Goal: Task Accomplishment & Management: Manage account settings

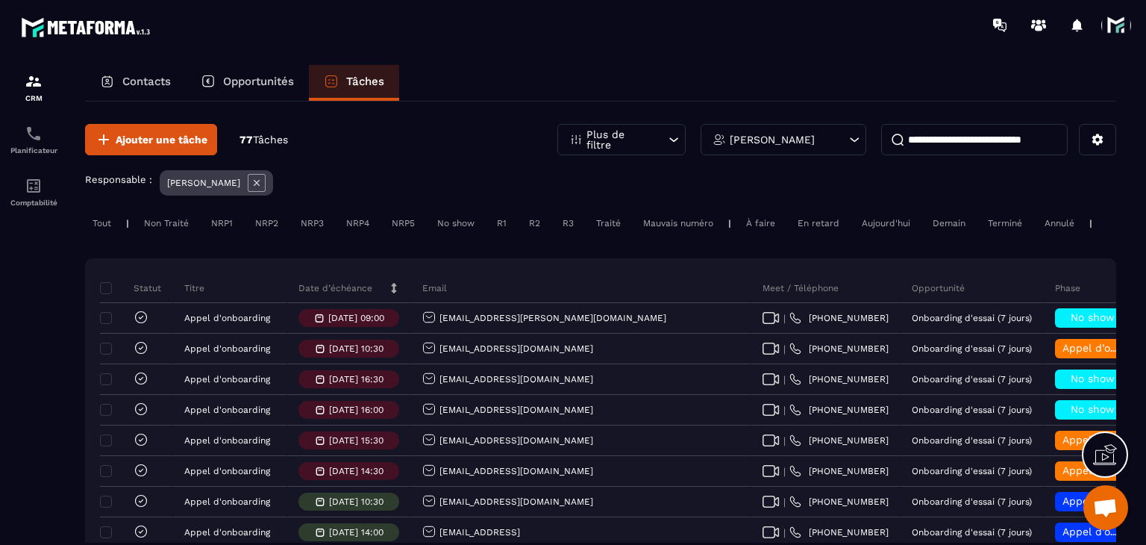
click at [330, 294] on p "Date d’échéance" at bounding box center [335, 288] width 74 height 12
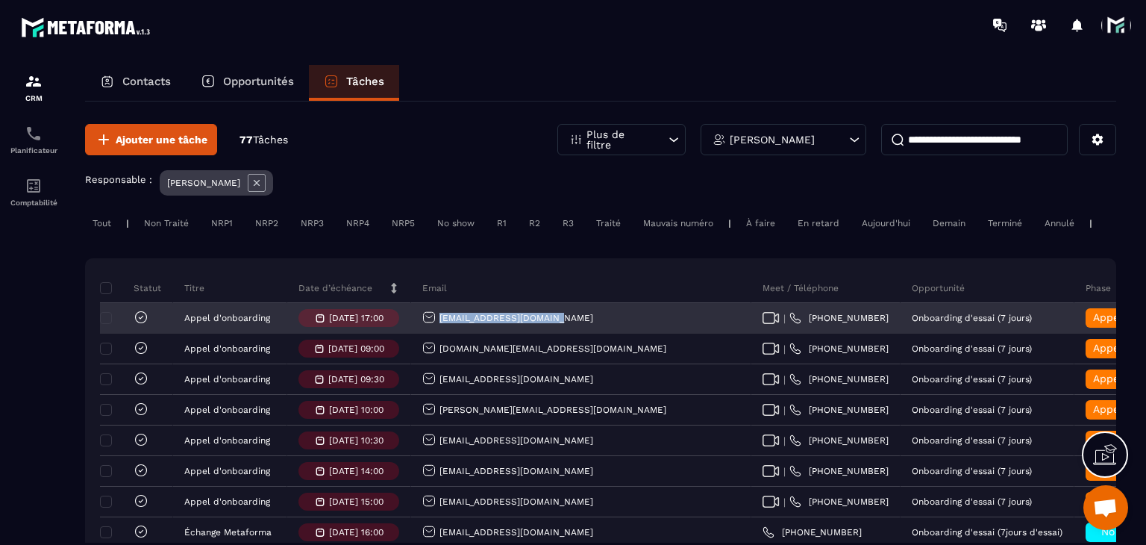
drag, startPoint x: 581, startPoint y: 331, endPoint x: 431, endPoint y: 335, distance: 150.8
click at [431, 334] on div "Pimentelmelanie@aol.com" at bounding box center [581, 319] width 340 height 30
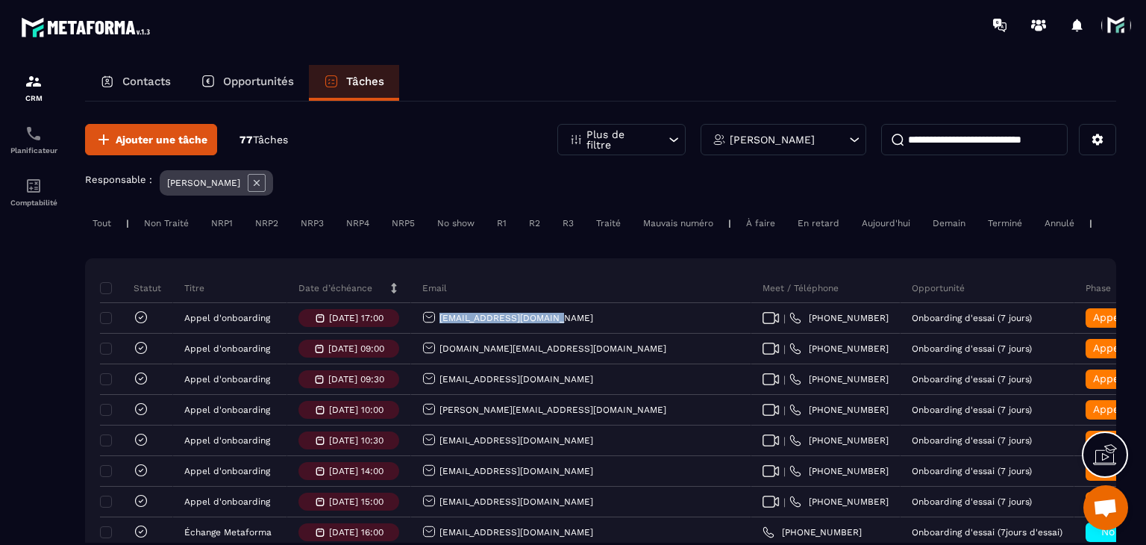
copy p "Pimentelmelanie@aol.com"
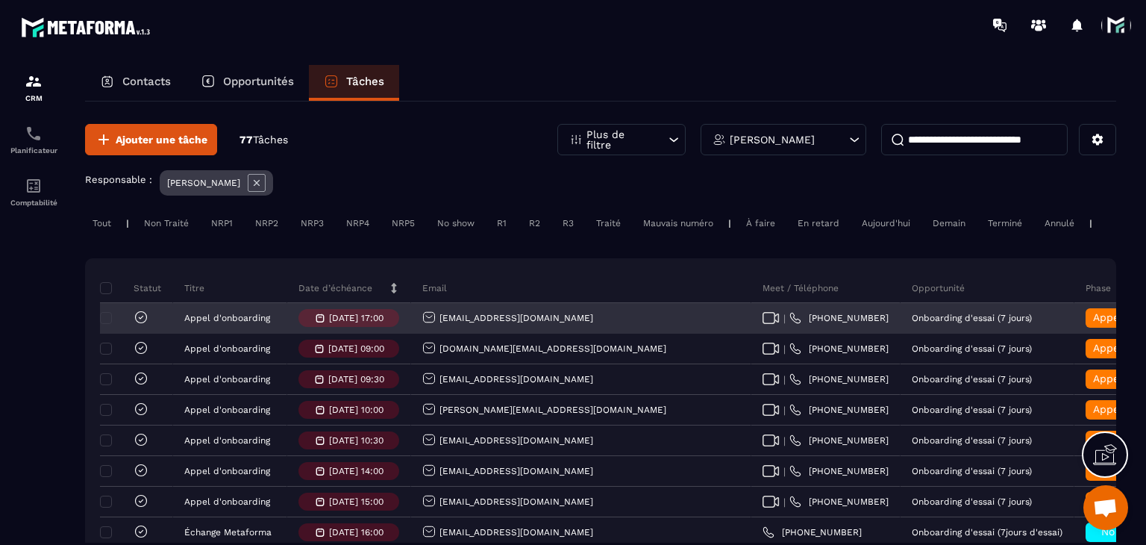
click at [1093, 323] on span "Appel d’onboarding terminée" at bounding box center [1167, 317] width 149 height 12
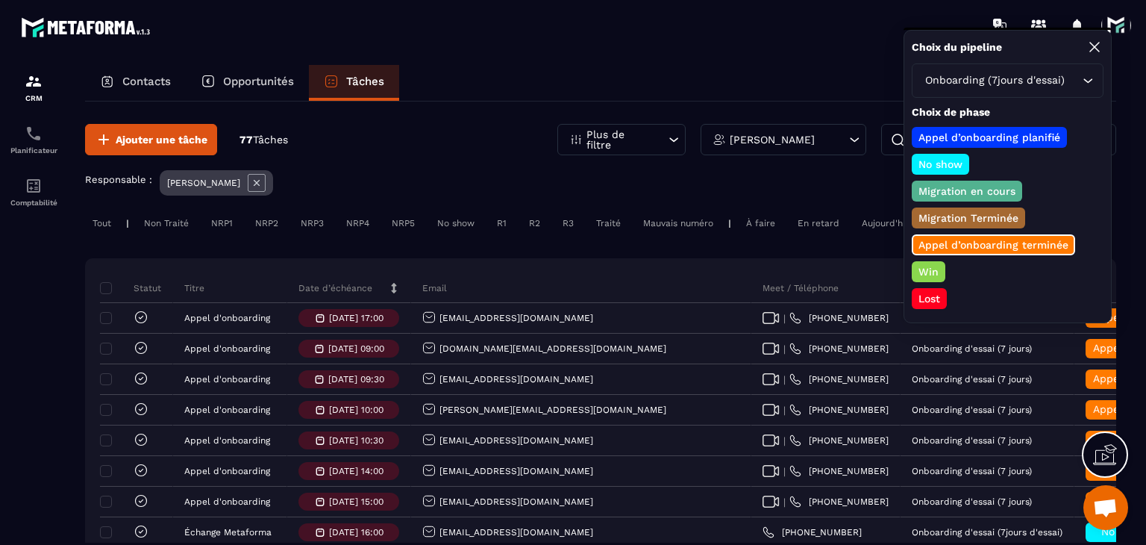
click at [925, 266] on p "Win" at bounding box center [928, 271] width 25 height 15
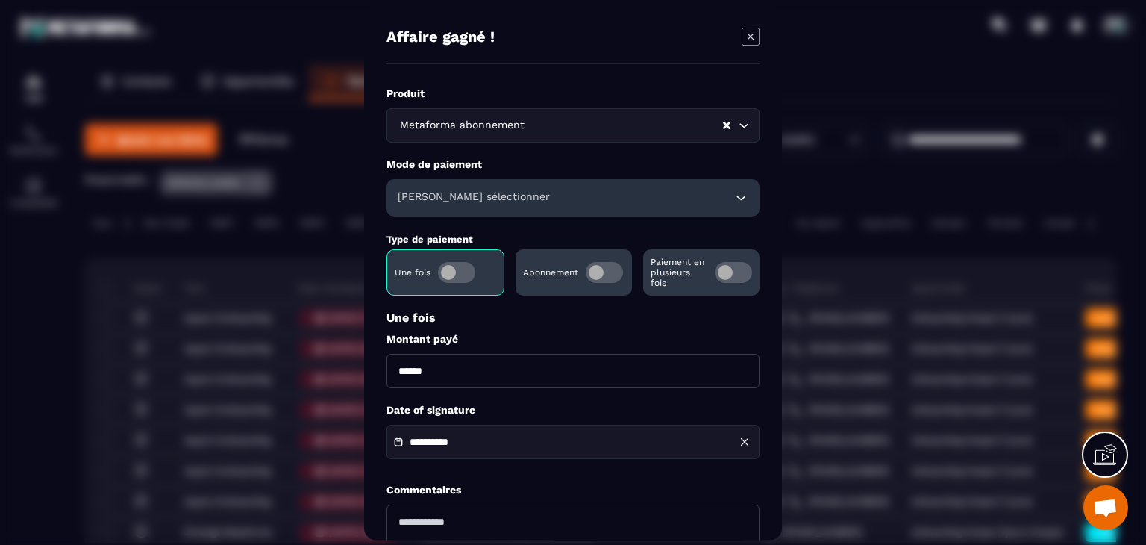
click at [597, 275] on span "Modal window" at bounding box center [604, 272] width 37 height 21
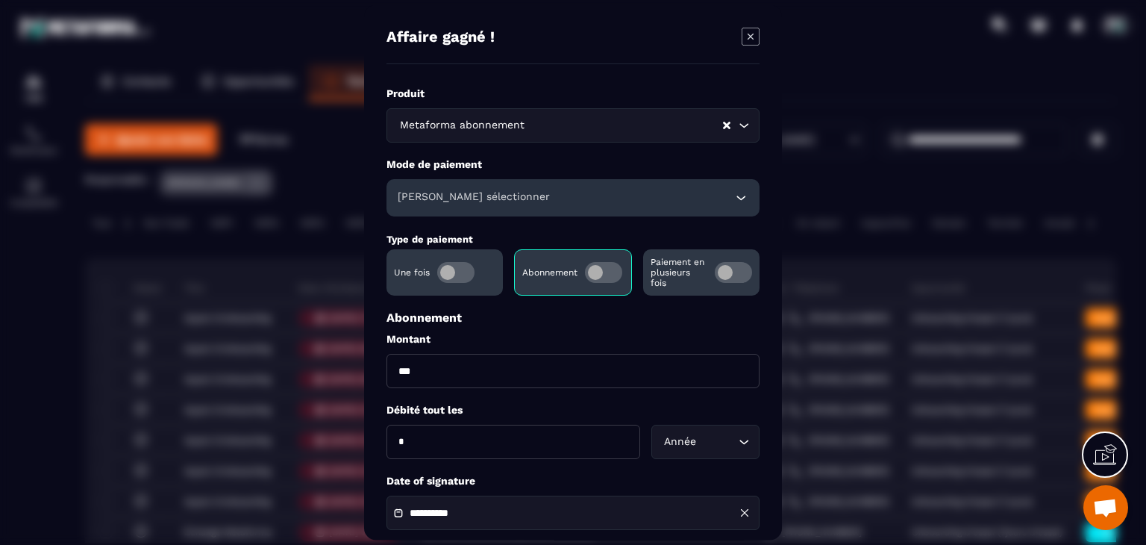
click at [481, 202] on h6 "Veuillez sélectionner" at bounding box center [474, 197] width 152 height 15
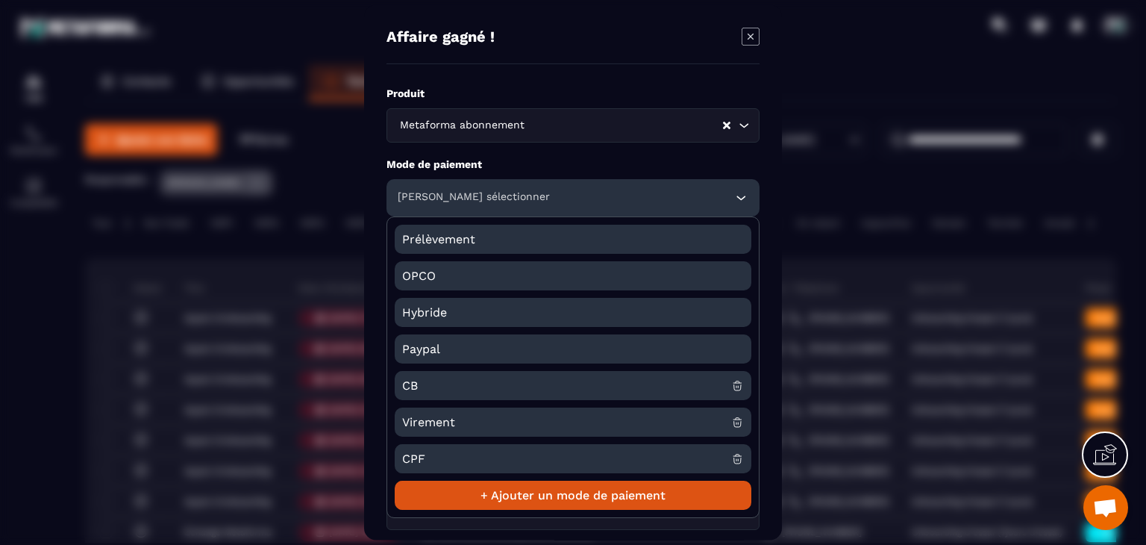
click at [432, 383] on span "CB" at bounding box center [566, 385] width 329 height 29
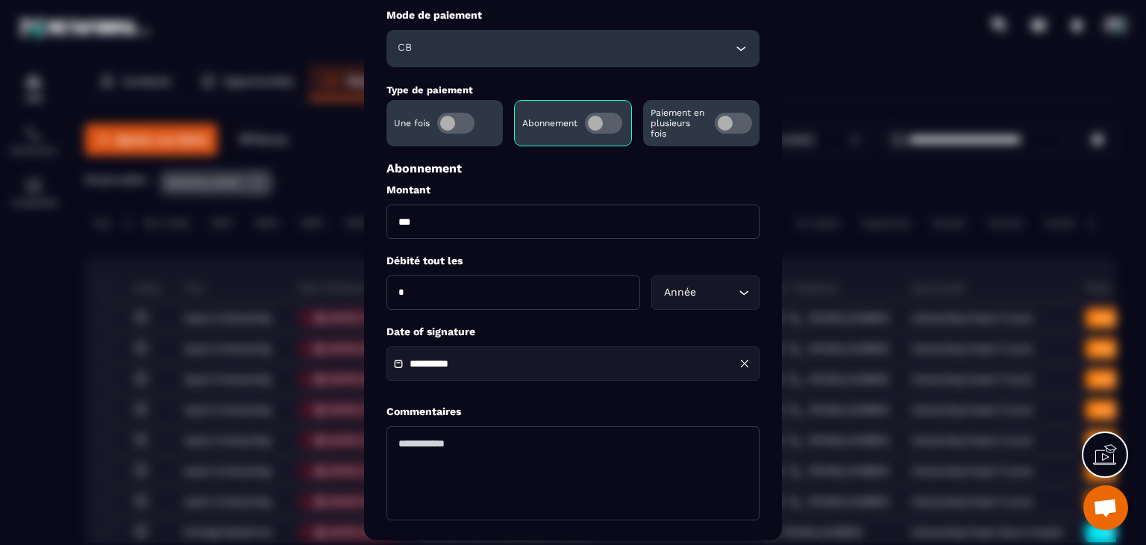
scroll to position [149, 0]
click at [506, 368] on input "**********" at bounding box center [462, 363] width 104 height 11
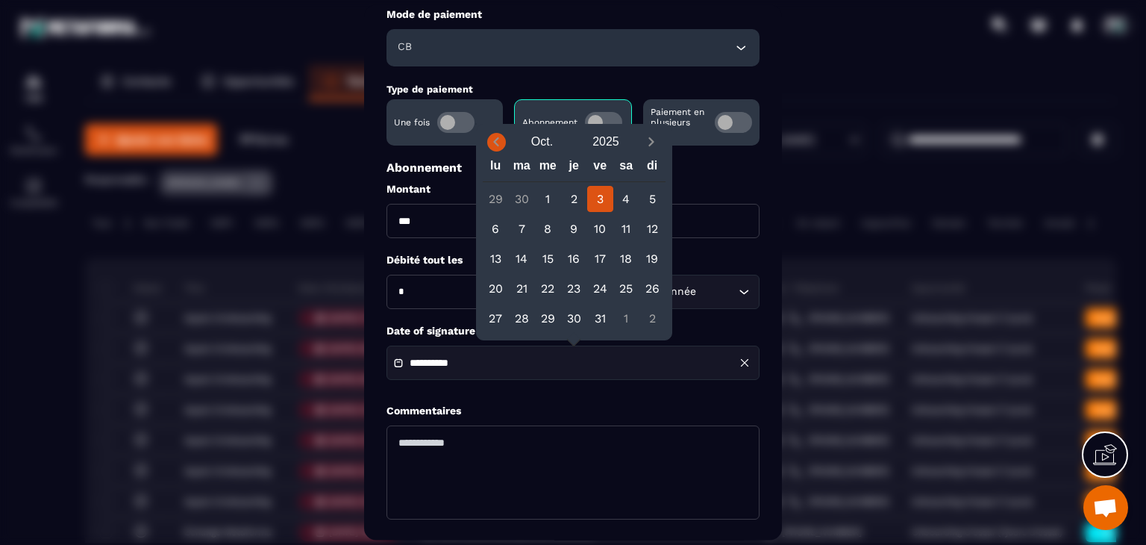
click at [498, 133] on span "Previous month" at bounding box center [496, 142] width 19 height 19
click at [578, 321] on div "28" at bounding box center [574, 318] width 26 height 26
type input "**********"
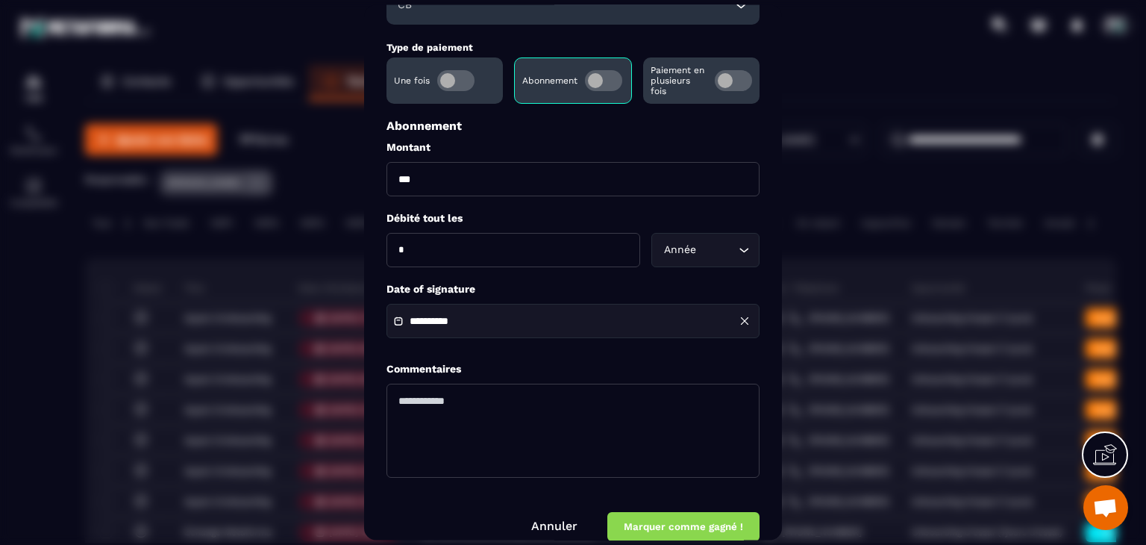
scroll to position [215, 0]
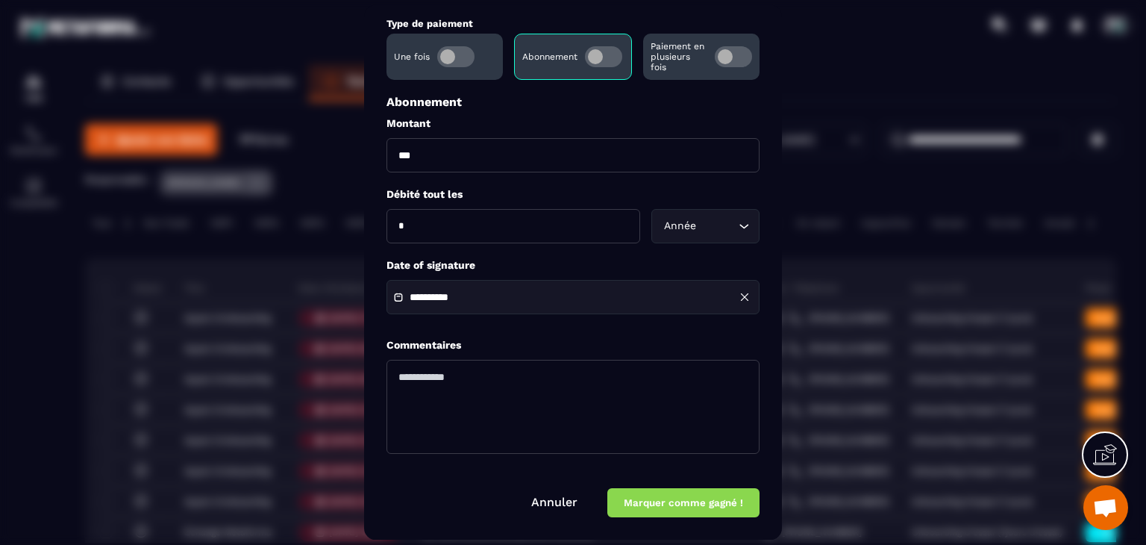
click at [636, 507] on button "Marquer comme gagné !" at bounding box center [683, 503] width 152 height 29
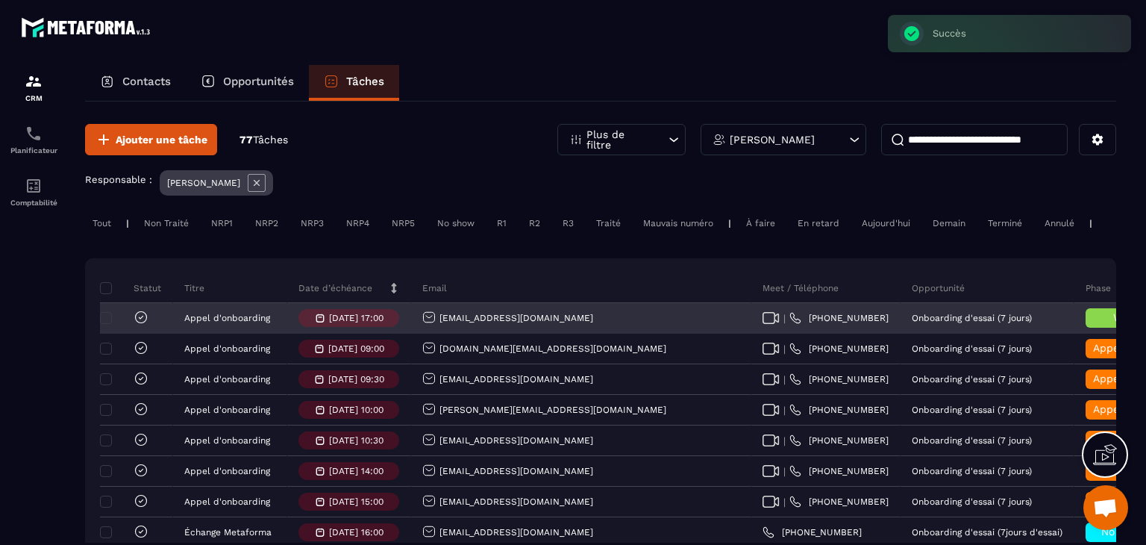
click at [140, 325] on icon at bounding box center [141, 317] width 15 height 15
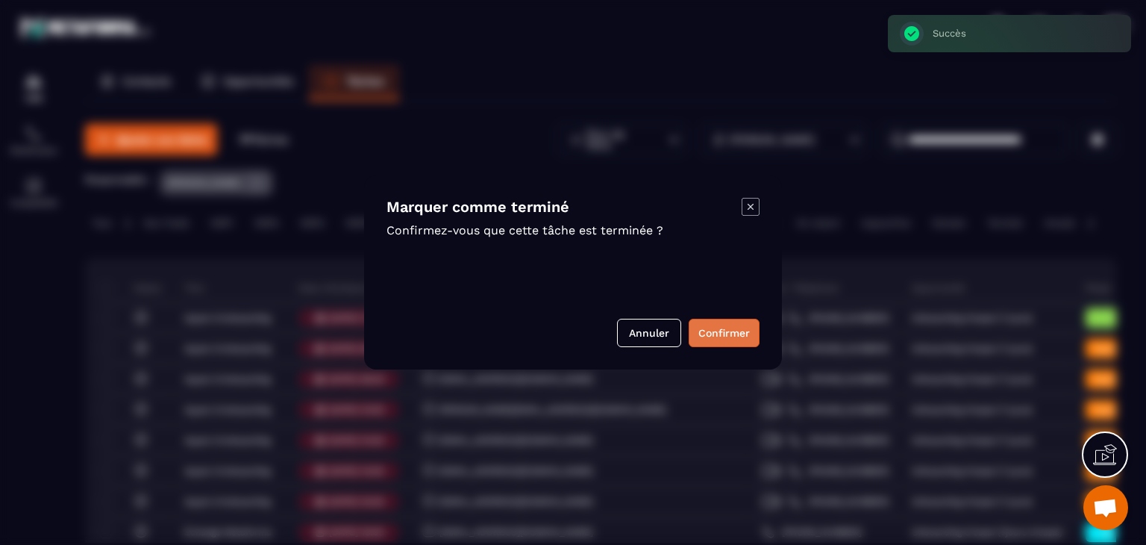
click at [722, 339] on button "Confirmer" at bounding box center [724, 333] width 71 height 28
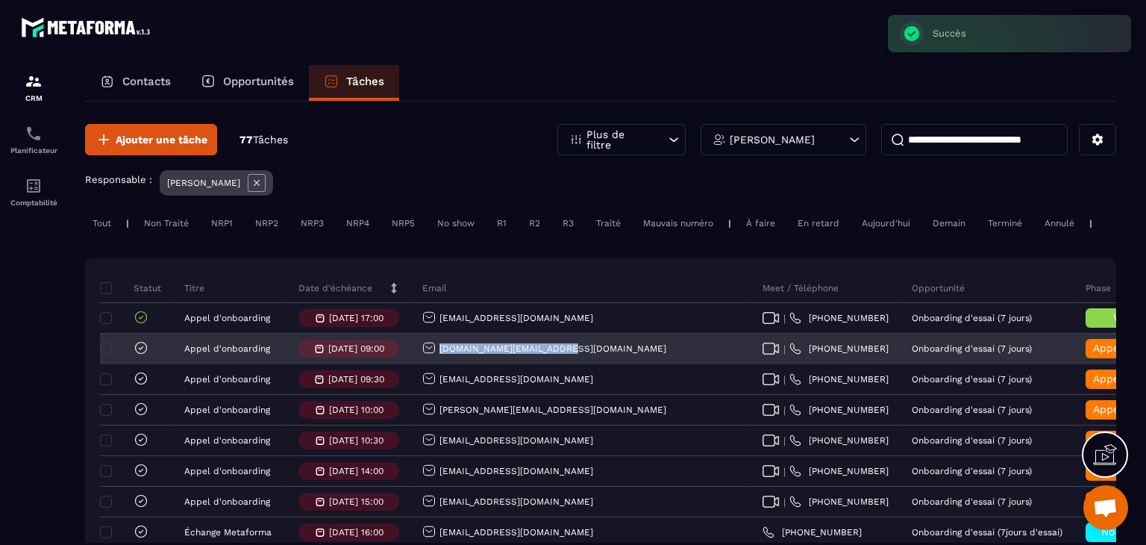
drag, startPoint x: 585, startPoint y: 357, endPoint x: 438, endPoint y: 368, distance: 147.4
click at [438, 364] on div "estievenart.pro@gmail.com" at bounding box center [581, 349] width 340 height 30
copy p "estievenart.pro@gmail.com"
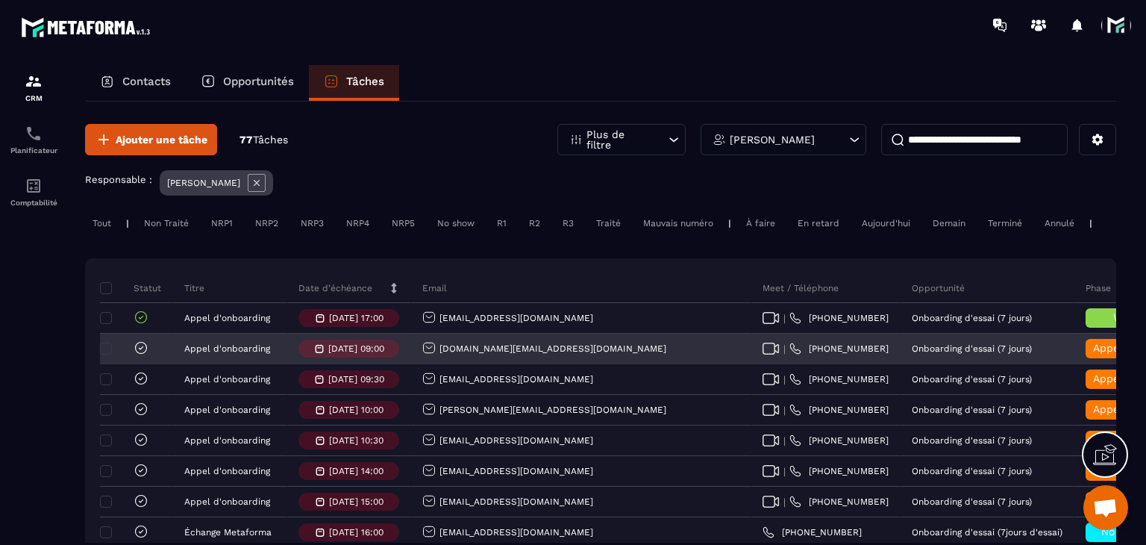
click at [1086, 353] on div "Appel d’onboarding terminée" at bounding box center [1123, 348] width 75 height 19
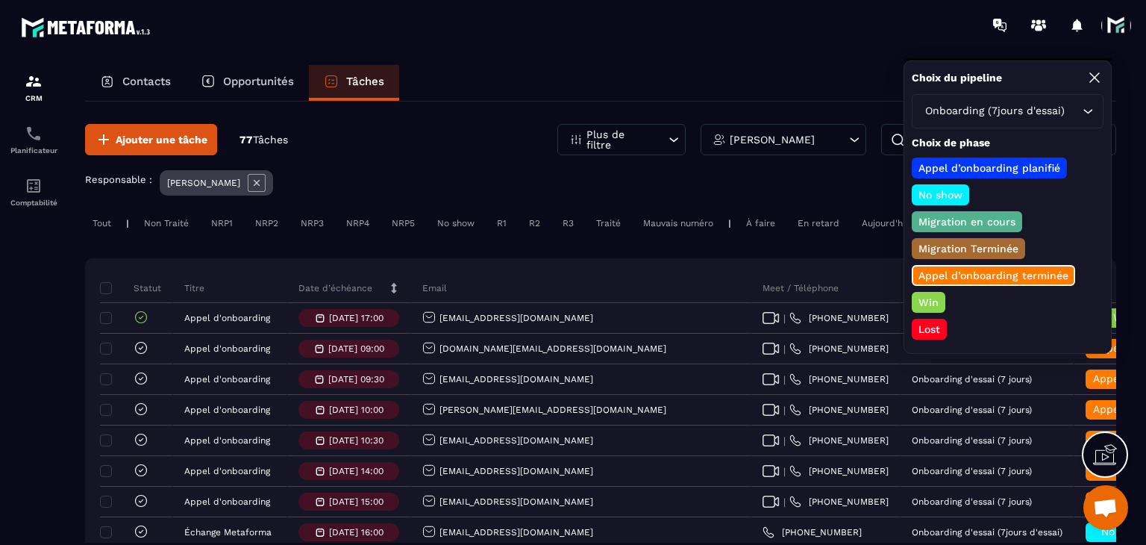
click at [920, 298] on p "Win" at bounding box center [928, 302] width 25 height 15
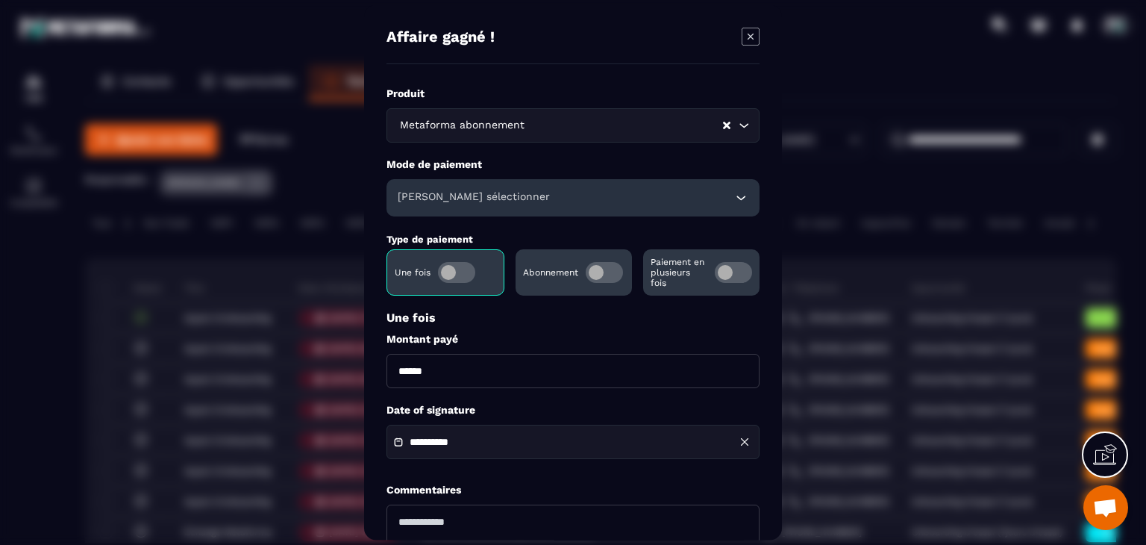
click at [399, 369] on input "******" at bounding box center [573, 371] width 373 height 34
type input "*******"
click at [433, 195] on h6 "Veuillez sélectionner" at bounding box center [474, 197] width 152 height 15
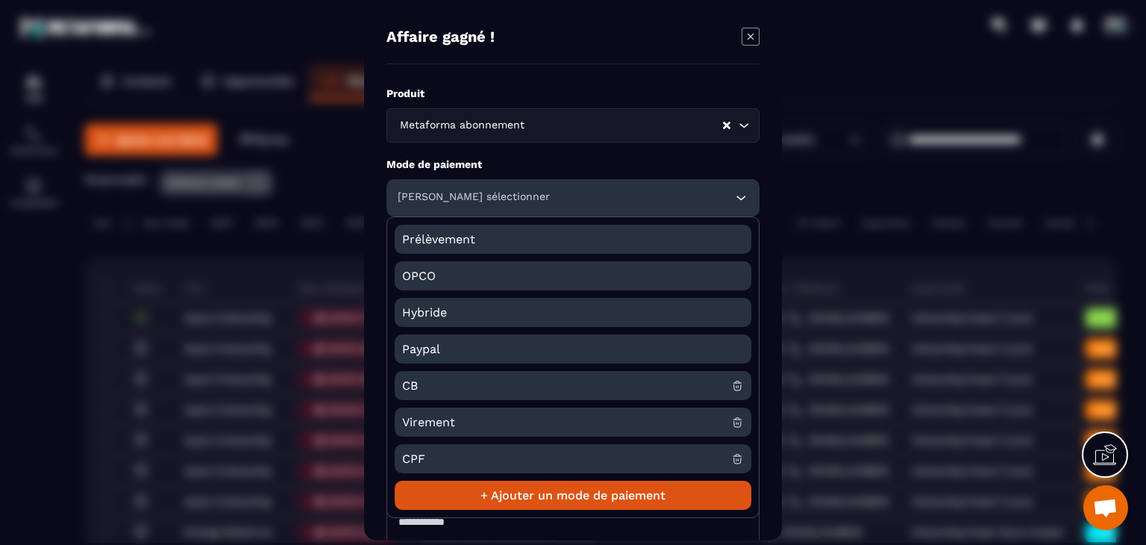
click at [425, 383] on span "CB" at bounding box center [566, 385] width 329 height 29
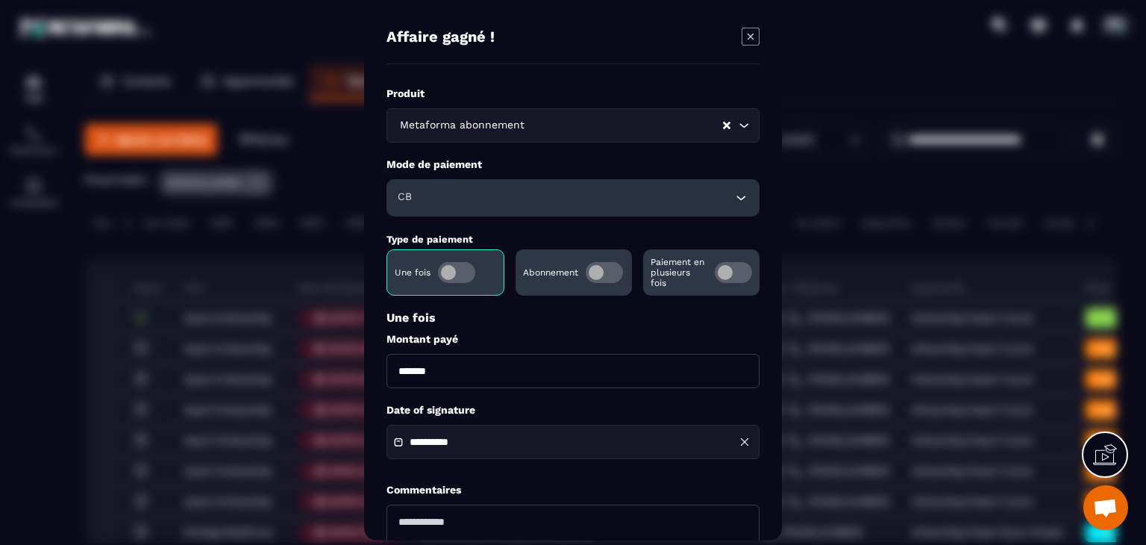
scroll to position [75, 0]
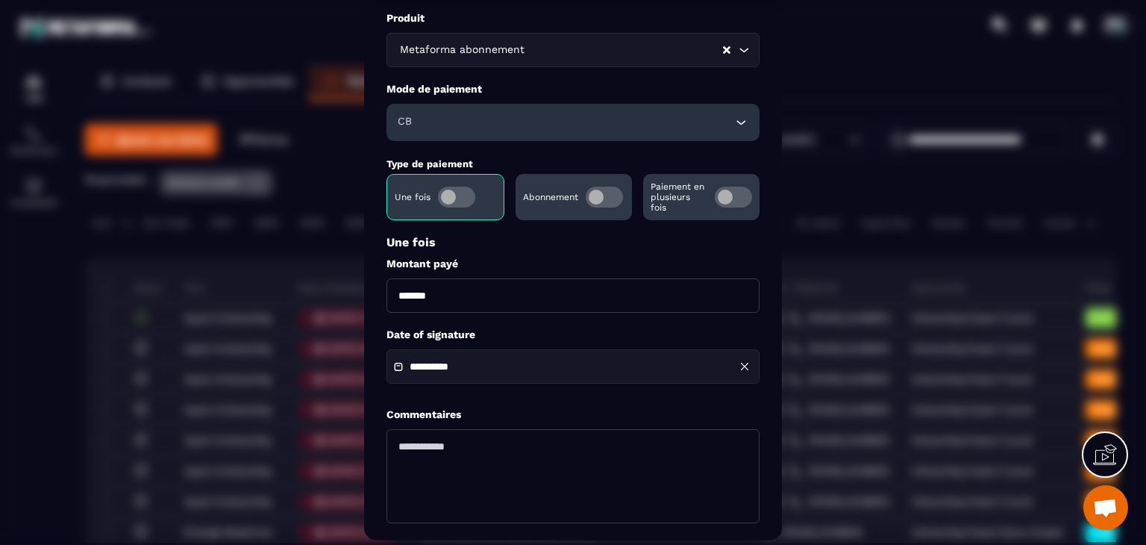
click at [457, 360] on div "**********" at bounding box center [573, 367] width 373 height 34
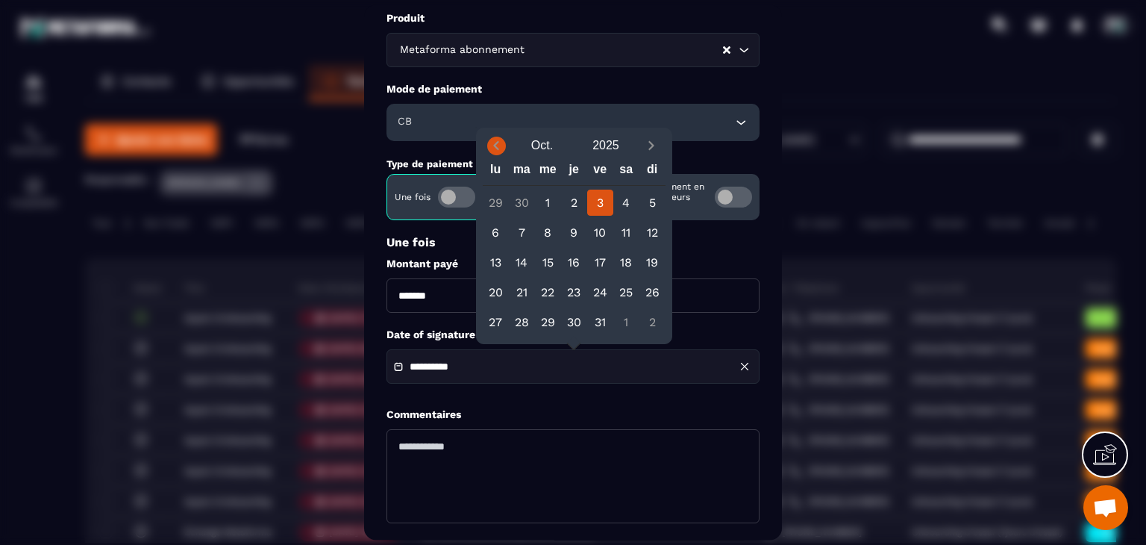
click at [495, 145] on icon "Previous month" at bounding box center [496, 145] width 15 height 15
click at [495, 145] on icon "Previous month" at bounding box center [496, 146] width 5 height 9
click at [572, 322] on div "28" at bounding box center [574, 322] width 26 height 26
type input "**********"
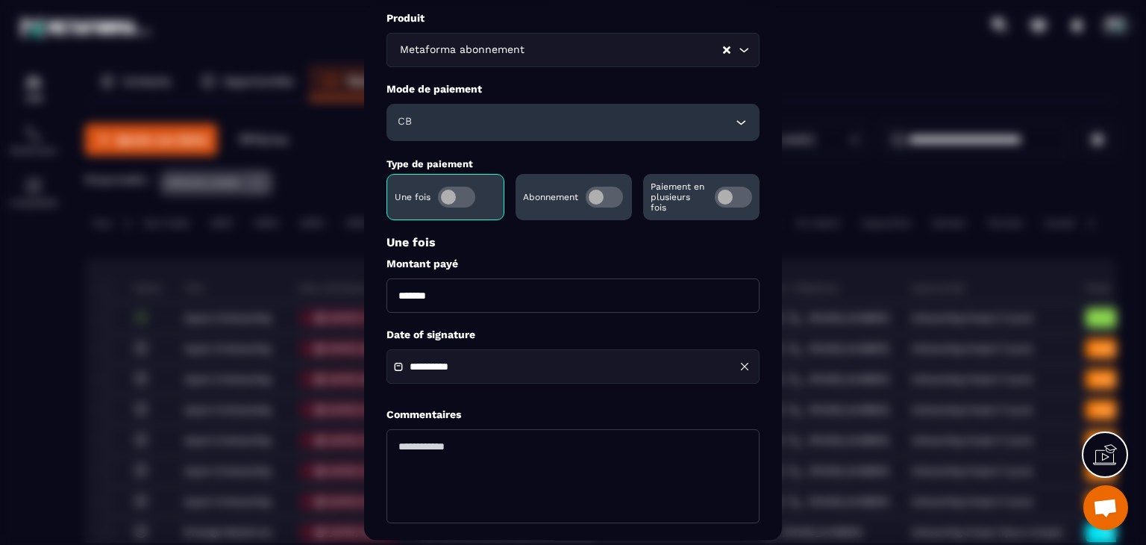
scroll to position [144, 0]
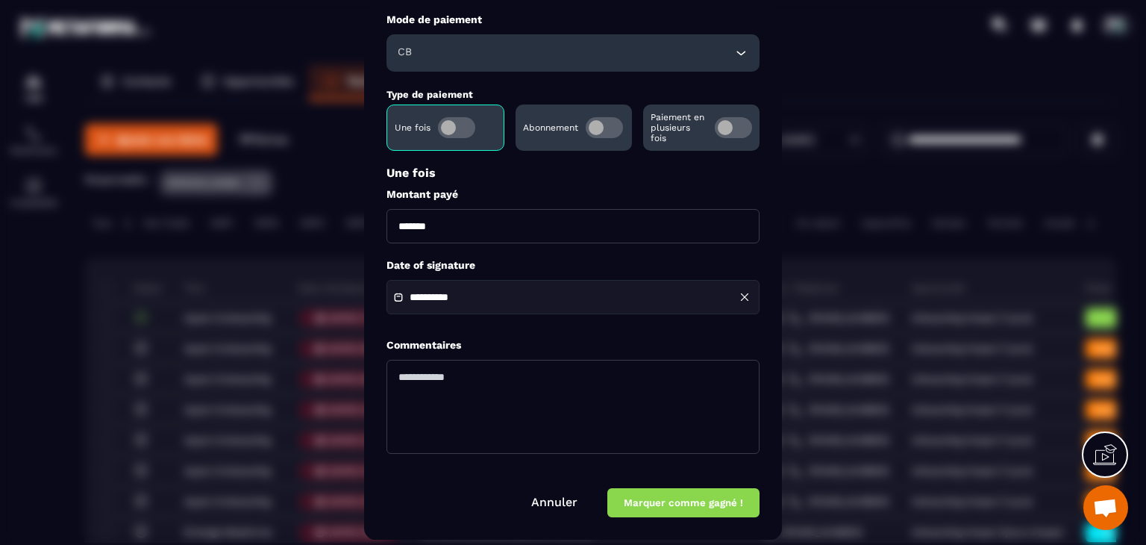
click at [666, 501] on button "Marquer comme gagné !" at bounding box center [683, 503] width 152 height 29
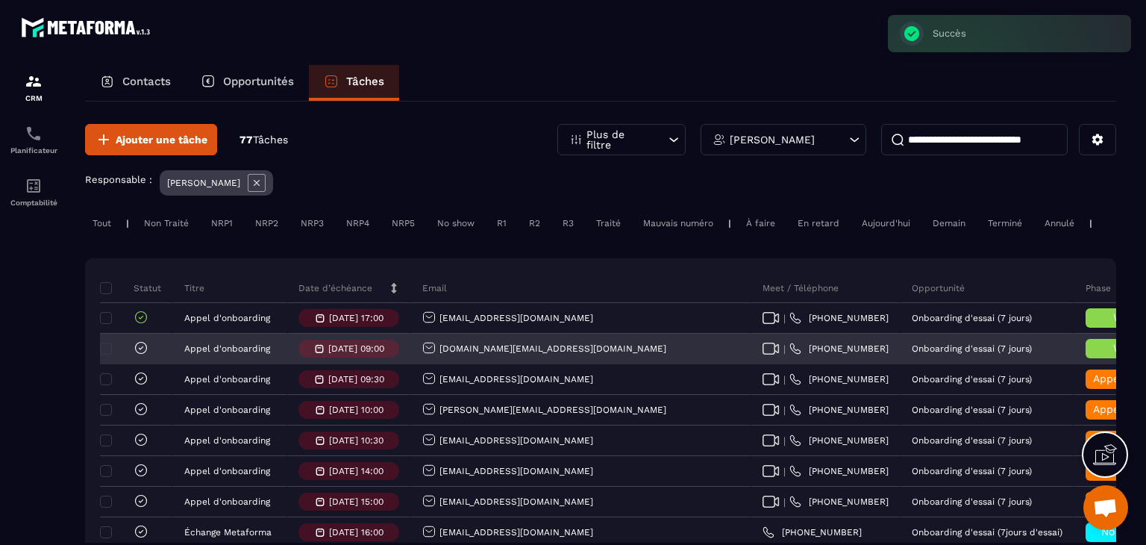
click at [139, 353] on icon at bounding box center [141, 347] width 11 height 11
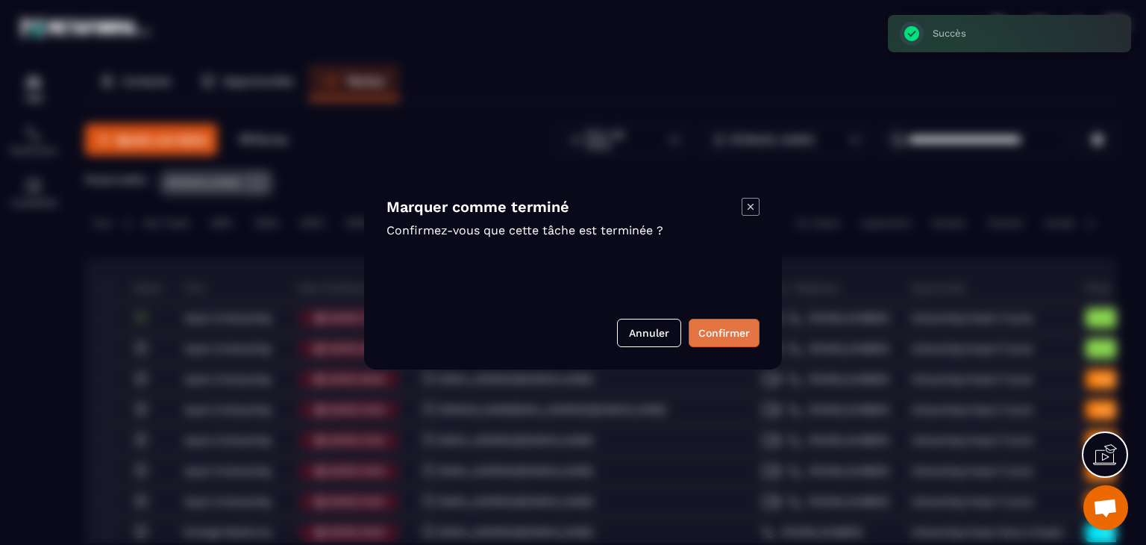
click at [710, 331] on button "Confirmer" at bounding box center [724, 333] width 71 height 28
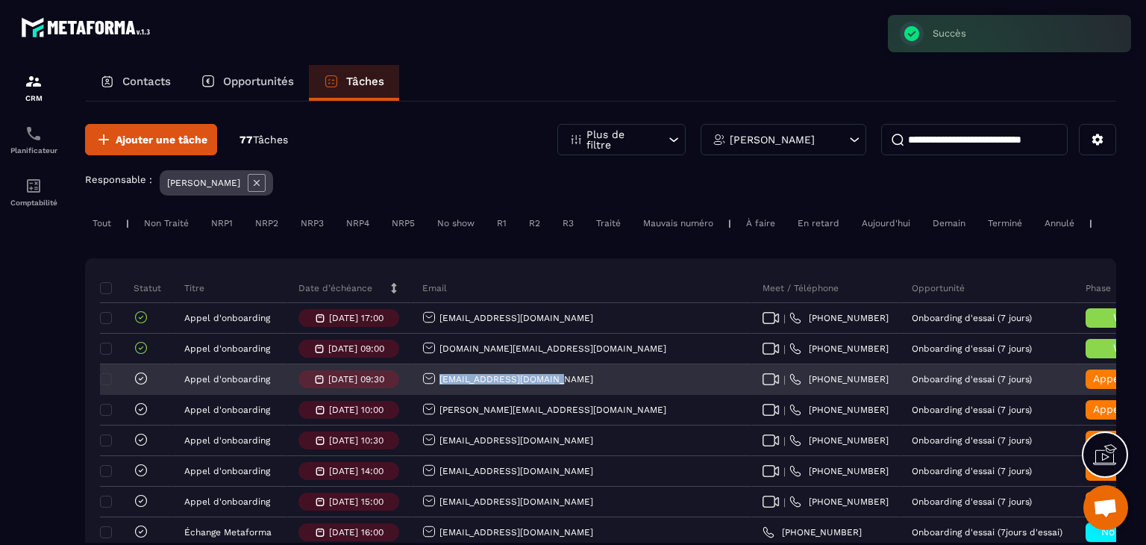
drag, startPoint x: 562, startPoint y: 387, endPoint x: 433, endPoint y: 393, distance: 129.3
click at [433, 393] on div "kevinbeuginPT@gmail.com" at bounding box center [581, 380] width 340 height 30
copy p "kevinbeuginPT@gmail.com"
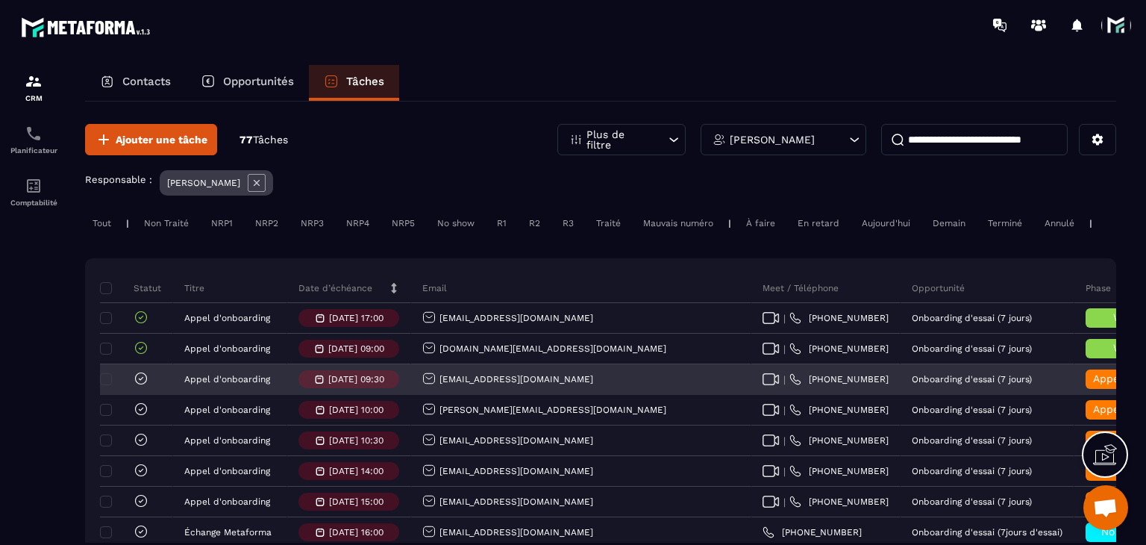
click at [1093, 384] on span "Appel d’onboarding terminée" at bounding box center [1167, 378] width 149 height 12
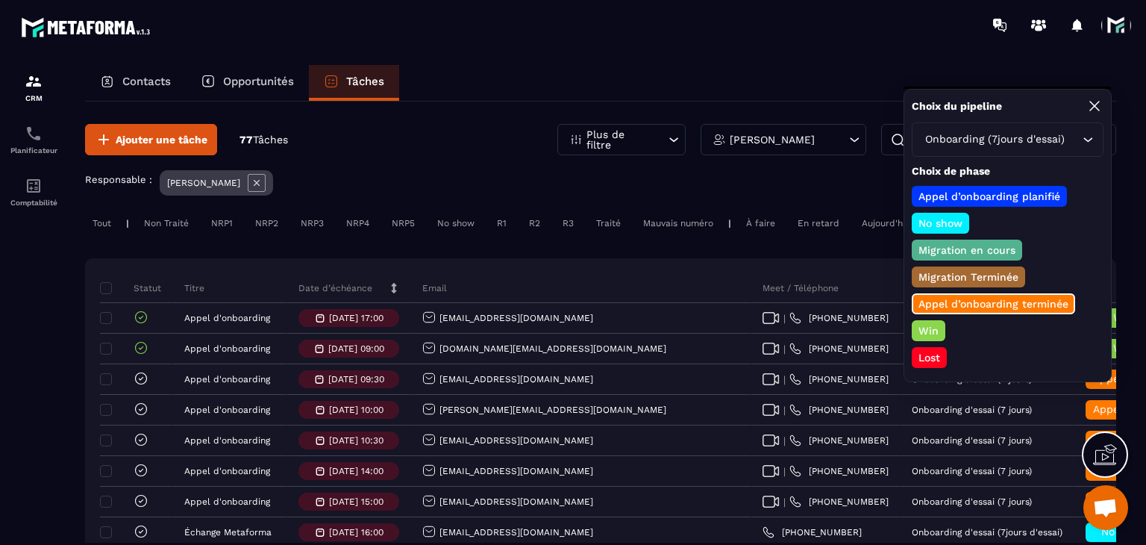
click at [928, 328] on p "Win" at bounding box center [928, 330] width 25 height 15
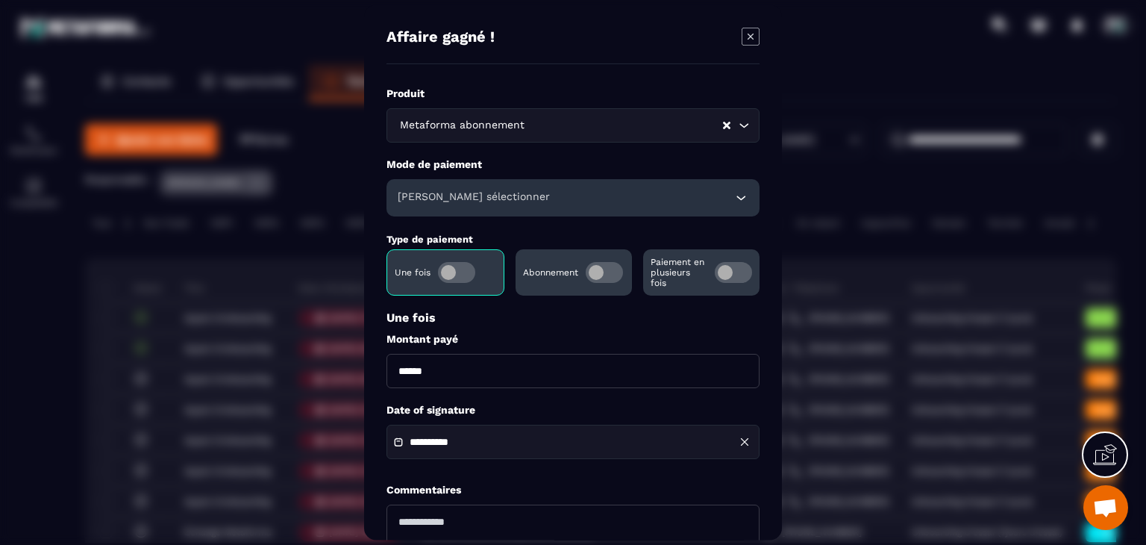
click at [398, 360] on input "******" at bounding box center [573, 371] width 373 height 34
type input "*******"
click at [460, 207] on div "Veuillez sélectionner" at bounding box center [573, 197] width 373 height 37
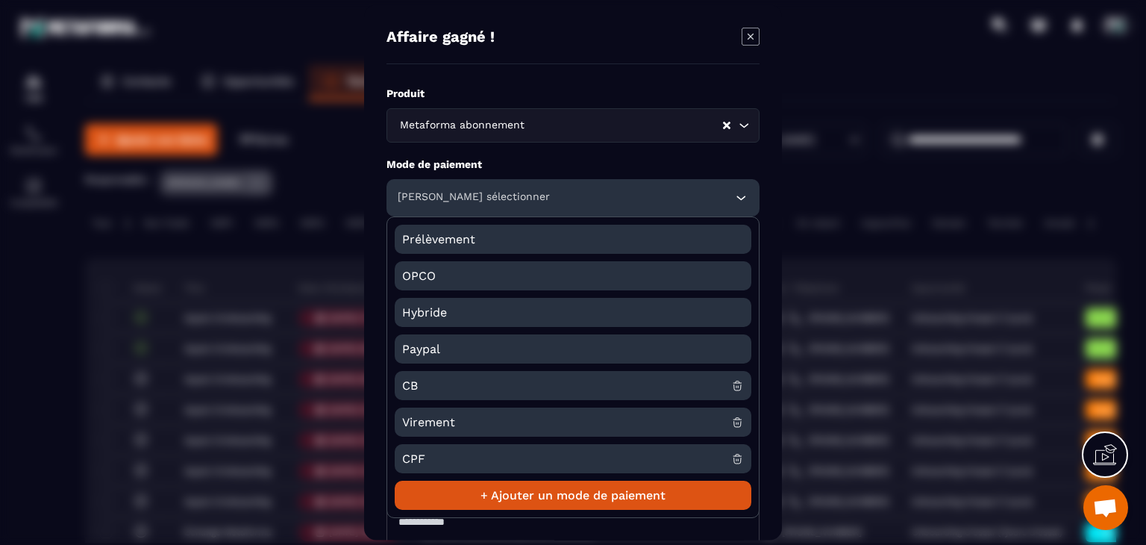
click at [436, 381] on span "CB" at bounding box center [566, 385] width 329 height 29
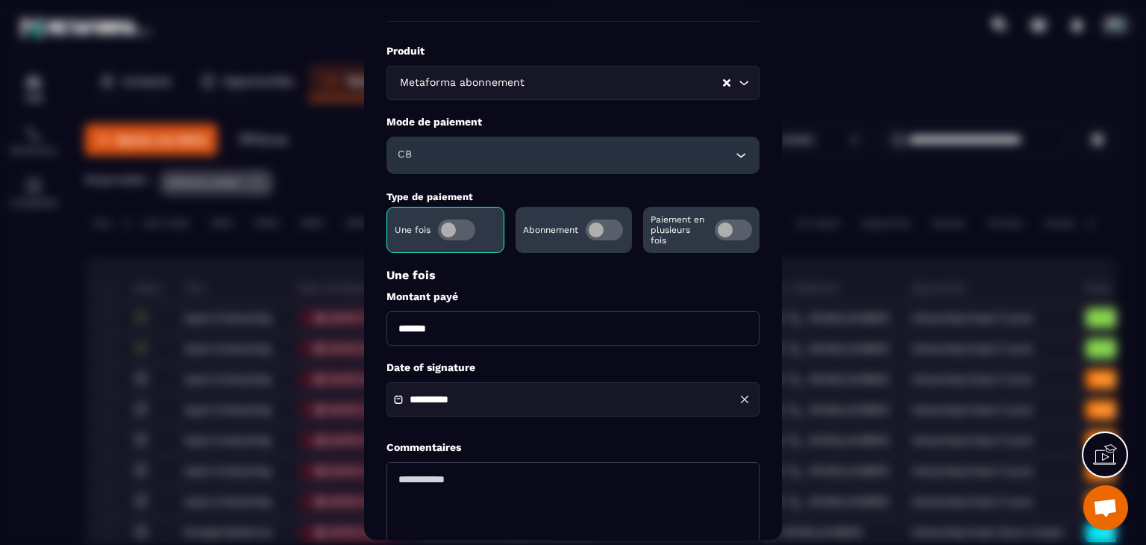
scroll to position [75, 0]
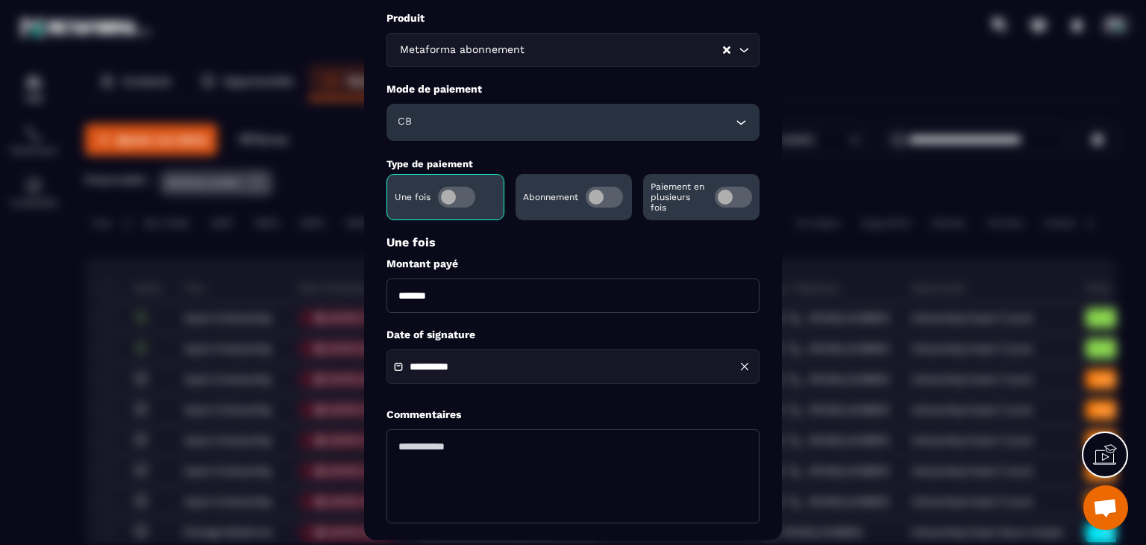
click at [451, 368] on input "**********" at bounding box center [462, 367] width 104 height 11
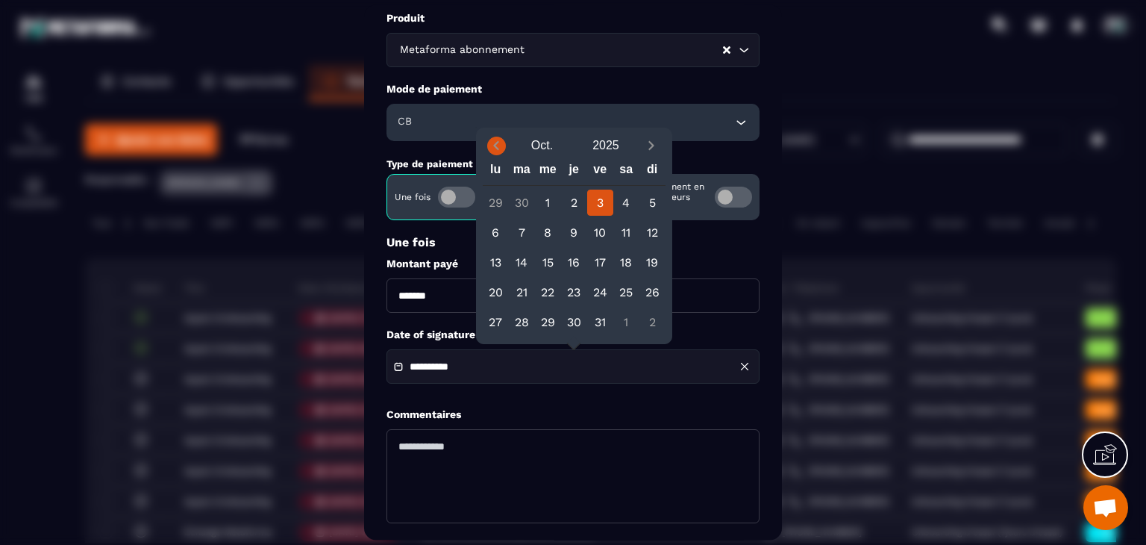
click at [498, 148] on icon "Previous month" at bounding box center [496, 146] width 5 height 9
click at [495, 147] on icon "Previous month" at bounding box center [496, 146] width 5 height 9
click at [582, 317] on div "28" at bounding box center [574, 322] width 26 height 26
type input "**********"
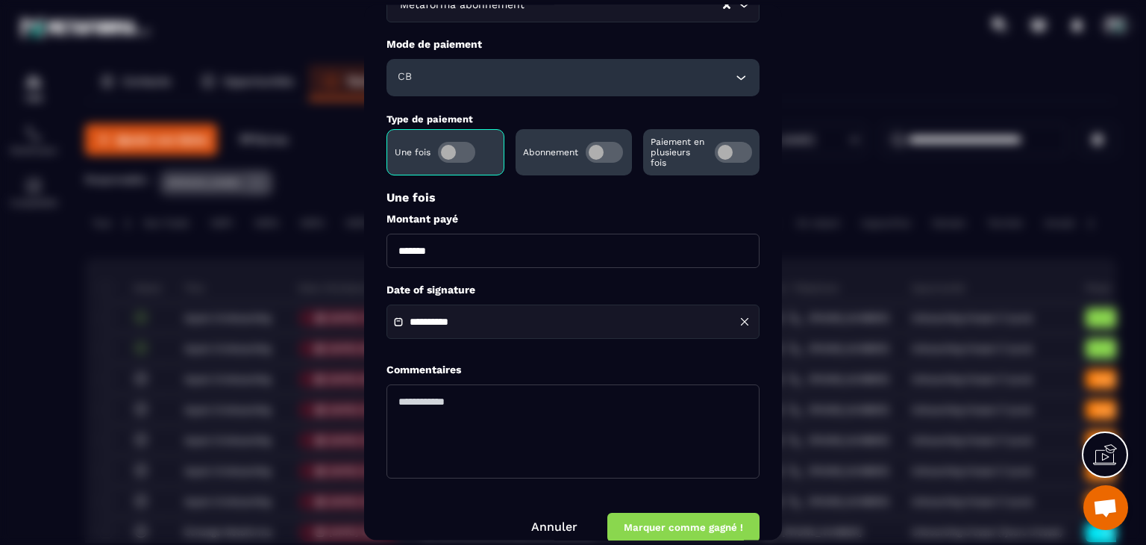
scroll to position [144, 0]
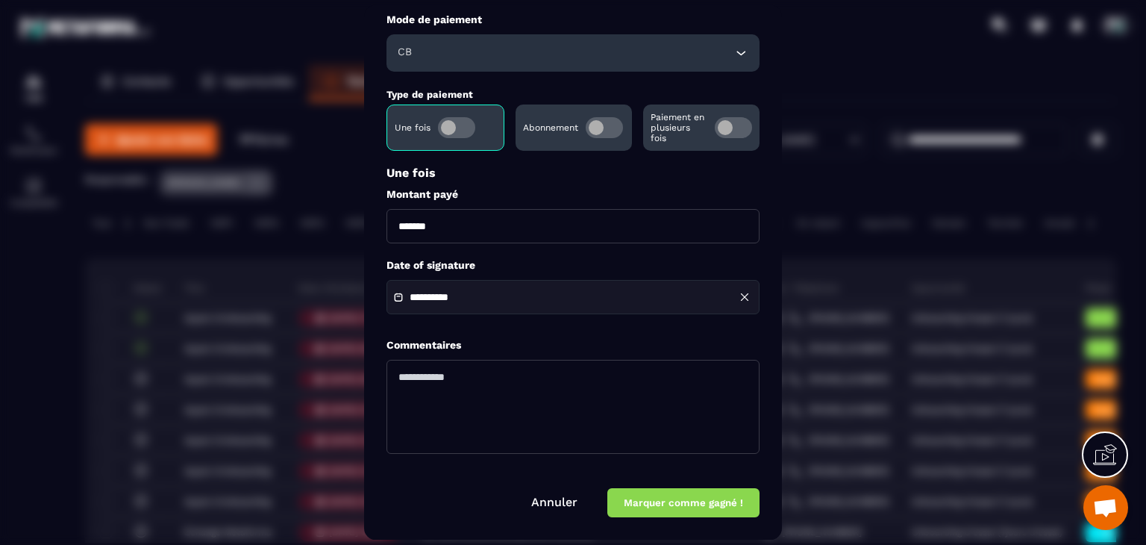
click at [675, 509] on button "Marquer comme gagné !" at bounding box center [683, 503] width 152 height 29
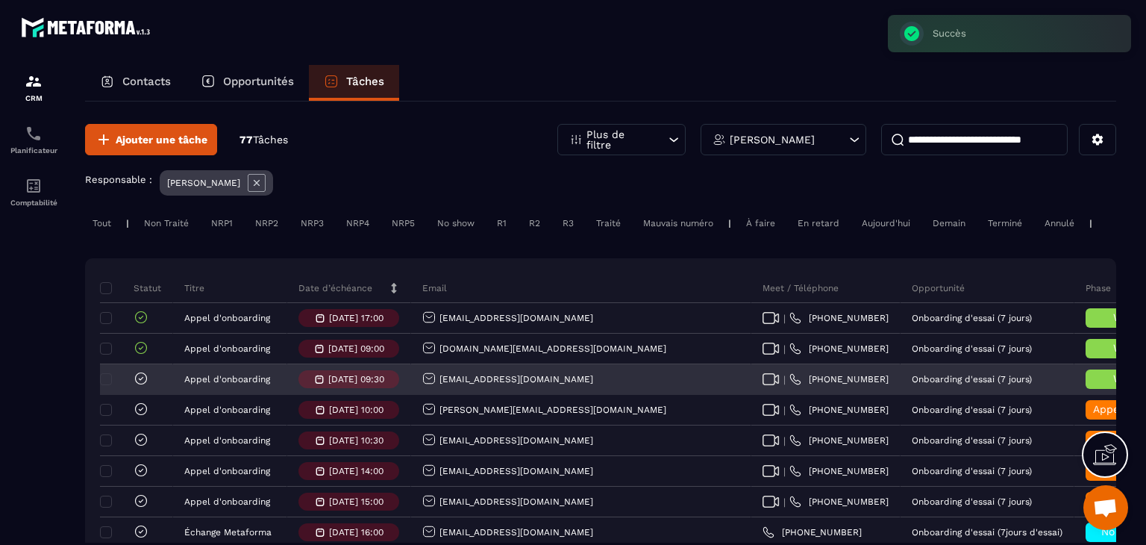
click at [140, 380] on icon at bounding box center [141, 378] width 4 height 3
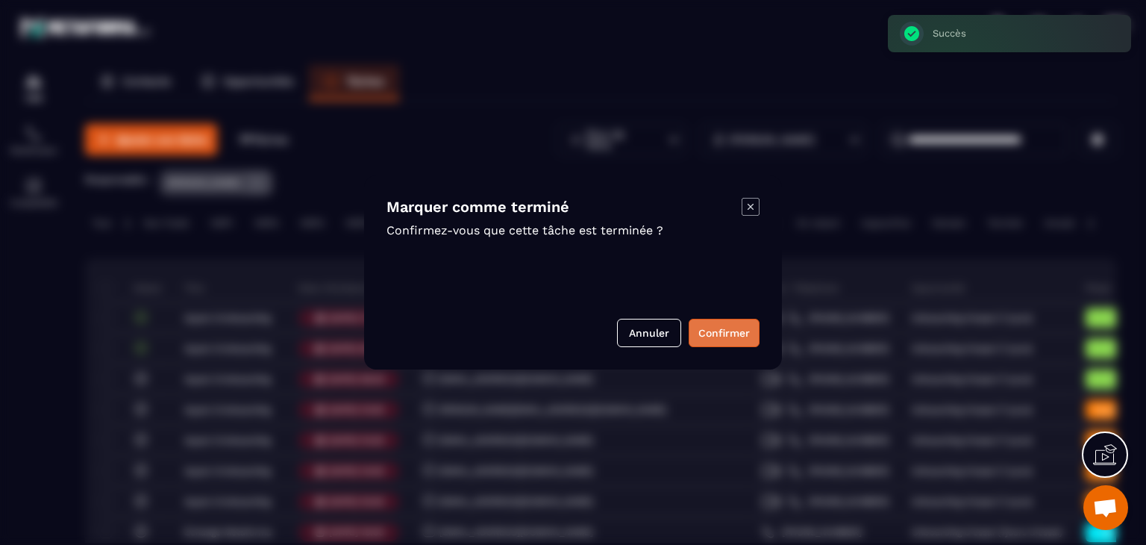
click at [707, 331] on button "Confirmer" at bounding box center [724, 333] width 71 height 28
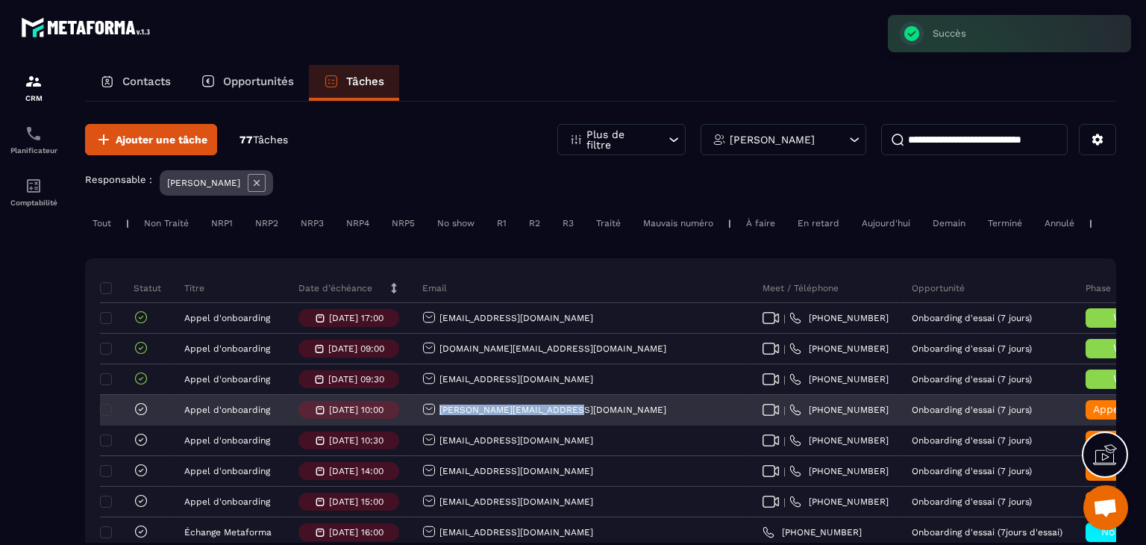
drag, startPoint x: 575, startPoint y: 417, endPoint x: 433, endPoint y: 431, distance: 142.5
click at [433, 425] on div "liliya@conseilbyliliya.com" at bounding box center [581, 410] width 340 height 30
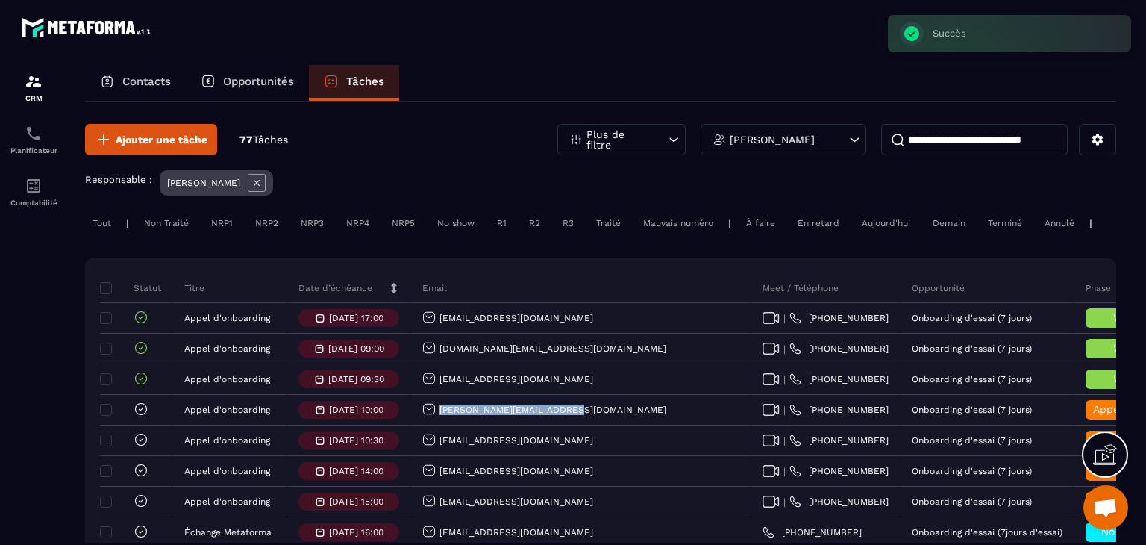
copy p "liliya@conseilbyliliya.com"
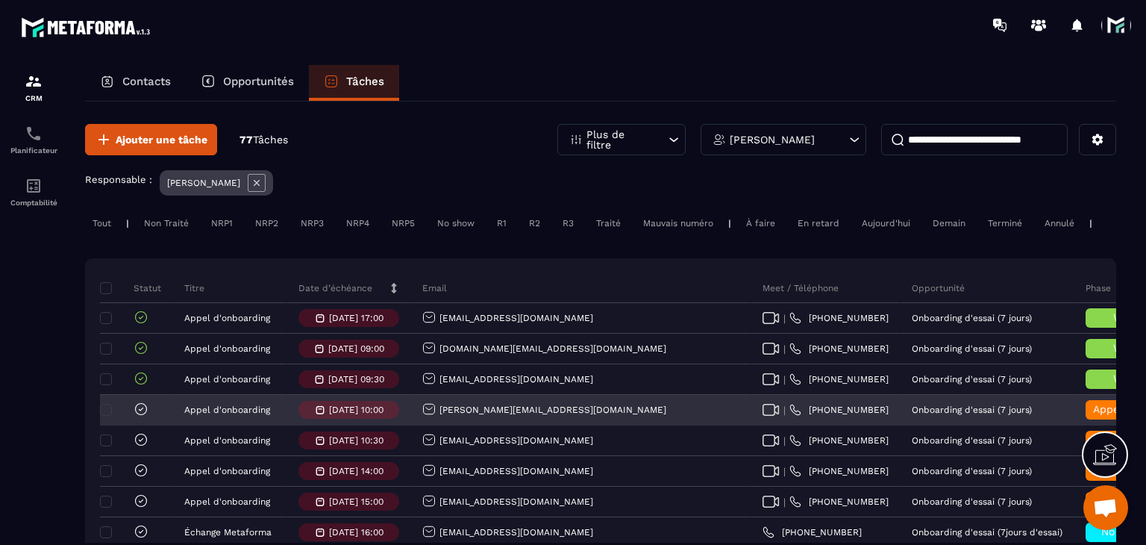
click at [1093, 415] on span "Appel d’onboarding terminée" at bounding box center [1167, 409] width 149 height 12
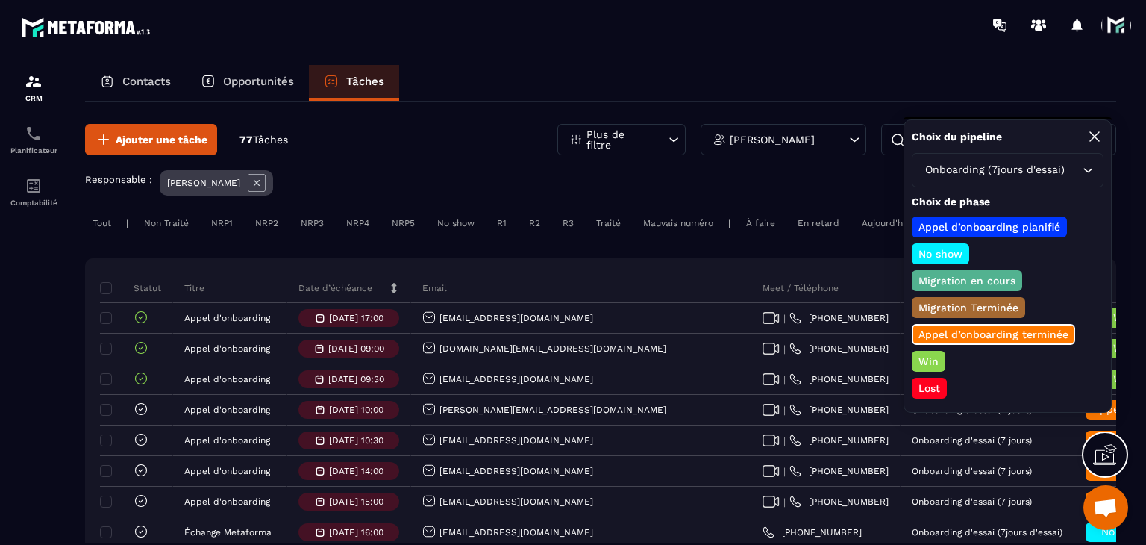
click at [933, 356] on p "Win" at bounding box center [928, 361] width 25 height 15
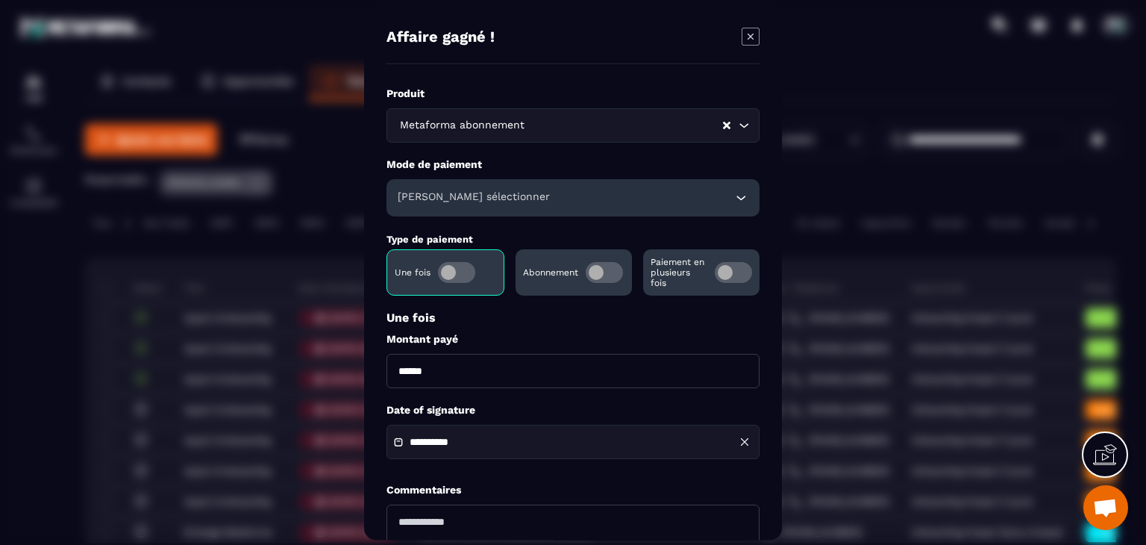
click at [608, 281] on span "Modal window" at bounding box center [604, 272] width 37 height 21
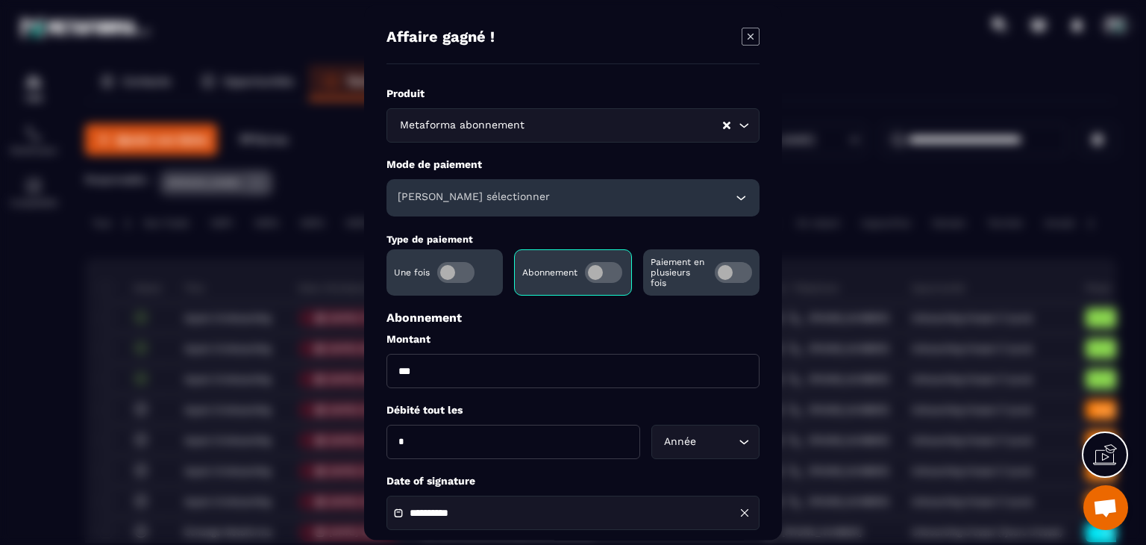
click at [491, 174] on div "Mode de paiement Veuillez sélectionner" at bounding box center [573, 186] width 373 height 59
click at [489, 195] on h6 "Veuillez sélectionner" at bounding box center [474, 197] width 152 height 15
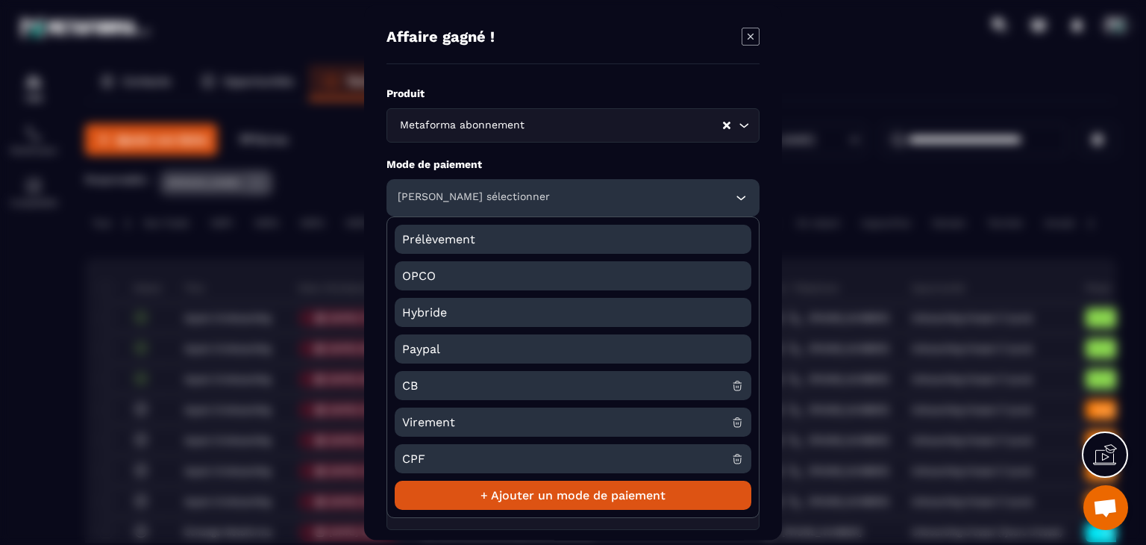
click at [420, 377] on span "CB" at bounding box center [566, 385] width 329 height 29
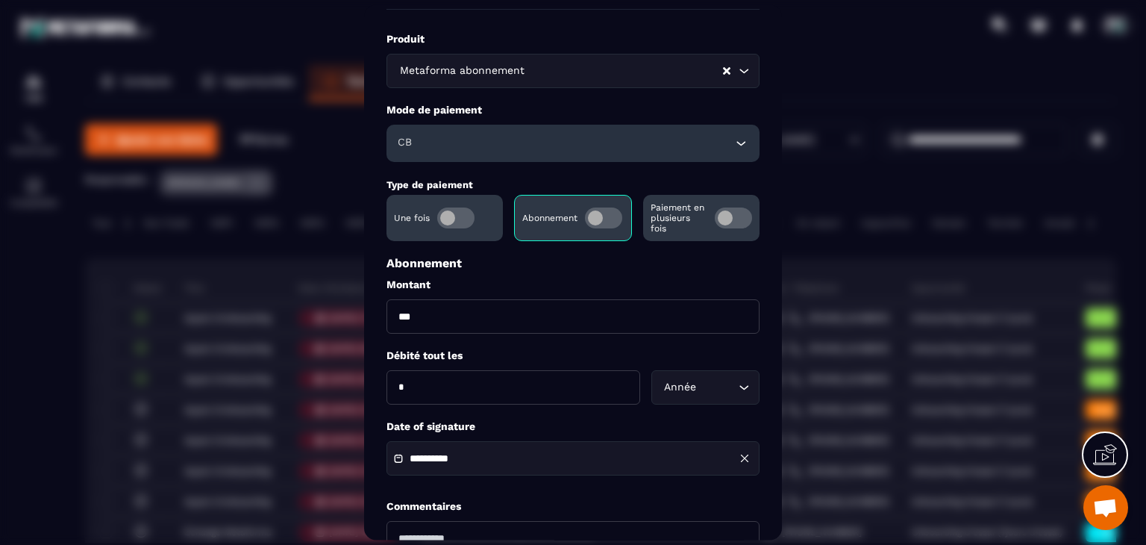
scroll to position [149, 0]
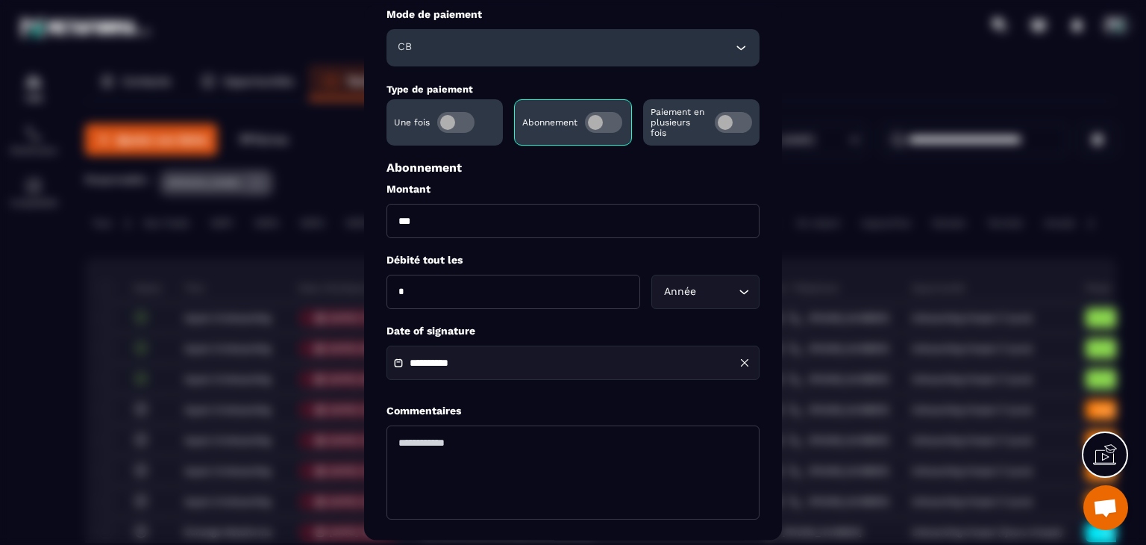
click at [619, 358] on div "**********" at bounding box center [573, 363] width 373 height 34
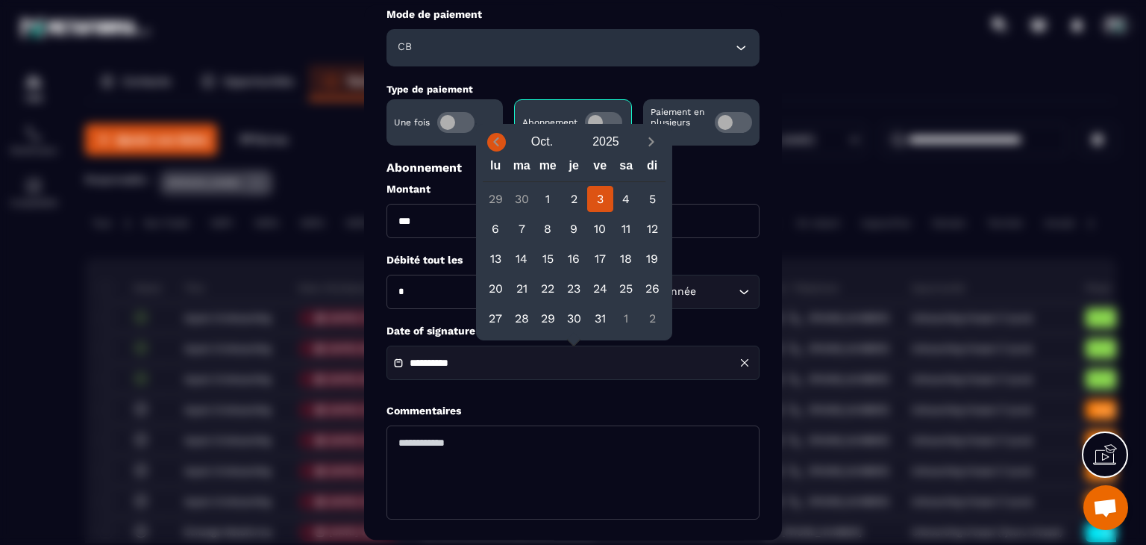
click at [487, 137] on span "Previous month" at bounding box center [496, 142] width 19 height 19
click at [572, 324] on div "28" at bounding box center [574, 318] width 26 height 26
type input "**********"
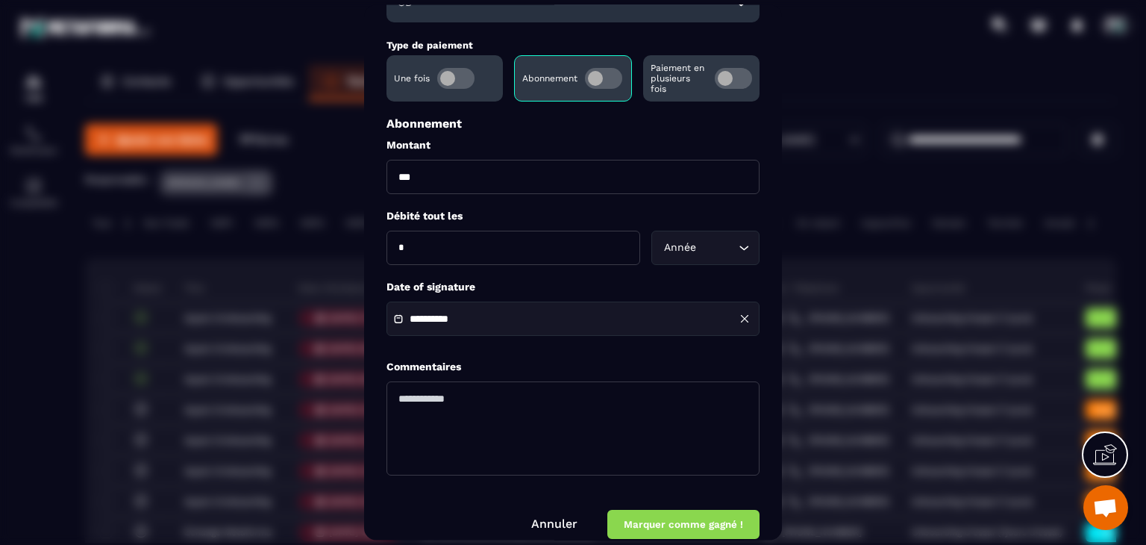
scroll to position [215, 0]
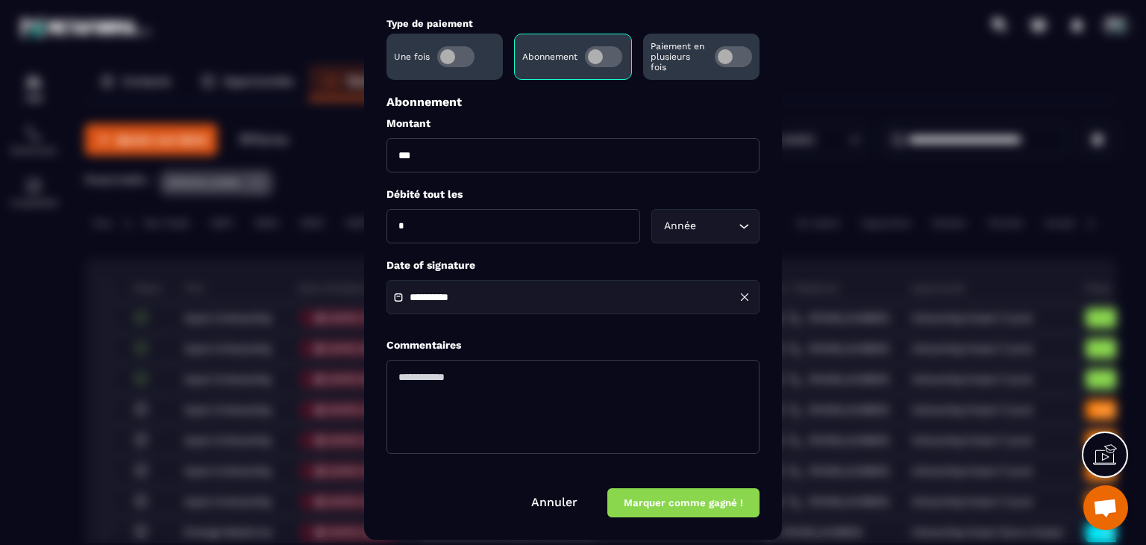
click at [689, 504] on button "Marquer comme gagné !" at bounding box center [683, 503] width 152 height 29
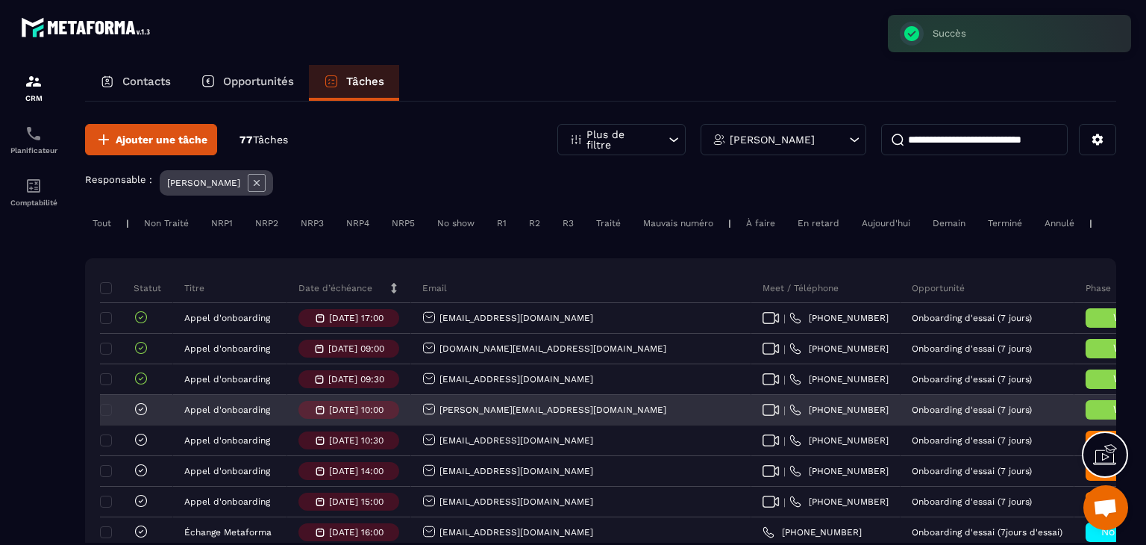
click at [145, 416] on icon at bounding box center [141, 408] width 15 height 15
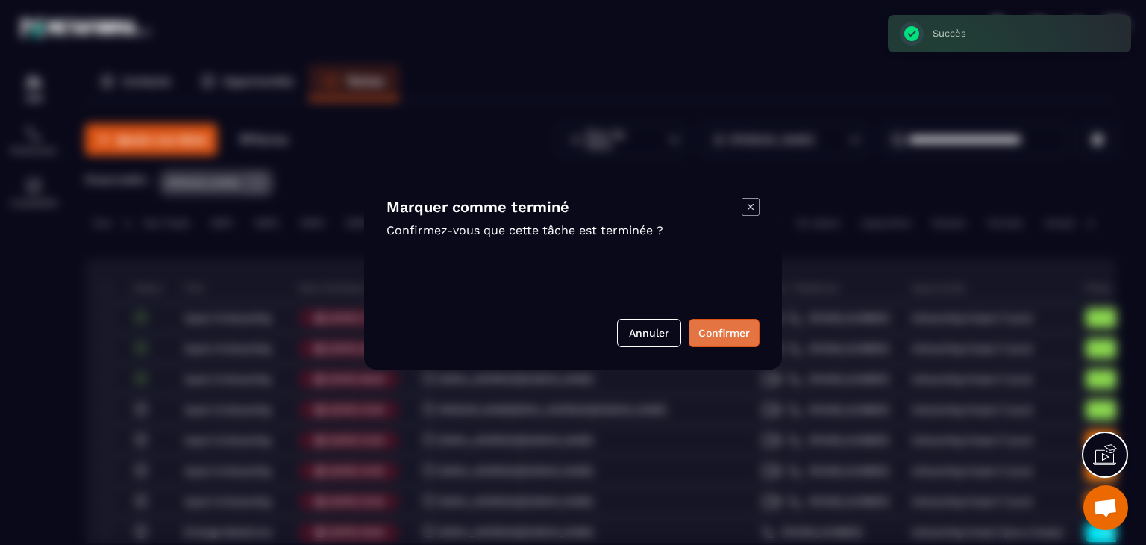
click at [716, 334] on button "Confirmer" at bounding box center [724, 333] width 71 height 28
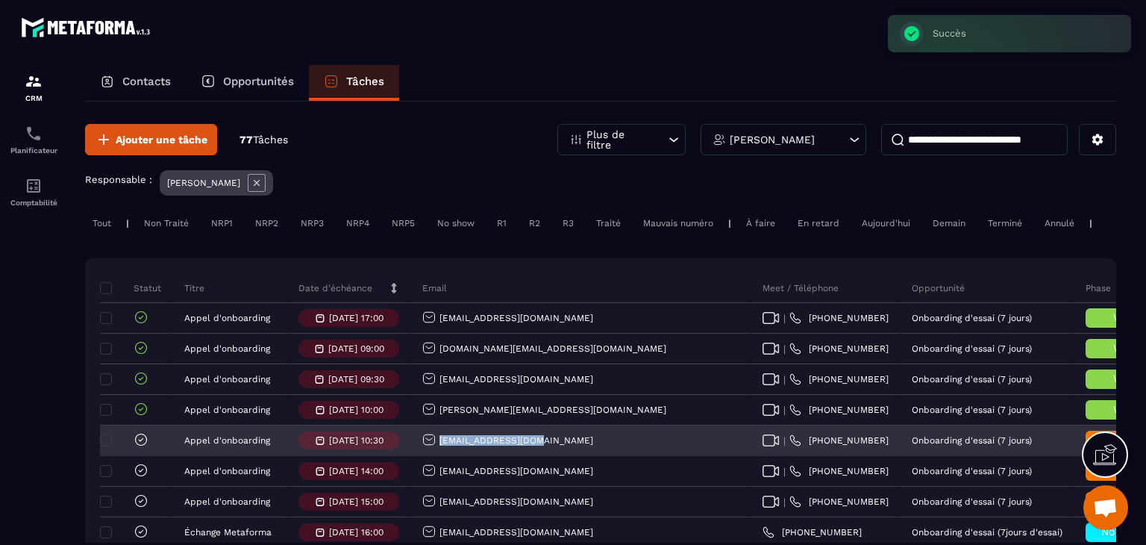
drag, startPoint x: 577, startPoint y: 447, endPoint x: 436, endPoint y: 451, distance: 141.1
click at [436, 451] on div "acmes0709@gmail.com" at bounding box center [581, 441] width 340 height 30
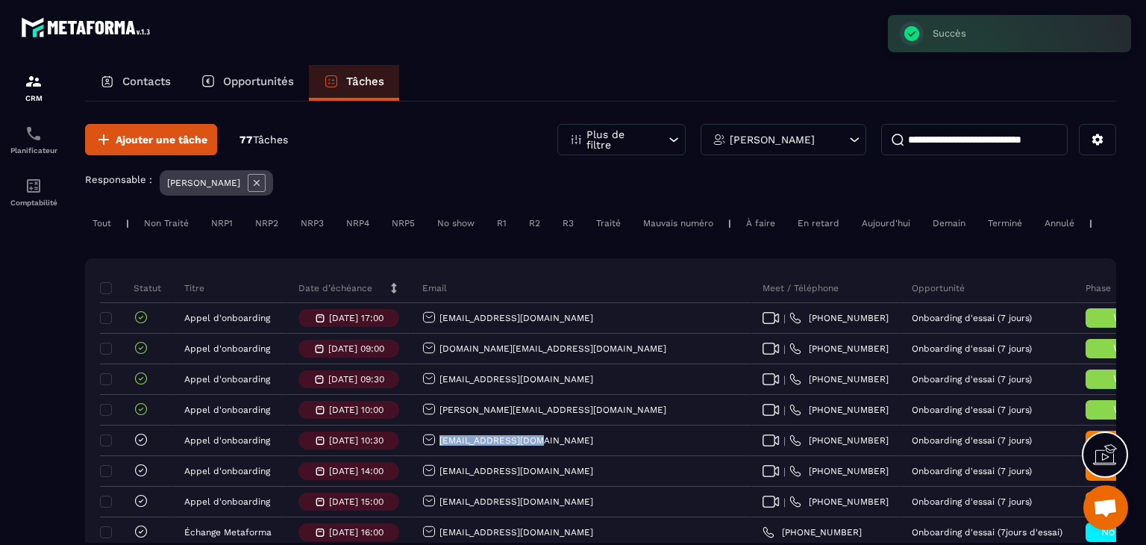
copy p "acmes0709@gmail.com"
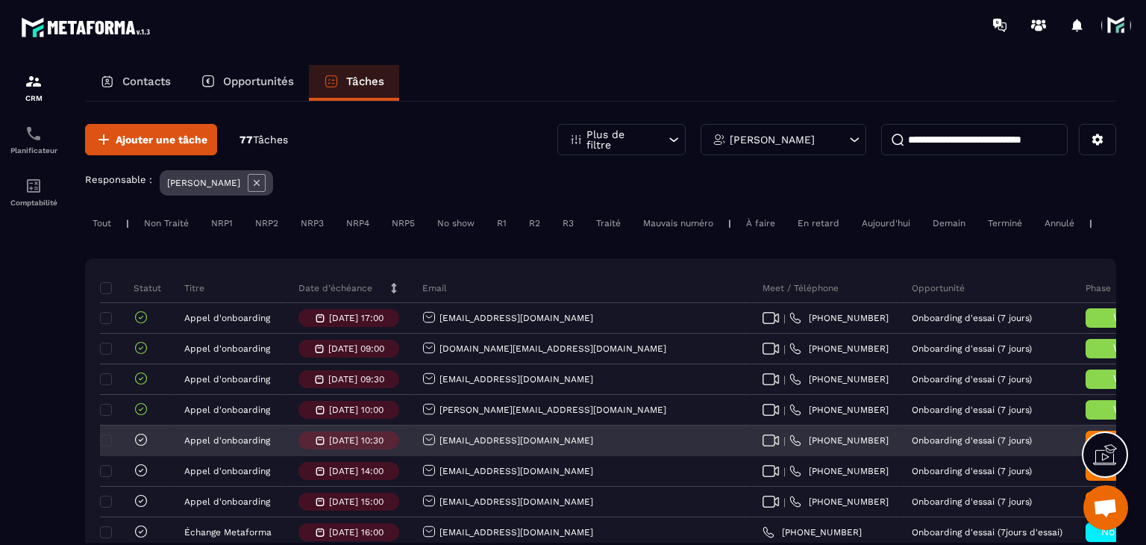
click at [1086, 445] on div "Appel d’onboarding terminée" at bounding box center [1123, 440] width 75 height 19
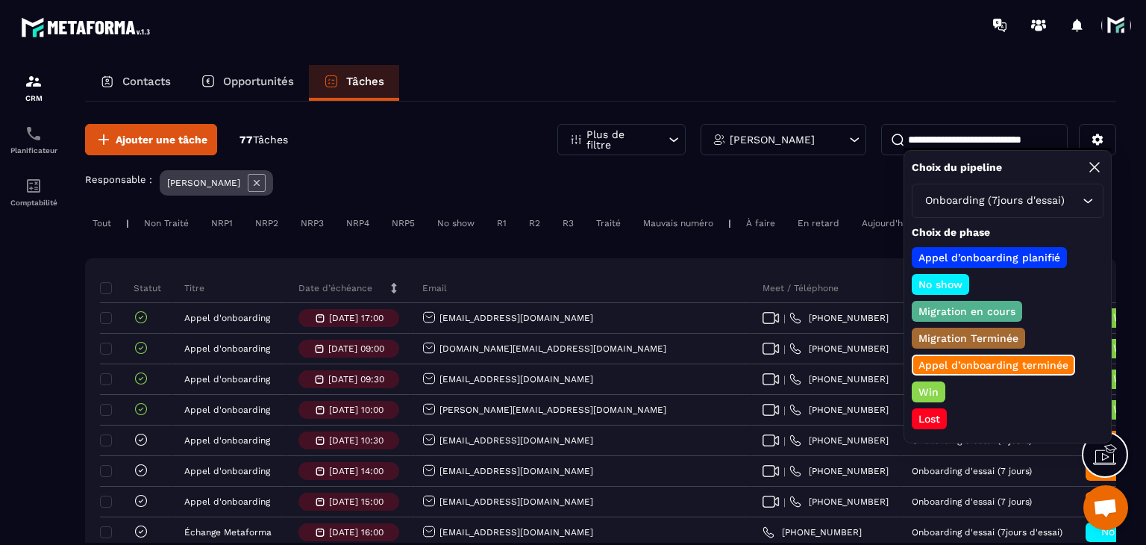
click at [919, 387] on p "Win" at bounding box center [928, 391] width 25 height 15
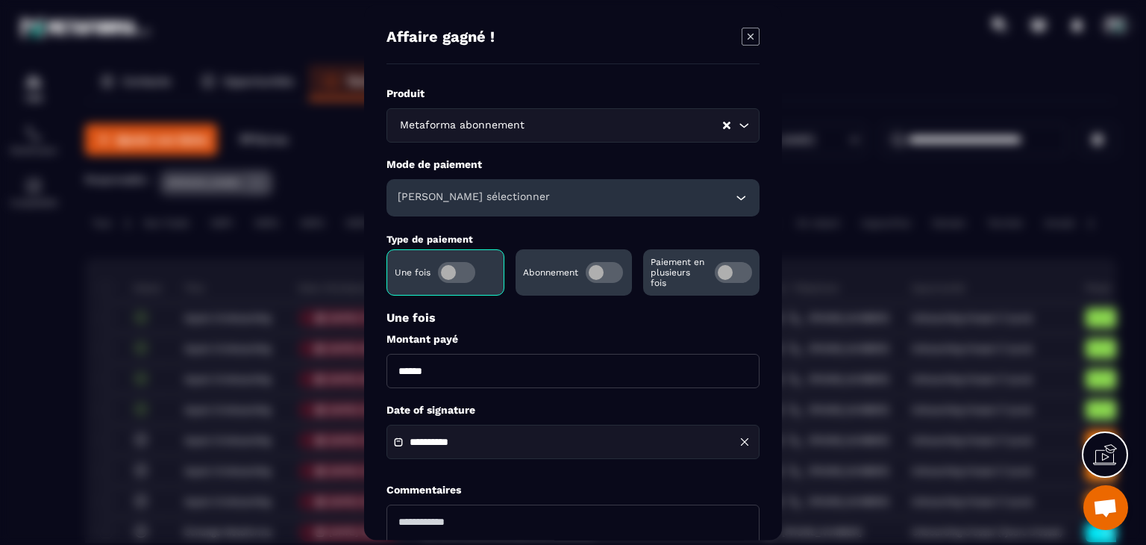
click at [395, 369] on input "******" at bounding box center [573, 371] width 373 height 34
type input "*******"
click at [433, 202] on h6 "Veuillez sélectionner" at bounding box center [474, 197] width 152 height 15
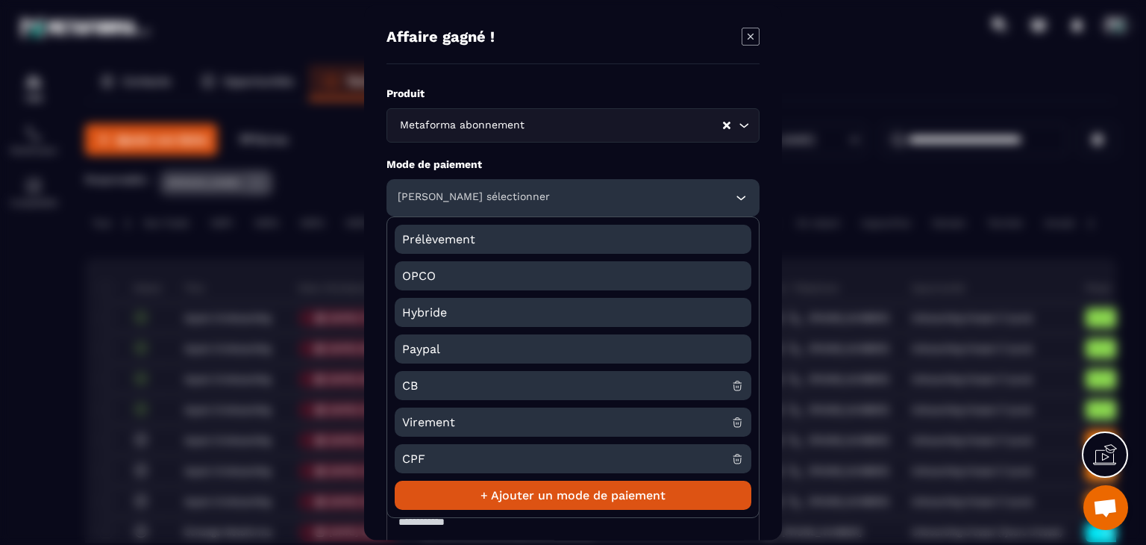
click at [437, 380] on span "CB" at bounding box center [566, 385] width 329 height 29
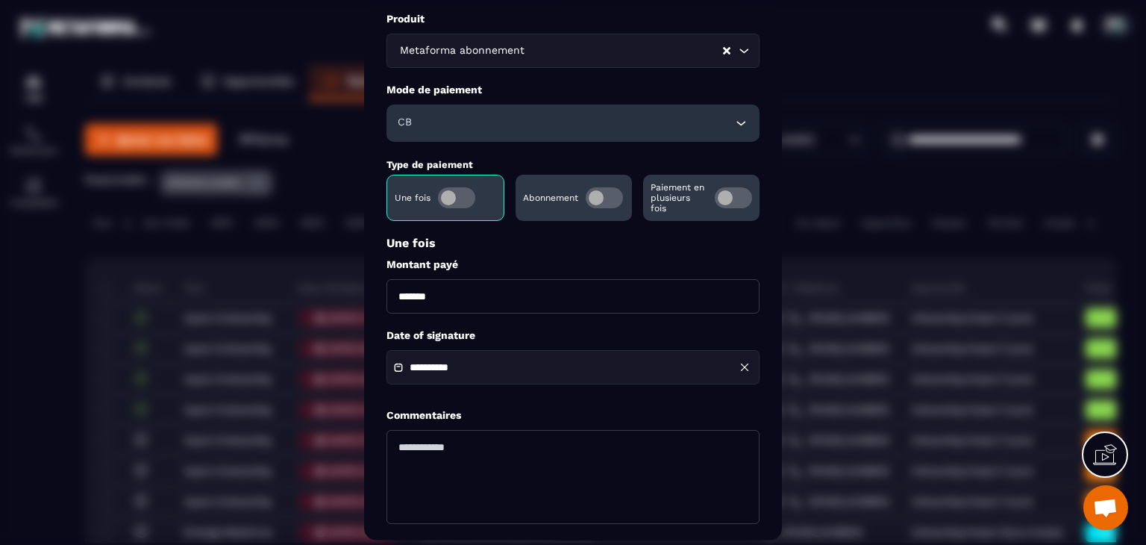
scroll to position [144, 0]
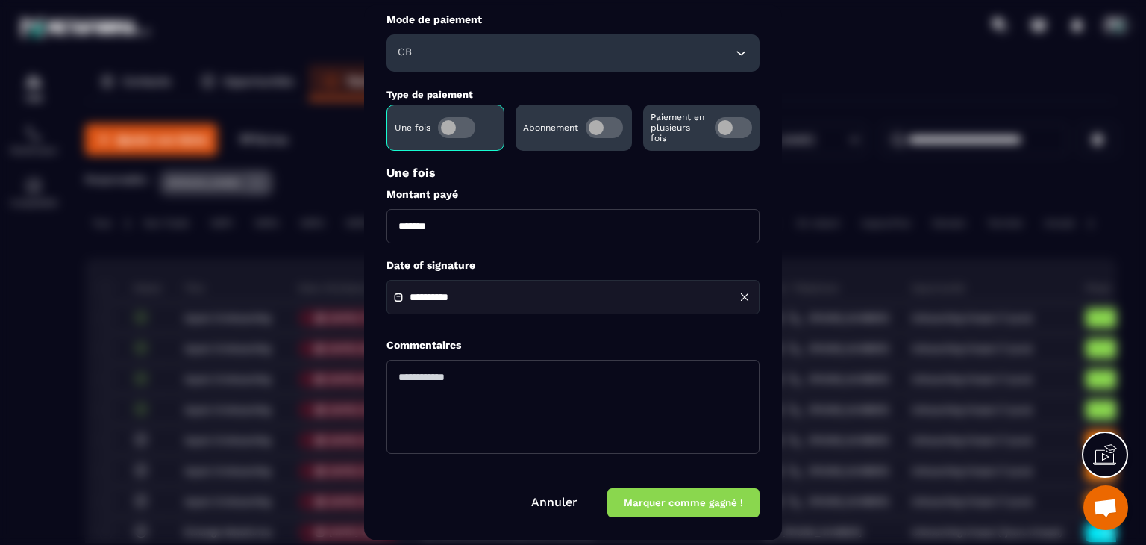
click at [451, 285] on div "**********" at bounding box center [573, 298] width 373 height 34
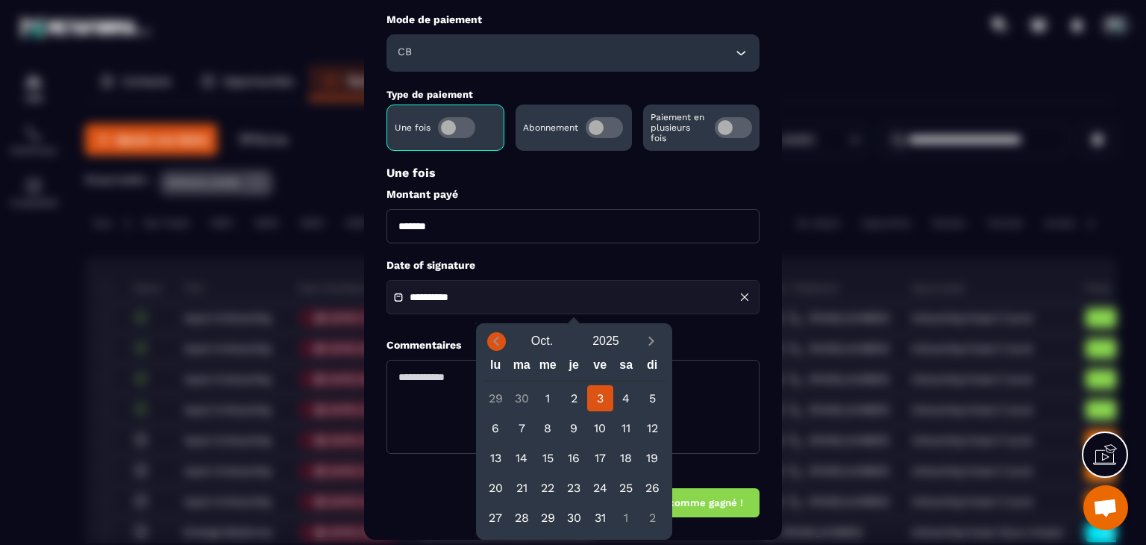
click at [498, 340] on icon "Previous month" at bounding box center [496, 341] width 15 height 15
click at [574, 509] on div "28" at bounding box center [574, 517] width 26 height 26
type input "**********"
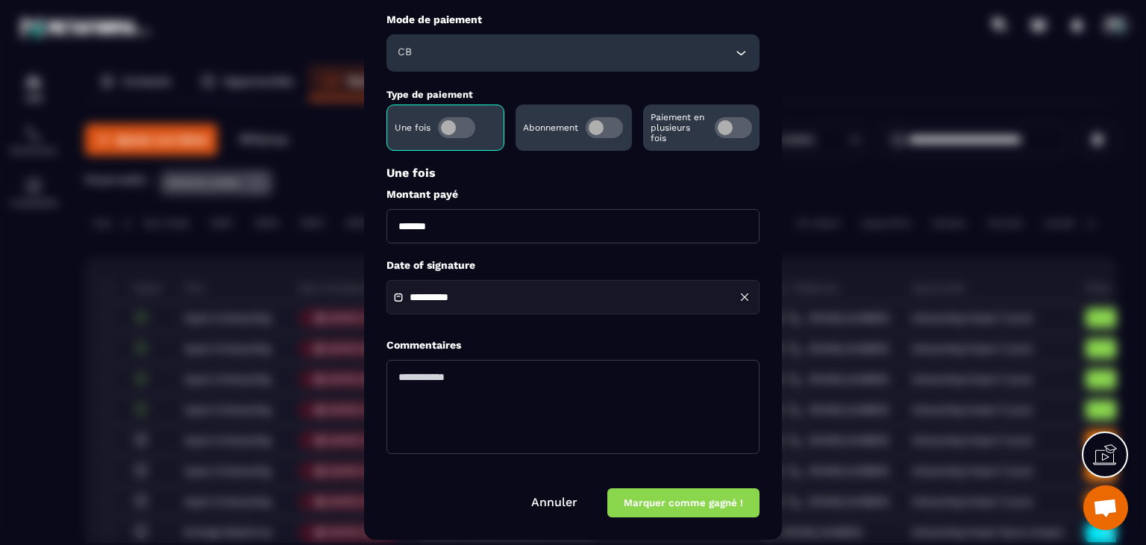
click at [669, 510] on button "Marquer comme gagné !" at bounding box center [683, 503] width 152 height 29
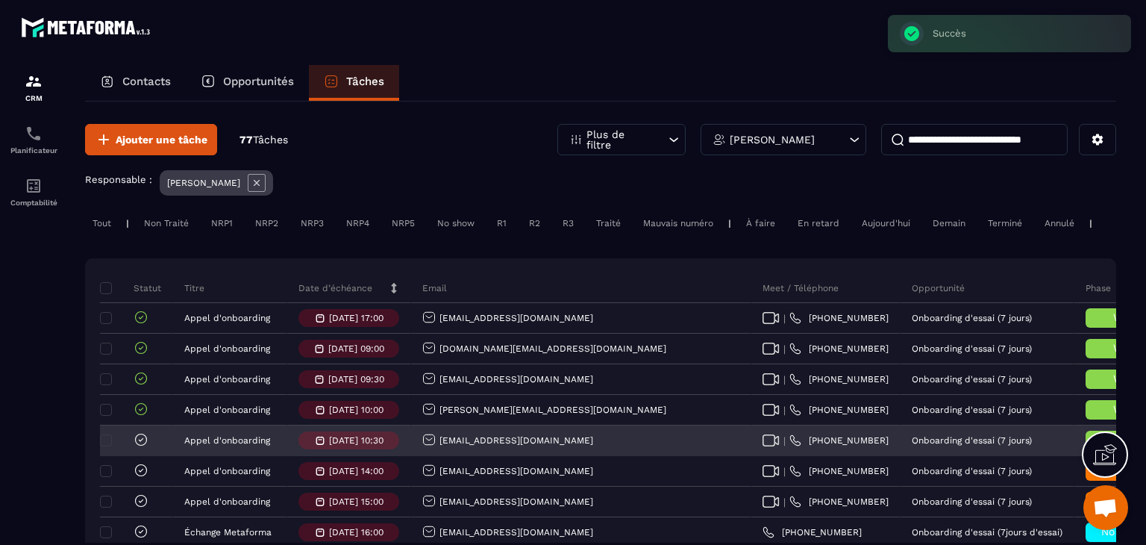
click at [137, 447] on icon at bounding box center [141, 439] width 15 height 15
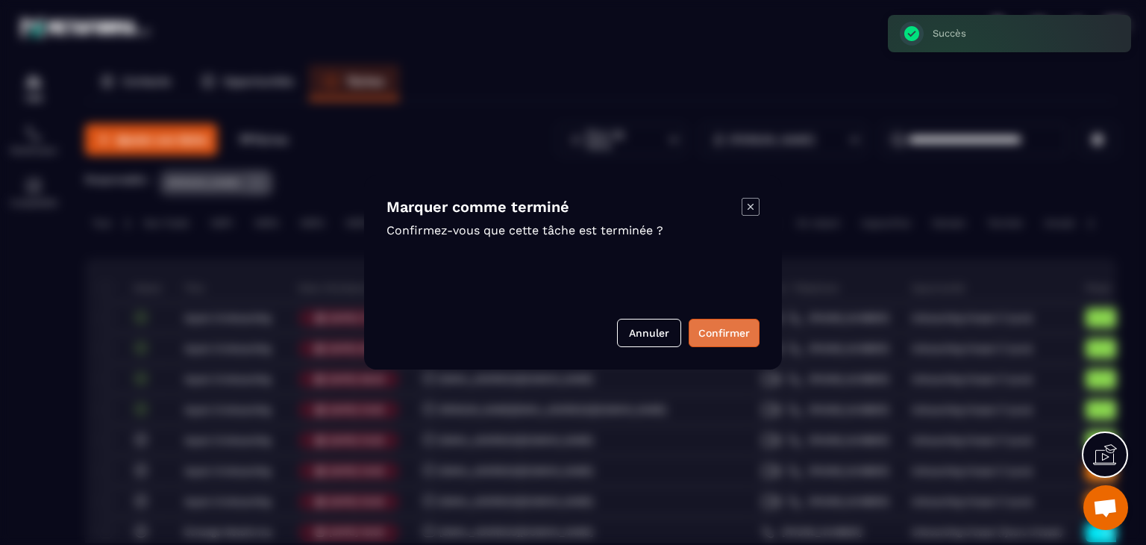
click at [731, 334] on button "Confirmer" at bounding box center [724, 333] width 71 height 28
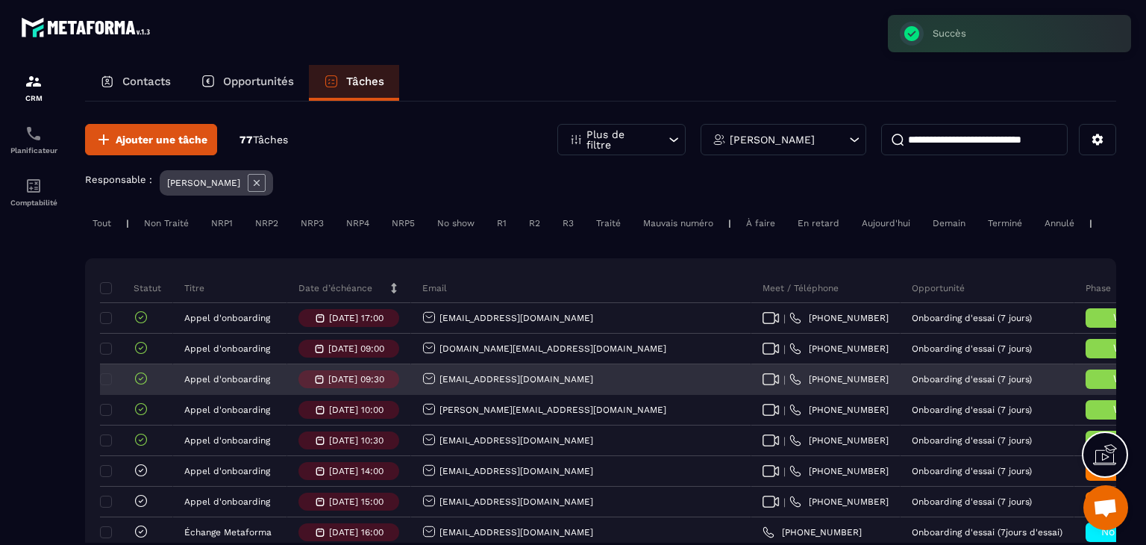
scroll to position [75, 0]
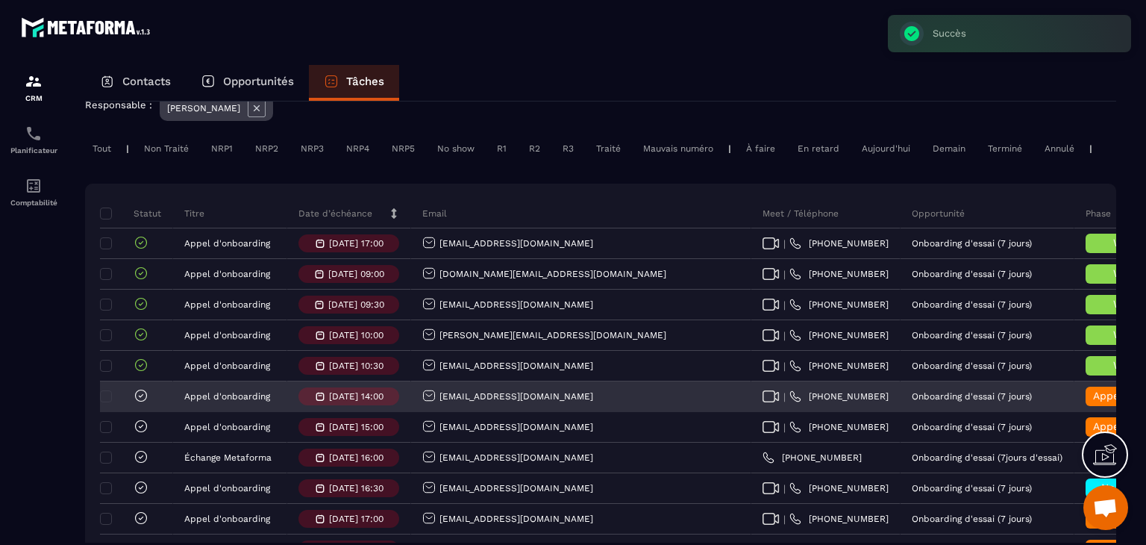
drag, startPoint x: 585, startPoint y: 410, endPoint x: 436, endPoint y: 413, distance: 149.3
click at [436, 412] on div "marielle.massoutier@gmail.com" at bounding box center [581, 397] width 340 height 30
copy p "marielle.massoutier@gmail.com"
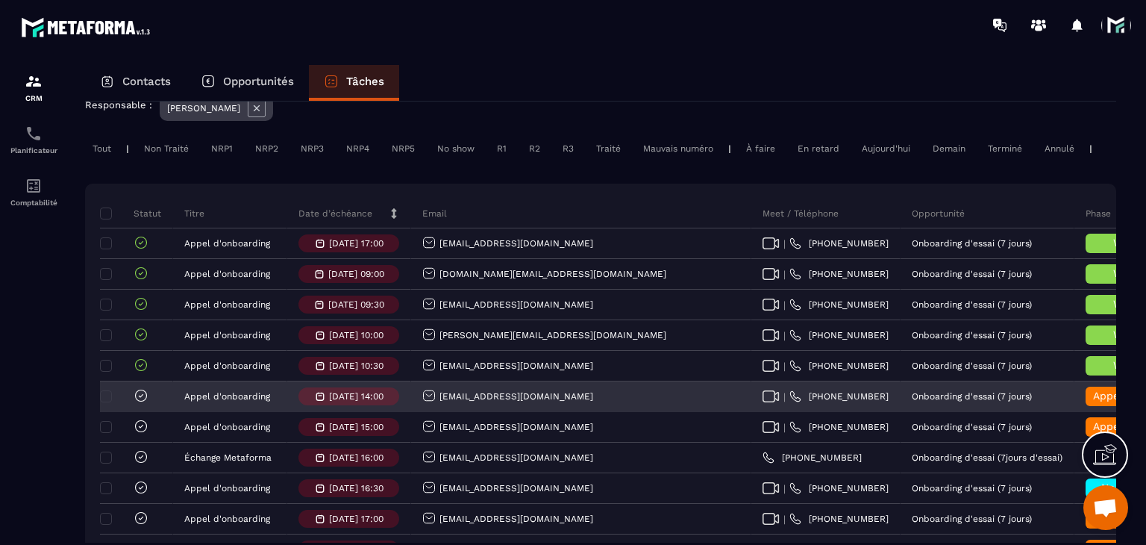
click at [1093, 401] on span "Appel d’onboarding terminée" at bounding box center [1167, 395] width 149 height 12
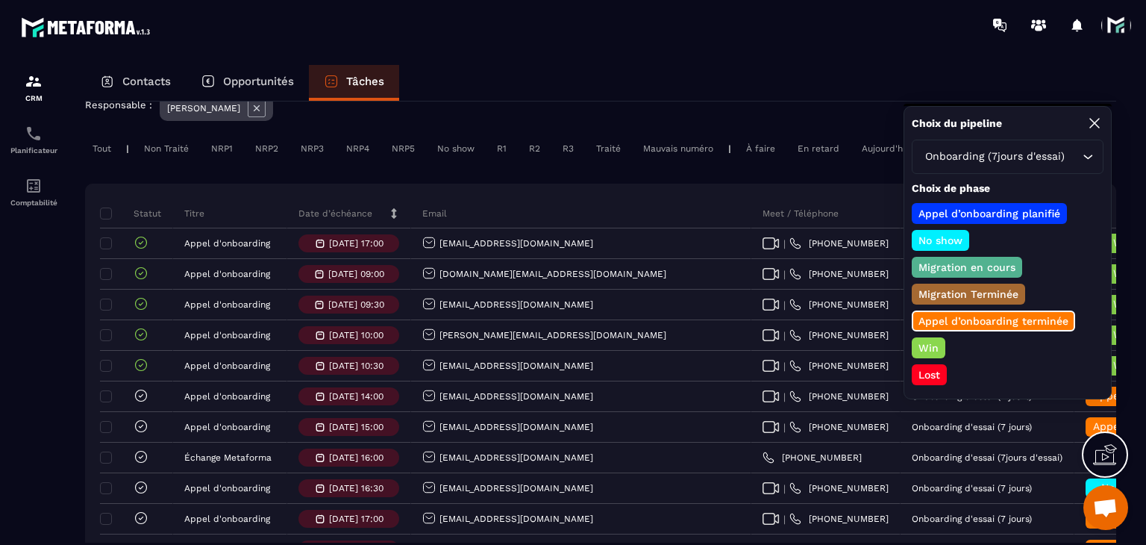
click at [927, 372] on p "Lost" at bounding box center [929, 374] width 26 height 15
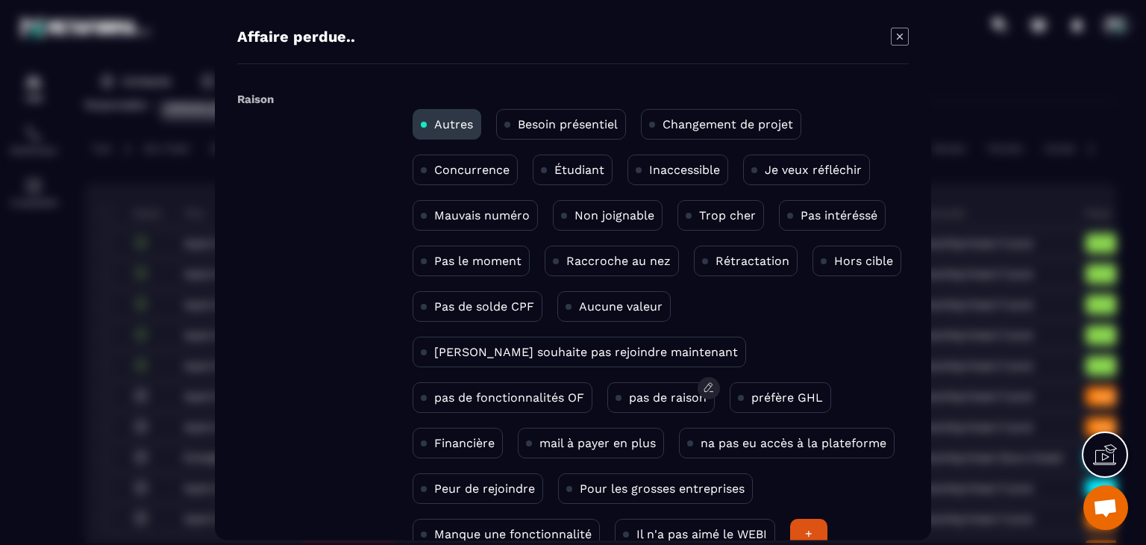
click at [607, 404] on div "pas de raison" at bounding box center [660, 397] width 107 height 31
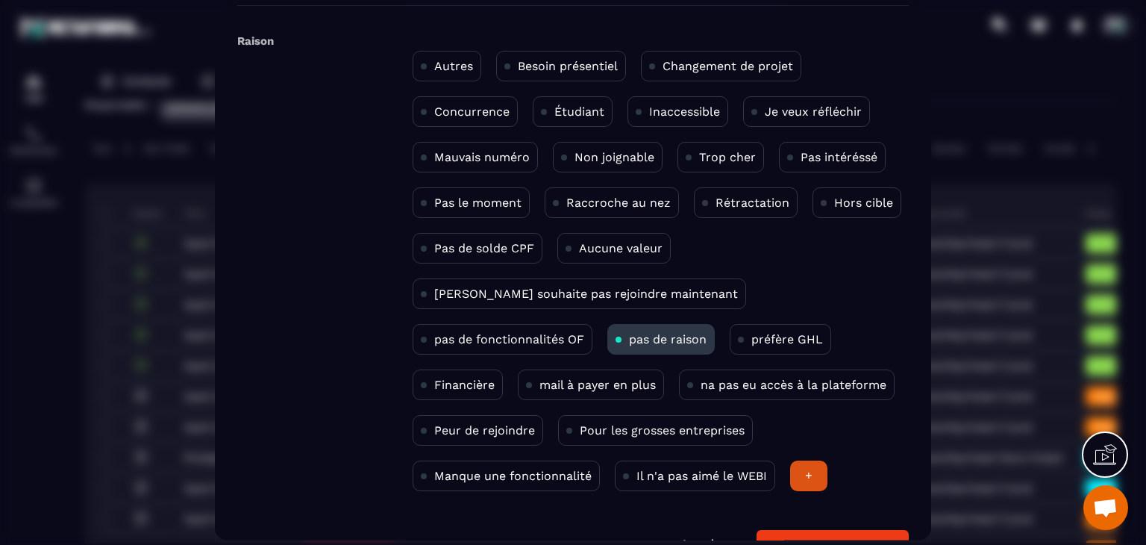
scroll to position [97, 0]
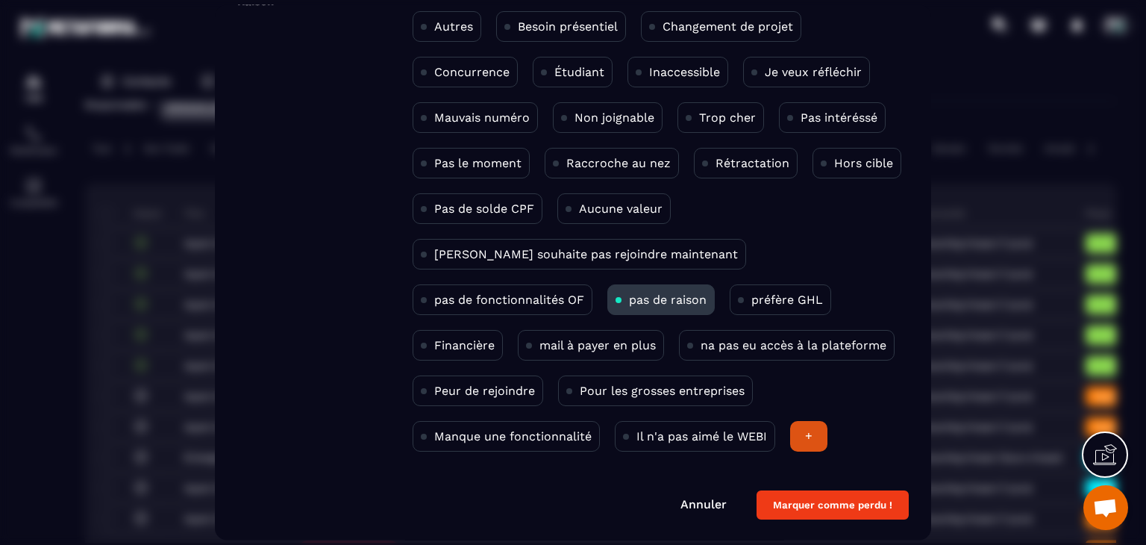
click at [827, 520] on div "Affaire perdue.. Raison Autres Besoin présentiel Changement de projet Concurren…" at bounding box center [573, 272] width 716 height 535
click at [816, 507] on button "Marquer comme perdu !" at bounding box center [833, 505] width 152 height 29
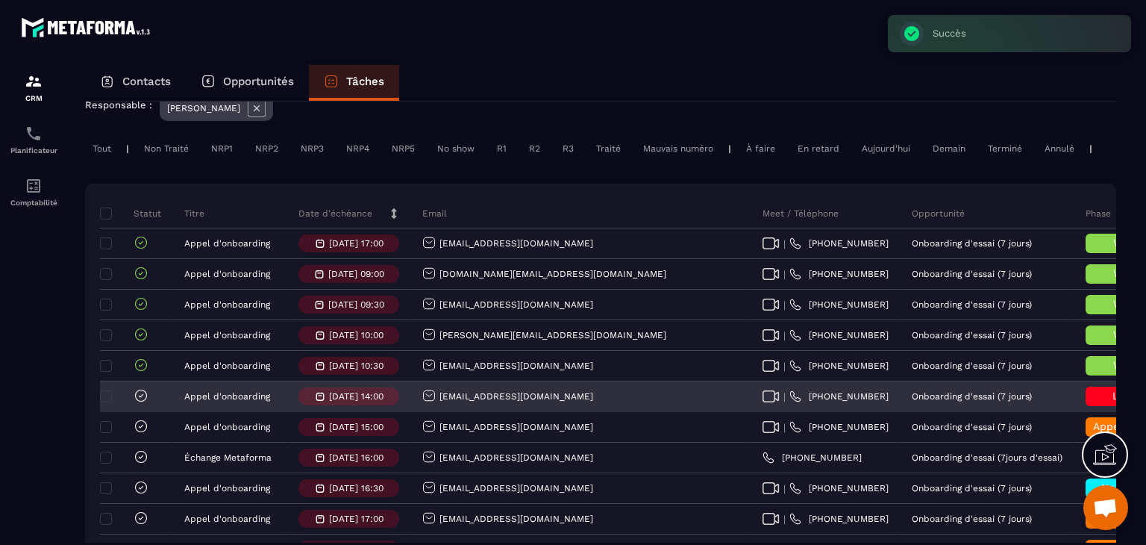
click at [139, 401] on icon at bounding box center [141, 395] width 15 height 15
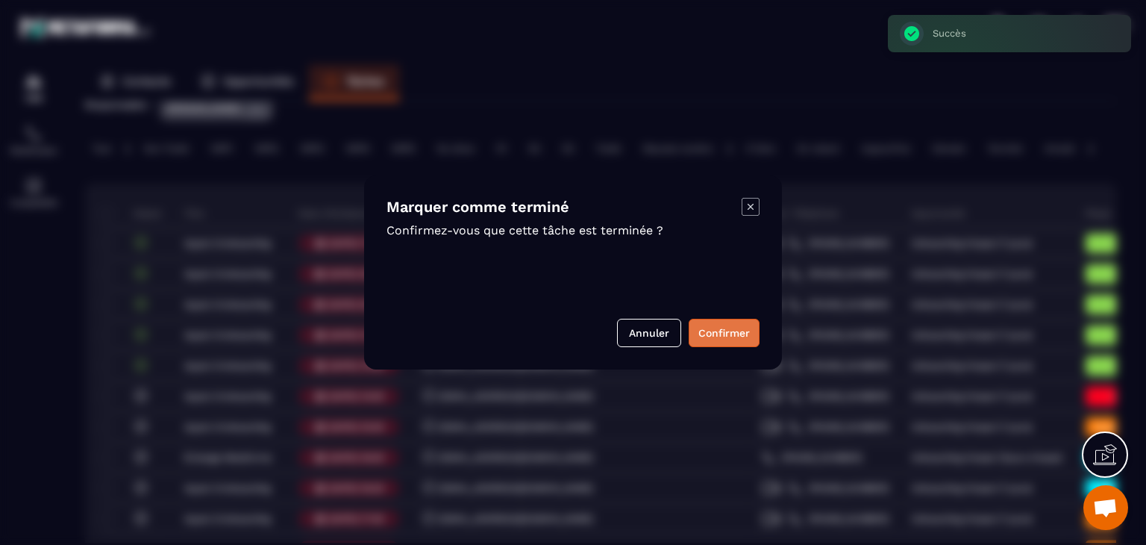
click at [713, 320] on button "Confirmer" at bounding box center [724, 333] width 71 height 28
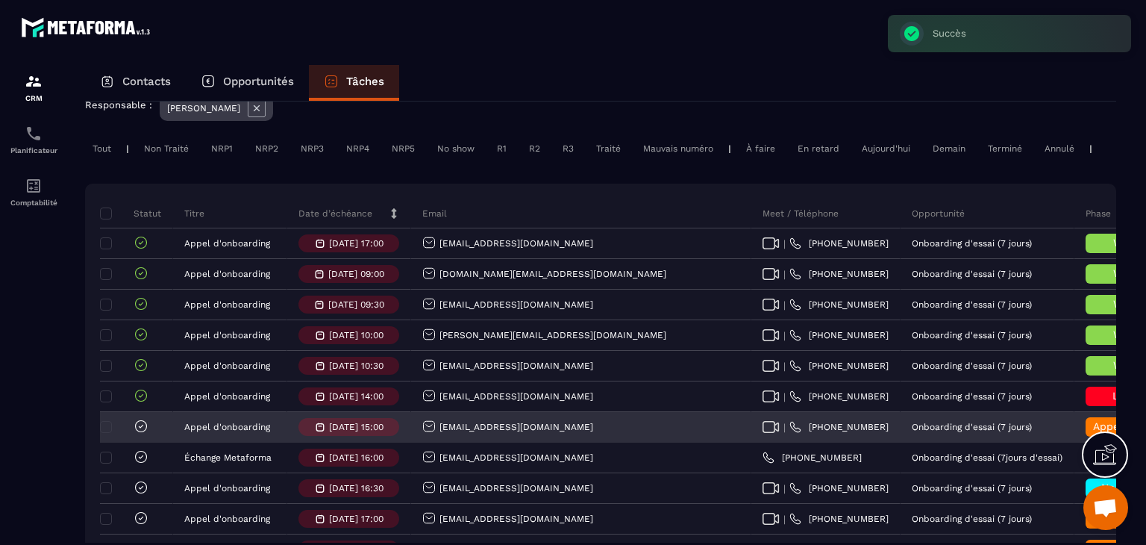
drag, startPoint x: 630, startPoint y: 436, endPoint x: 439, endPoint y: 434, distance: 191.8
click at [439, 434] on div "contact@academieducomportement.com" at bounding box center [581, 428] width 340 height 30
copy p "contact@academieducomportement.com"
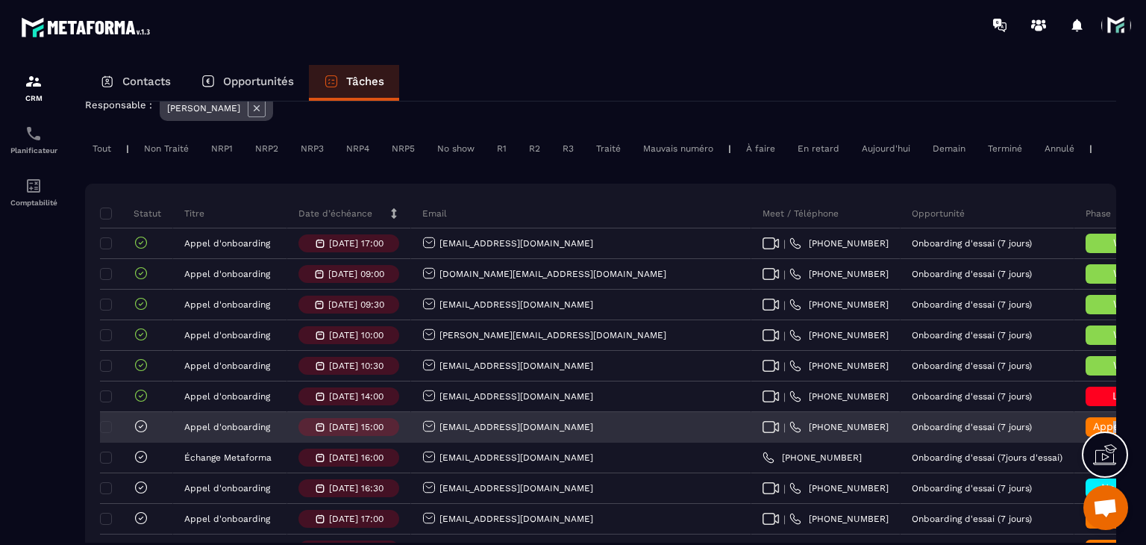
click at [1093, 432] on span "Appel d’onboarding terminée" at bounding box center [1167, 426] width 149 height 12
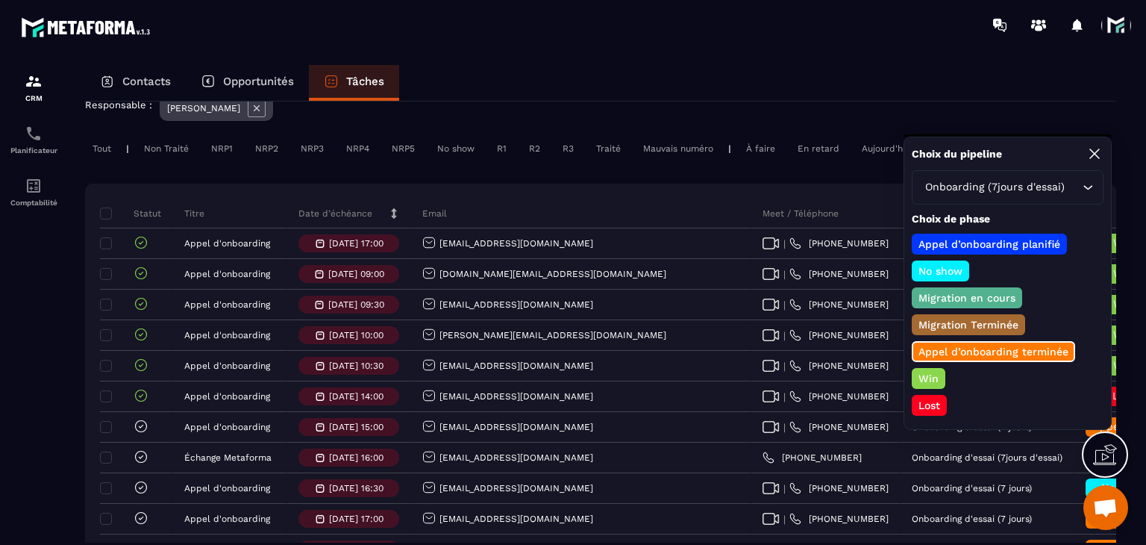
click at [925, 372] on p "Win" at bounding box center [928, 378] width 25 height 15
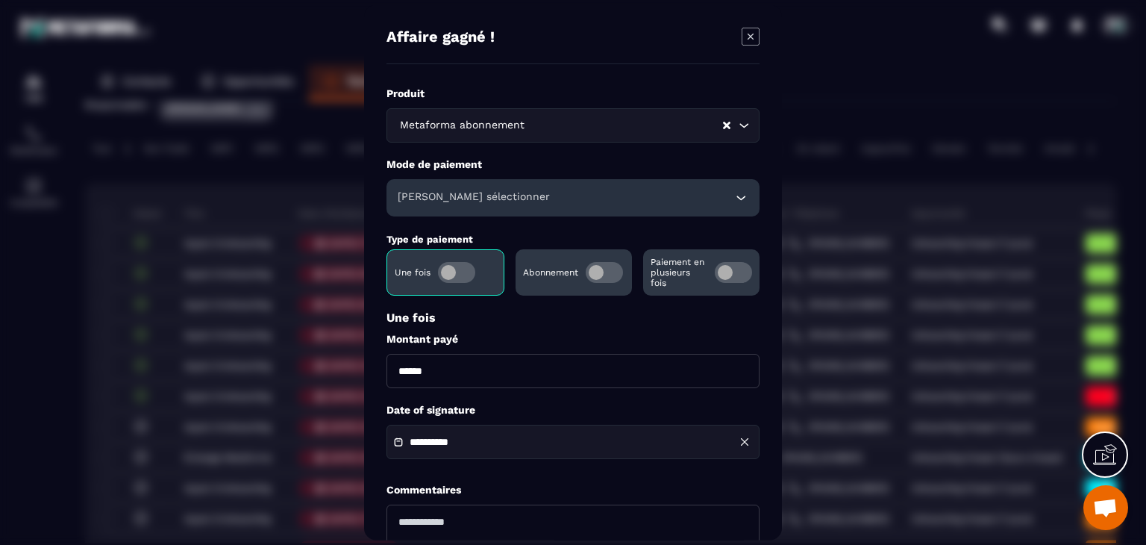
click at [615, 271] on span "Modal window" at bounding box center [604, 272] width 37 height 21
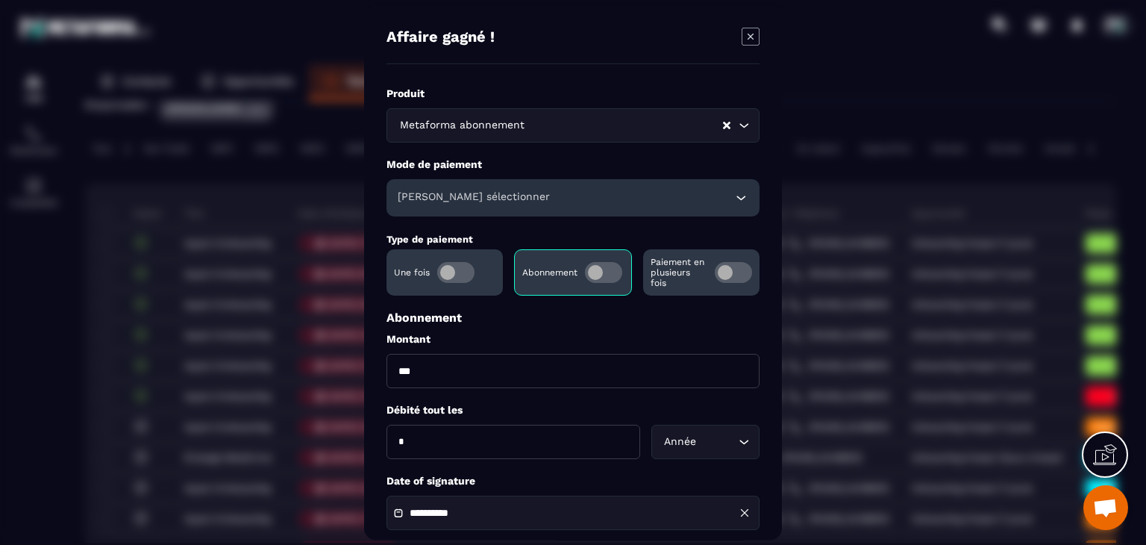
click at [507, 186] on div "Veuillez sélectionner" at bounding box center [573, 197] width 373 height 37
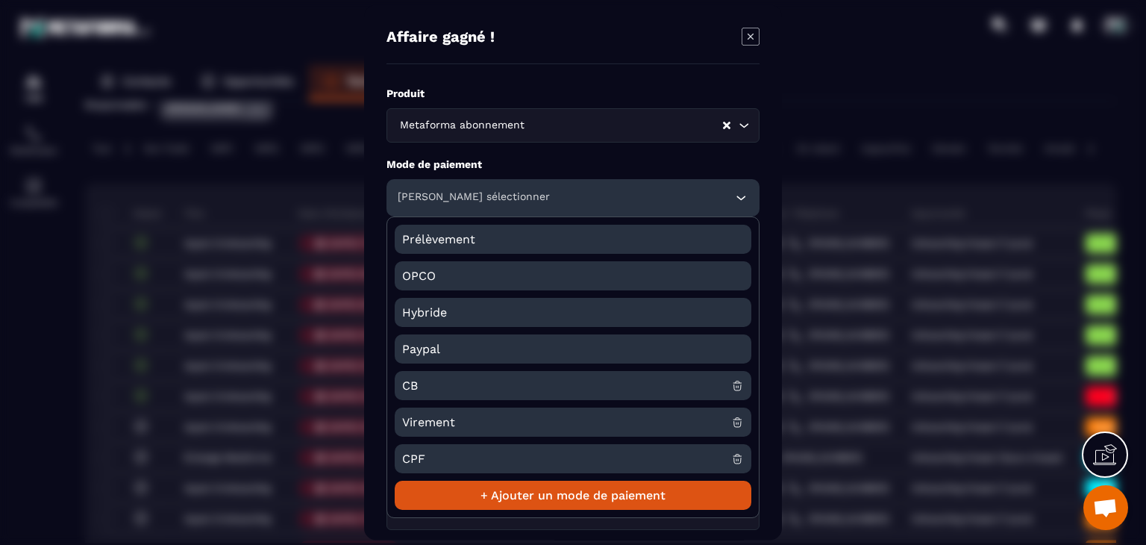
click at [423, 375] on span "CB" at bounding box center [566, 385] width 329 height 29
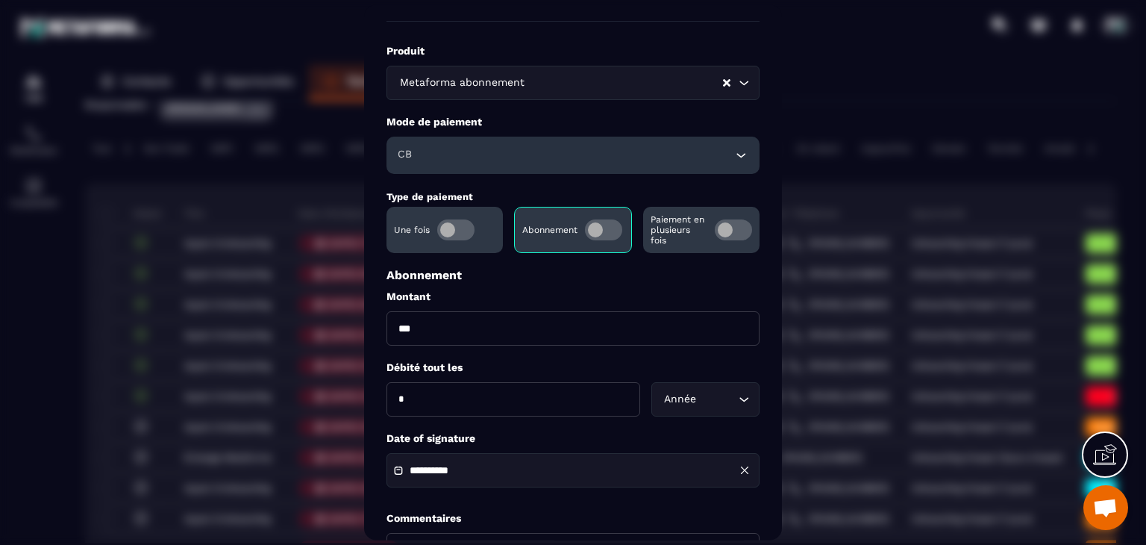
scroll to position [75, 0]
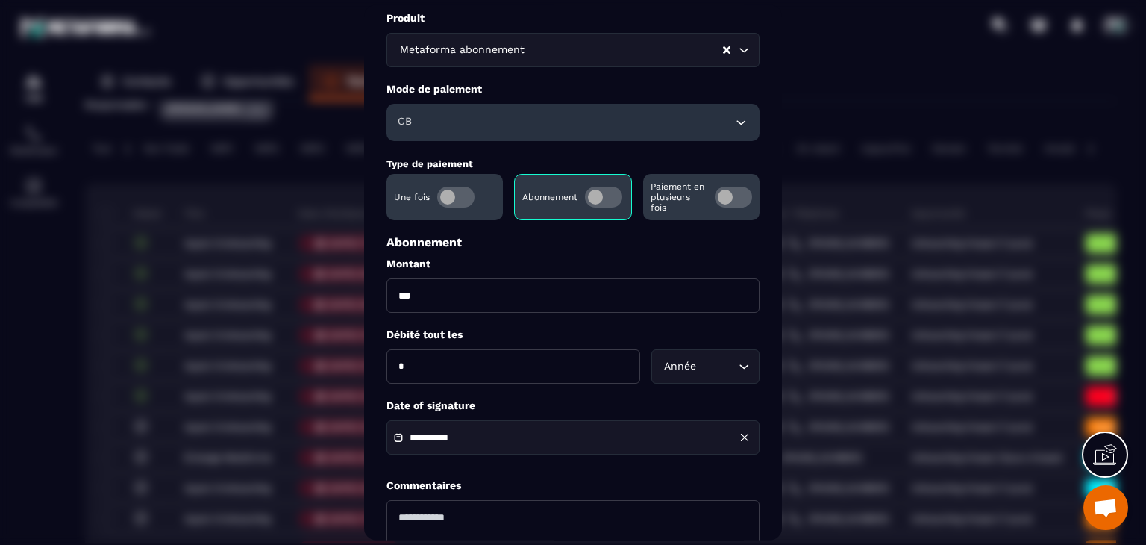
click at [531, 457] on div "**********" at bounding box center [573, 309] width 373 height 595
click at [511, 433] on div "**********" at bounding box center [573, 438] width 373 height 34
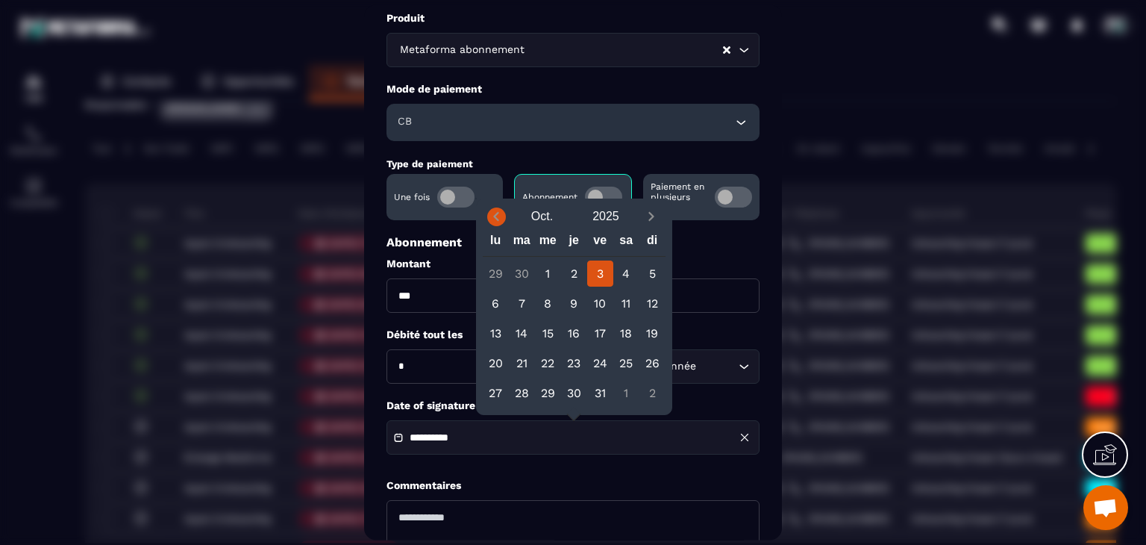
click at [497, 207] on span "Previous month" at bounding box center [496, 216] width 19 height 19
click at [597, 398] on div "29" at bounding box center [600, 393] width 26 height 26
type input "**********"
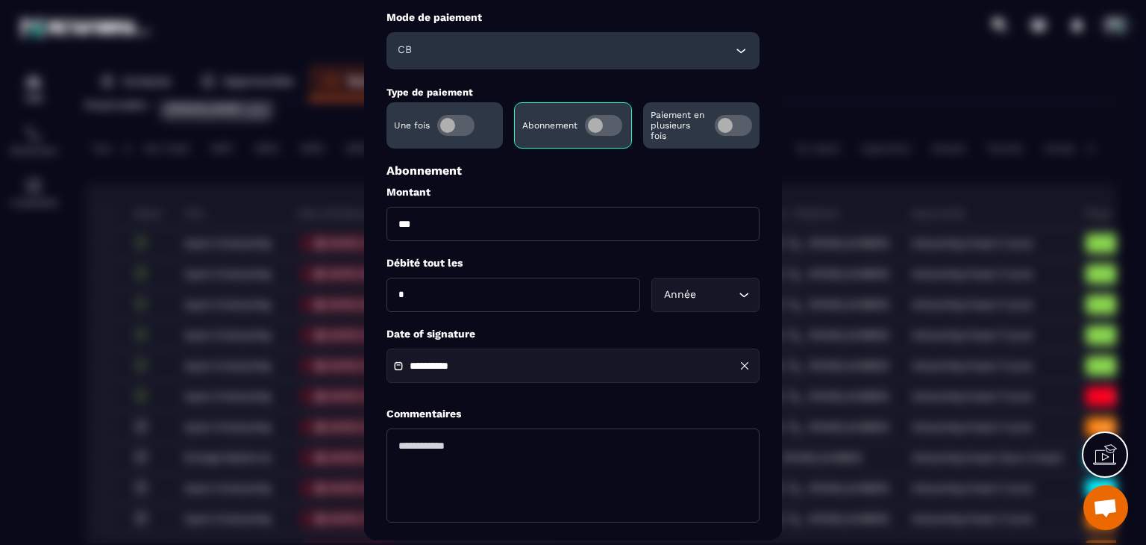
scroll to position [215, 0]
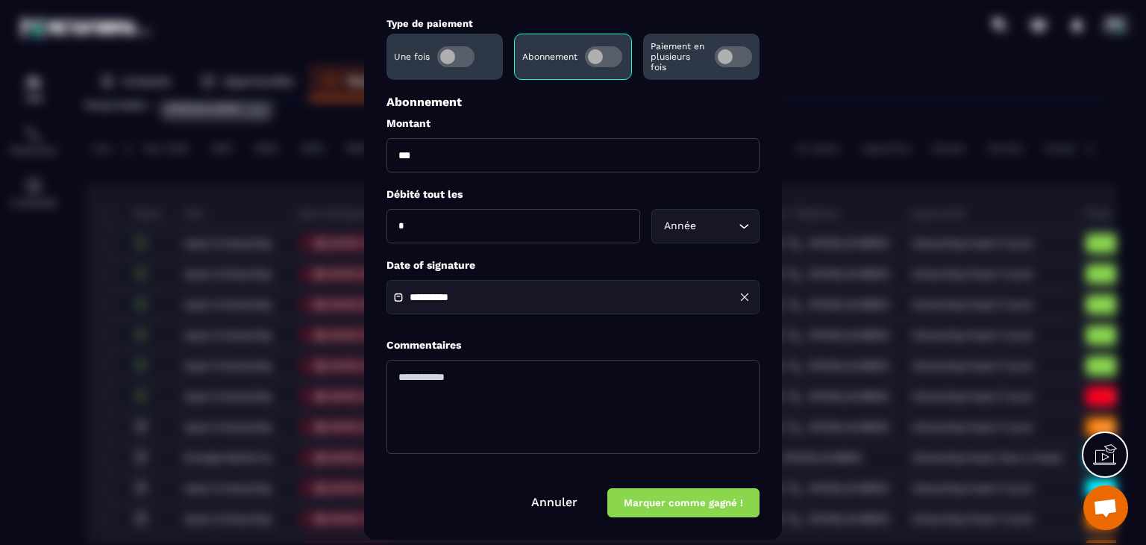
click at [677, 499] on button "Marquer comme gagné !" at bounding box center [683, 503] width 152 height 29
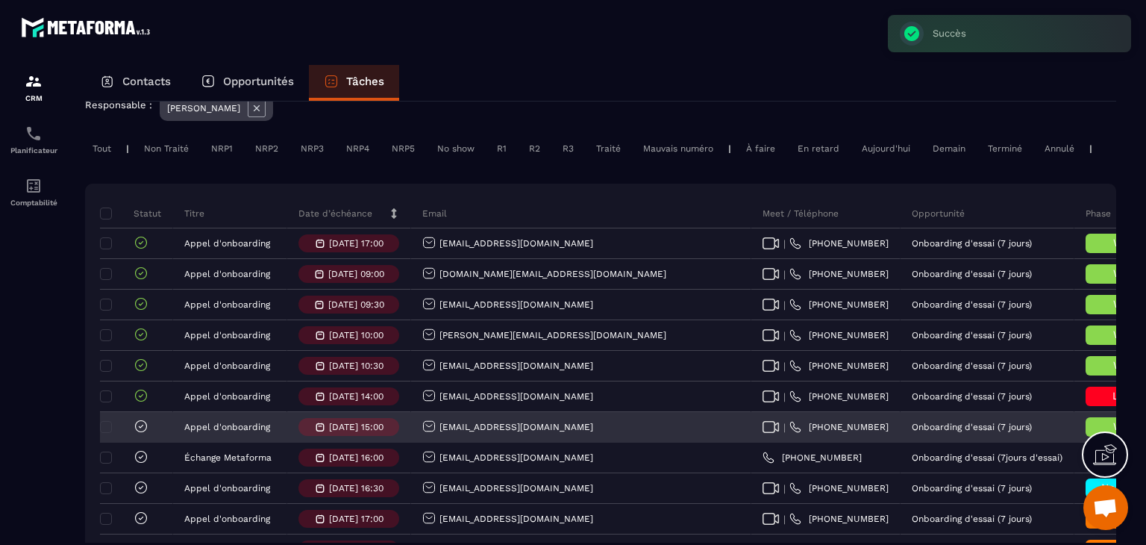
click at [137, 434] on icon at bounding box center [141, 426] width 15 height 15
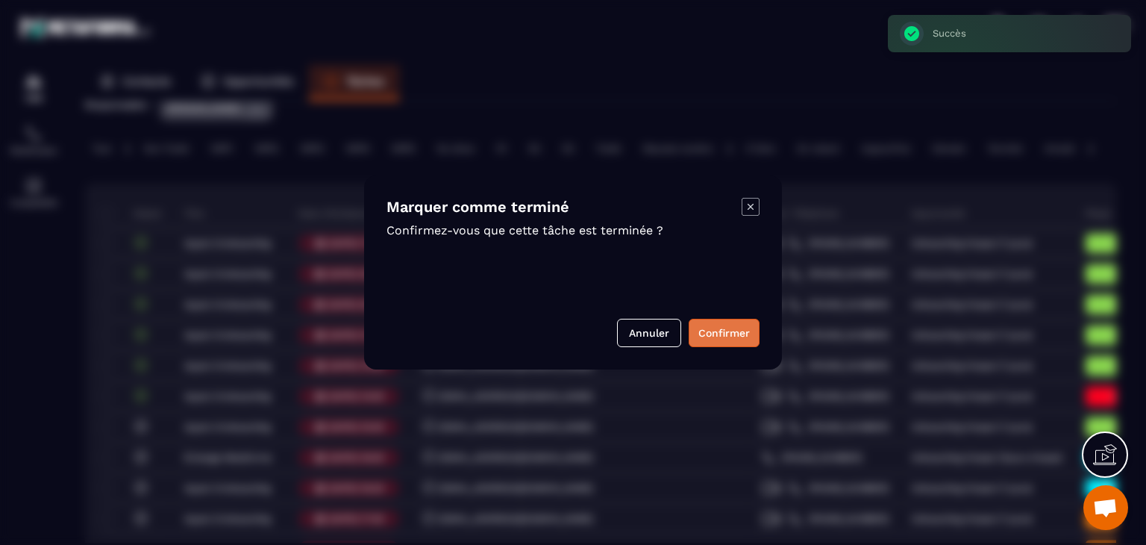
click at [701, 340] on button "Confirmer" at bounding box center [724, 333] width 71 height 28
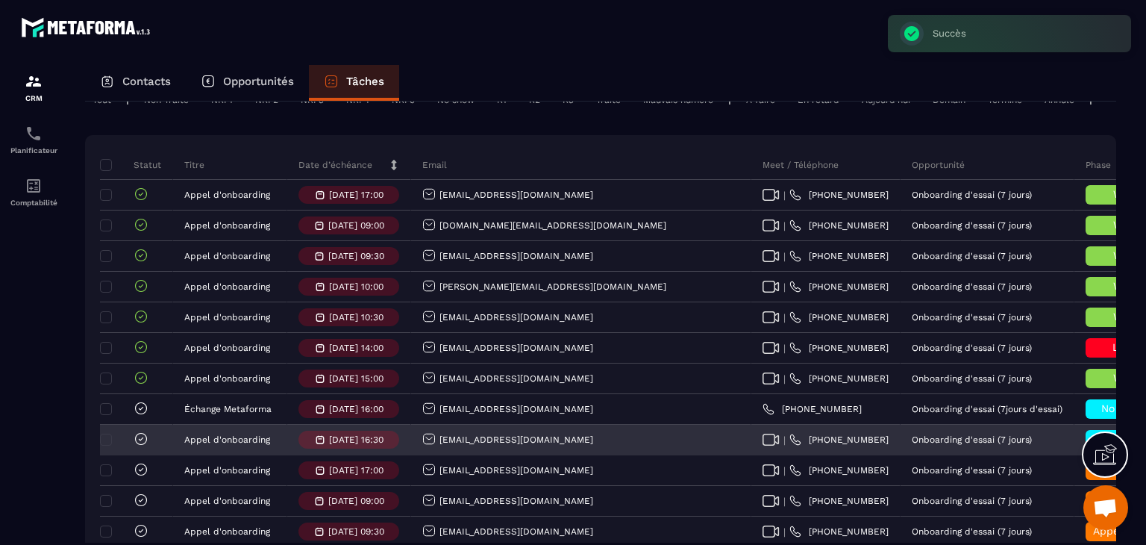
scroll to position [149, 0]
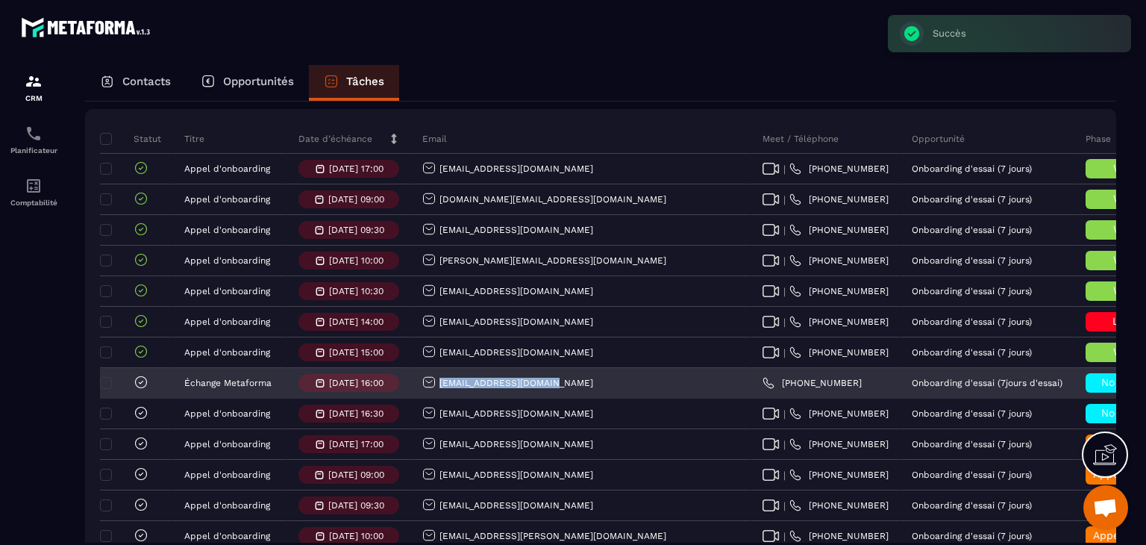
drag, startPoint x: 553, startPoint y: 389, endPoint x: 419, endPoint y: 404, distance: 134.5
click at [419, 398] on div "contact@abconseils.pro" at bounding box center [581, 384] width 340 height 30
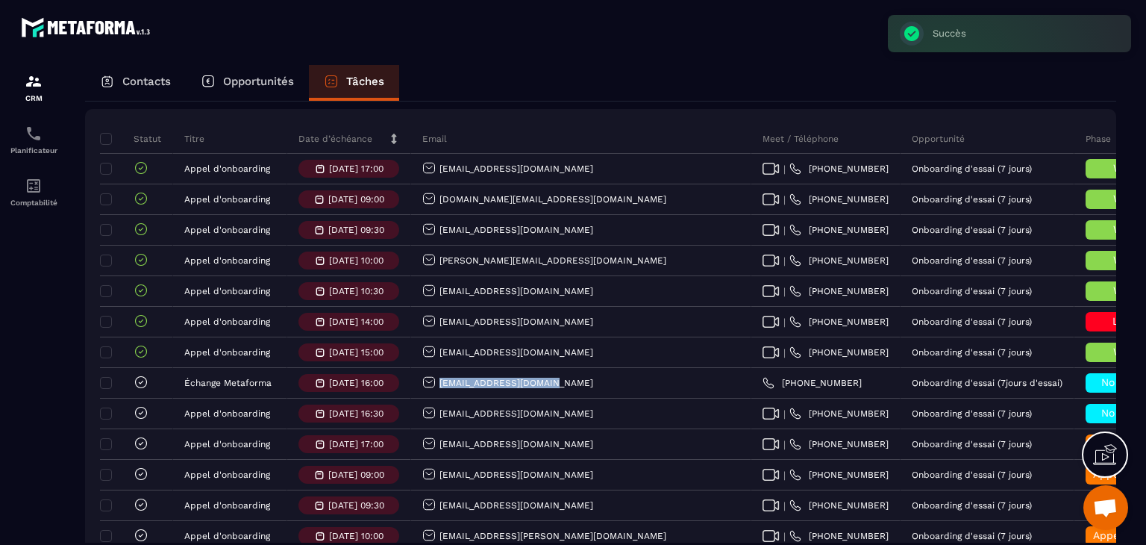
copy p "contact@abconseils.pro"
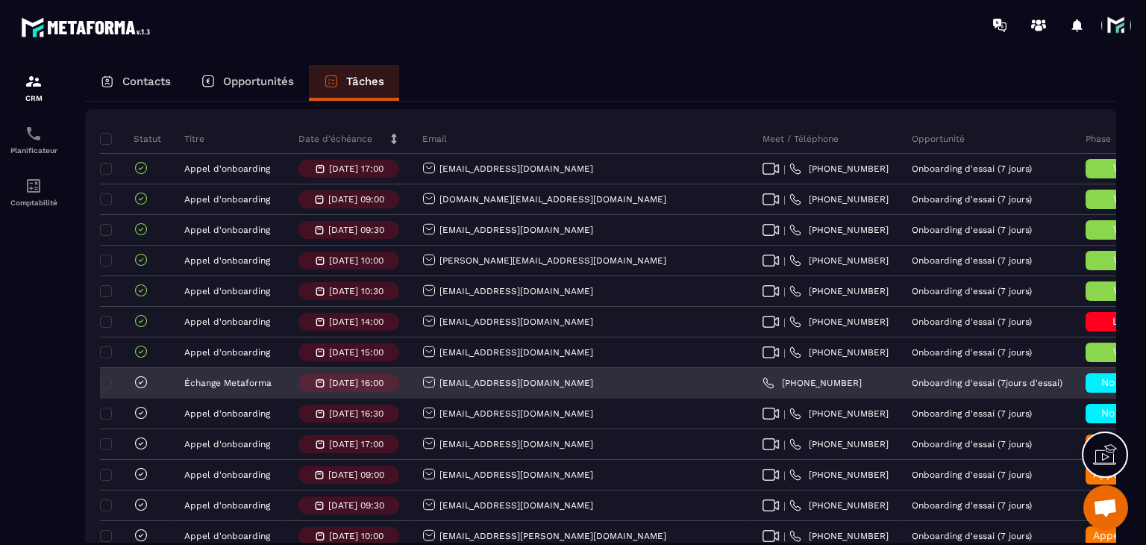
click at [1101, 388] on span "No show" at bounding box center [1123, 382] width 44 height 12
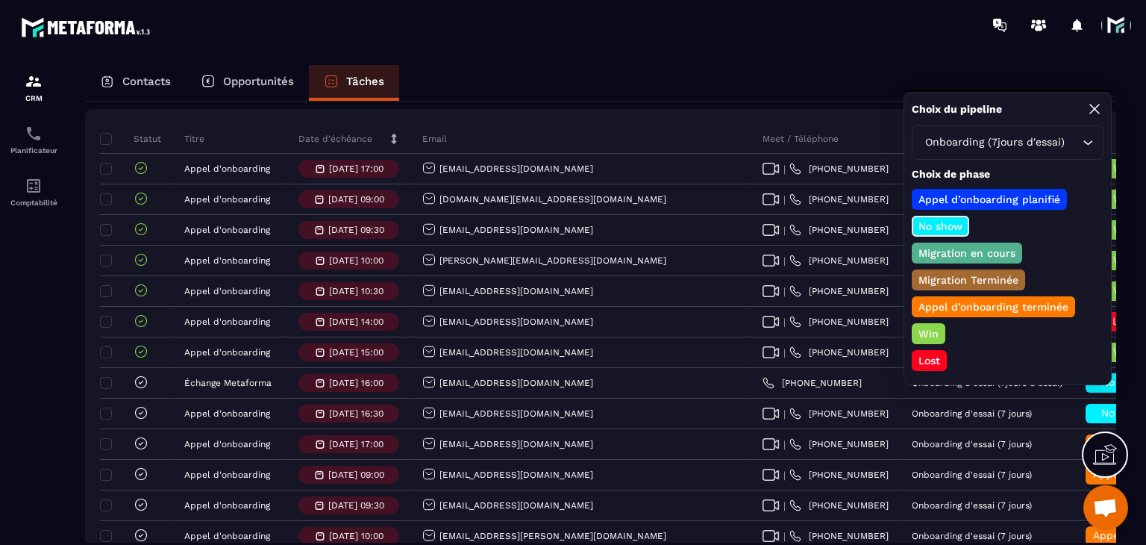
click at [928, 362] on p "Lost" at bounding box center [929, 360] width 26 height 15
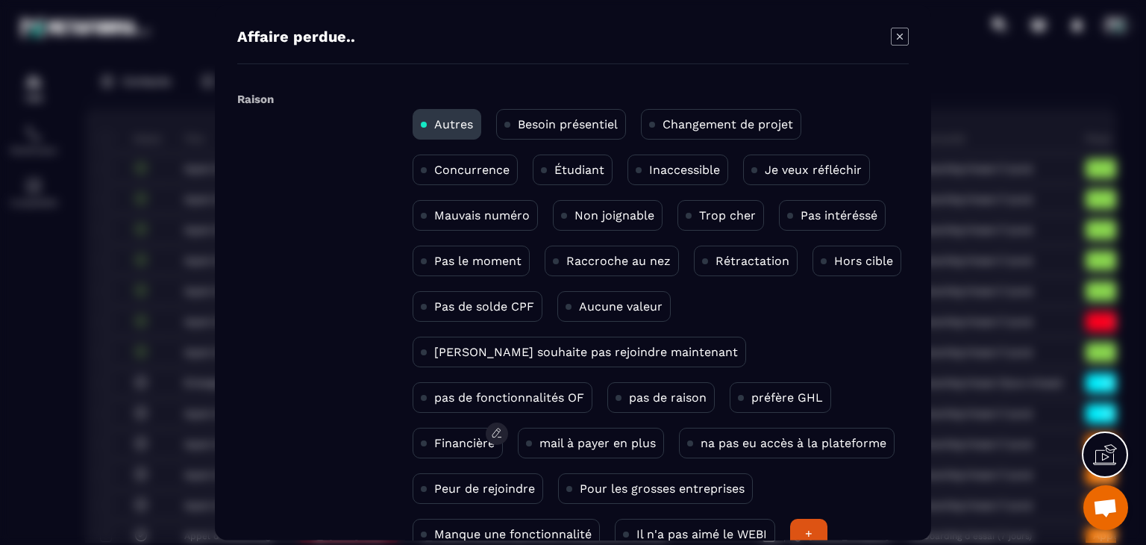
click at [503, 428] on div "Financière" at bounding box center [458, 443] width 90 height 31
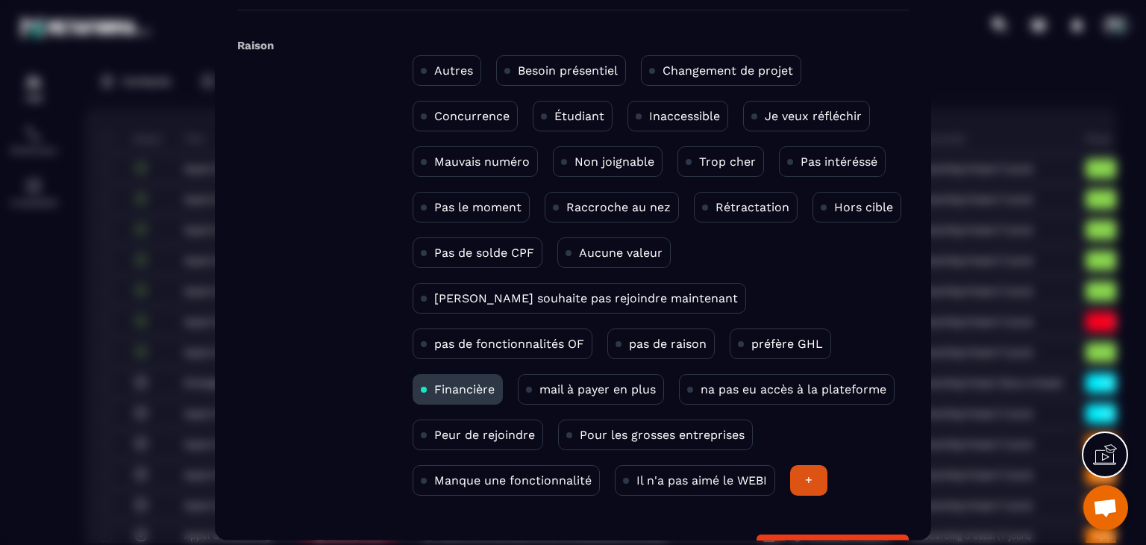
scroll to position [97, 0]
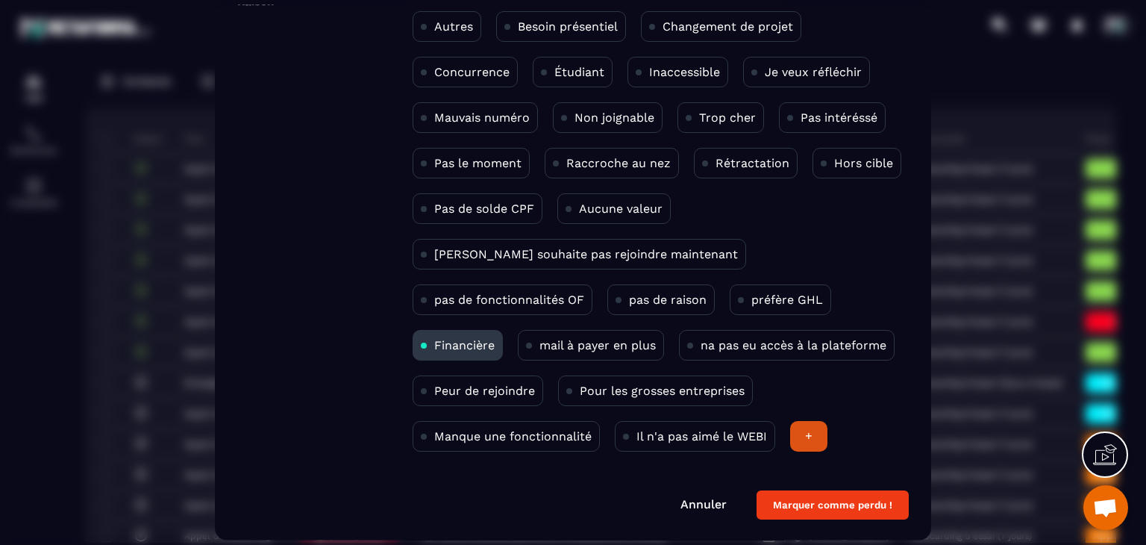
click at [854, 498] on button "Marquer comme perdu !" at bounding box center [833, 505] width 152 height 29
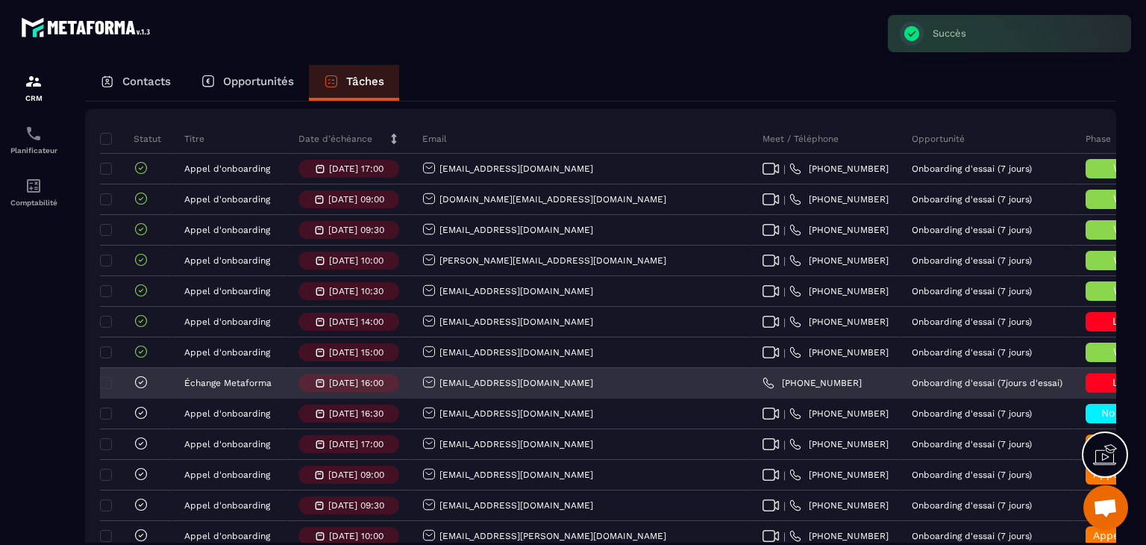
click at [142, 389] on icon at bounding box center [141, 382] width 15 height 15
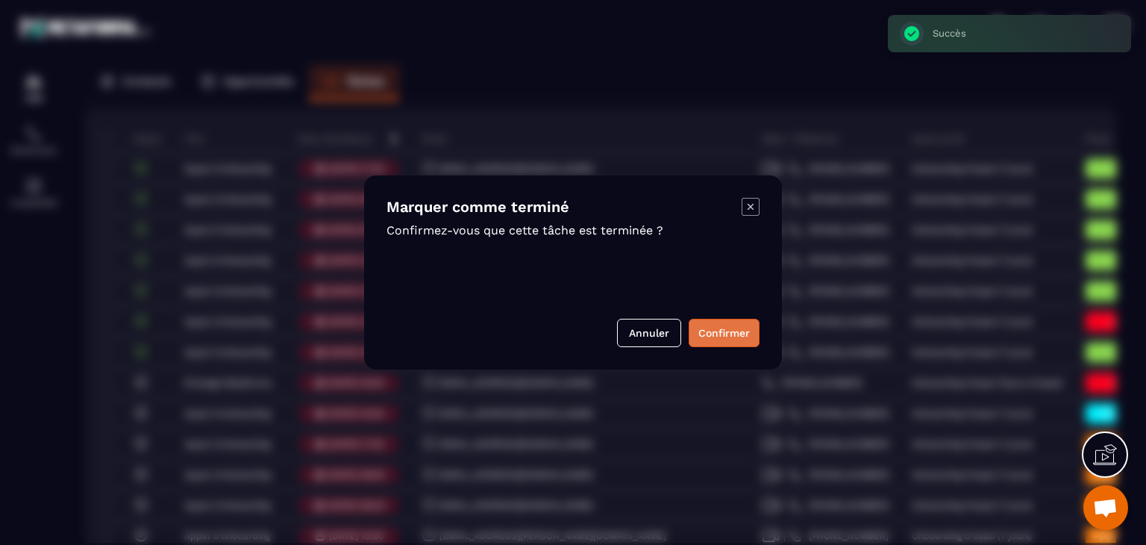
click at [725, 342] on button "Confirmer" at bounding box center [724, 333] width 71 height 28
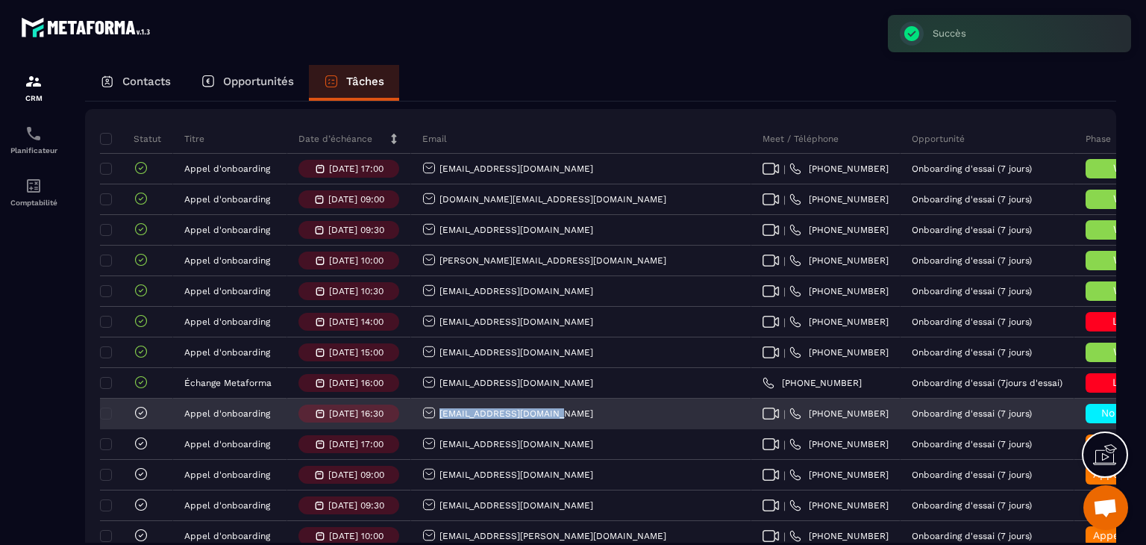
drag, startPoint x: 565, startPoint y: 423, endPoint x: 438, endPoint y: 429, distance: 127.0
click at [438, 429] on div "sahravacher@hotmail.com" at bounding box center [581, 414] width 340 height 30
copy p "sahravacher@hotmail.com"
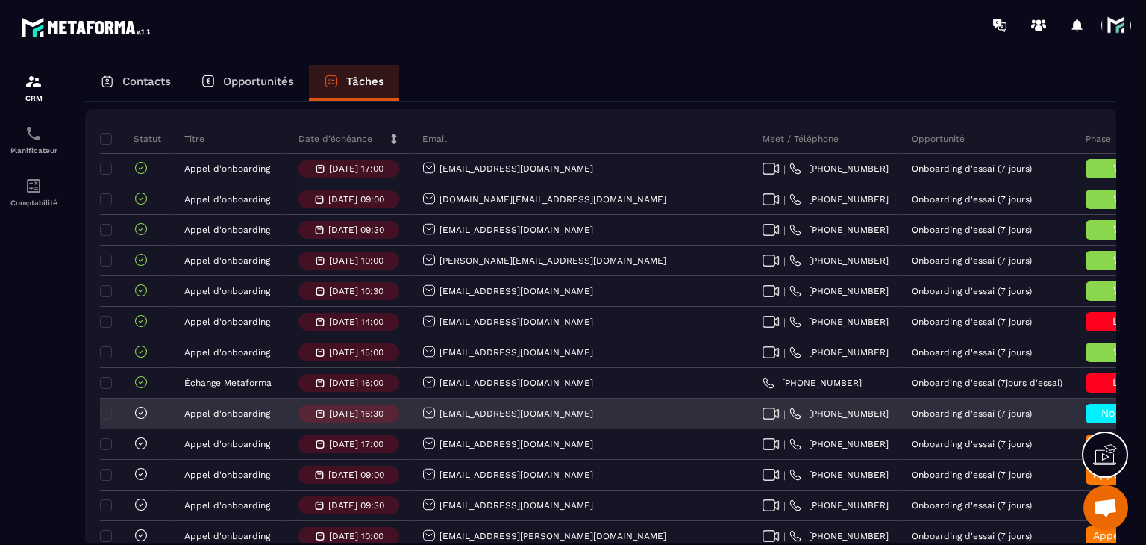
click at [1086, 423] on div "No show" at bounding box center [1123, 413] width 75 height 19
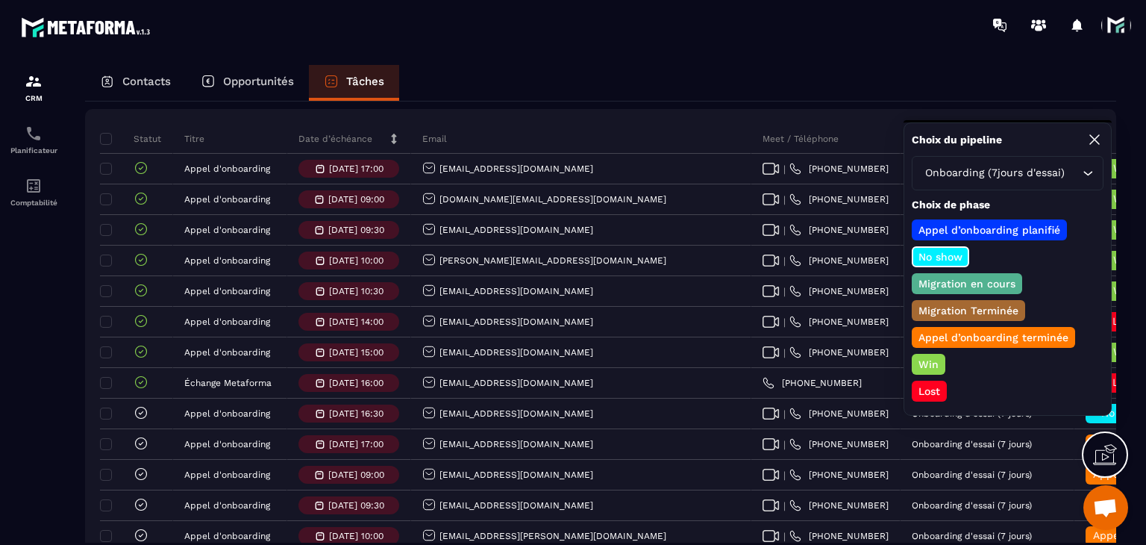
click at [931, 360] on p "Win" at bounding box center [928, 364] width 25 height 15
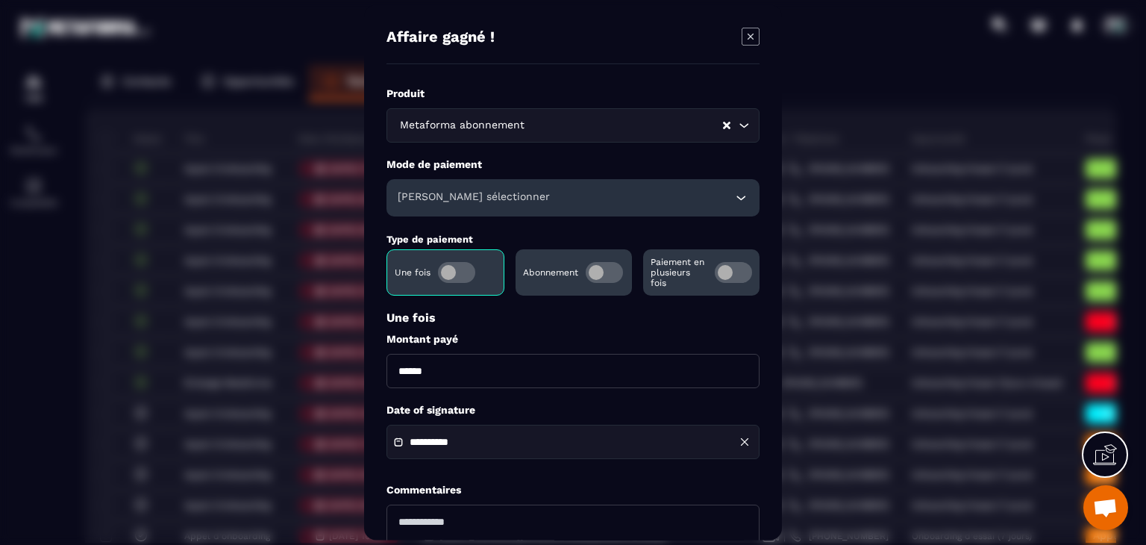
drag, startPoint x: 415, startPoint y: 369, endPoint x: 419, endPoint y: 379, distance: 10.4
click at [417, 377] on input "******" at bounding box center [573, 371] width 373 height 34
type input "*******"
click at [494, 183] on div "Veuillez sélectionner" at bounding box center [573, 197] width 373 height 37
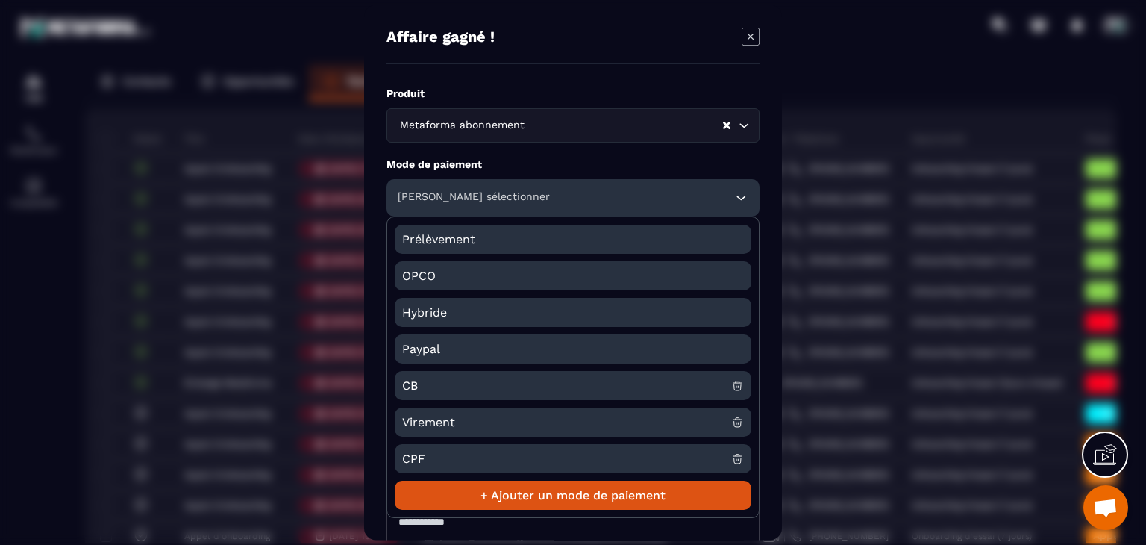
click at [432, 384] on span "CB" at bounding box center [566, 385] width 329 height 29
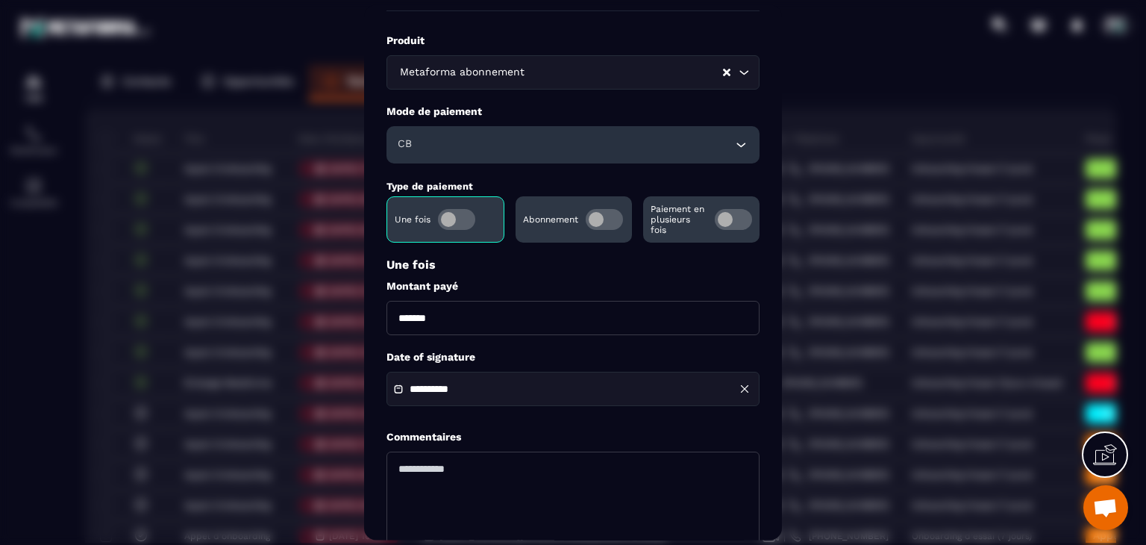
scroll to position [75, 0]
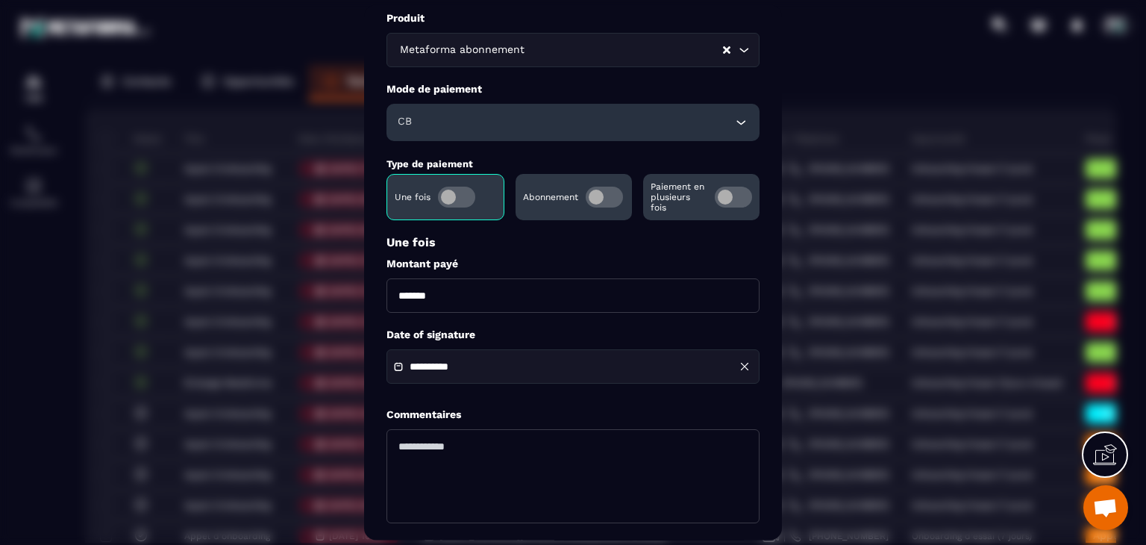
click at [434, 372] on input "**********" at bounding box center [462, 367] width 104 height 11
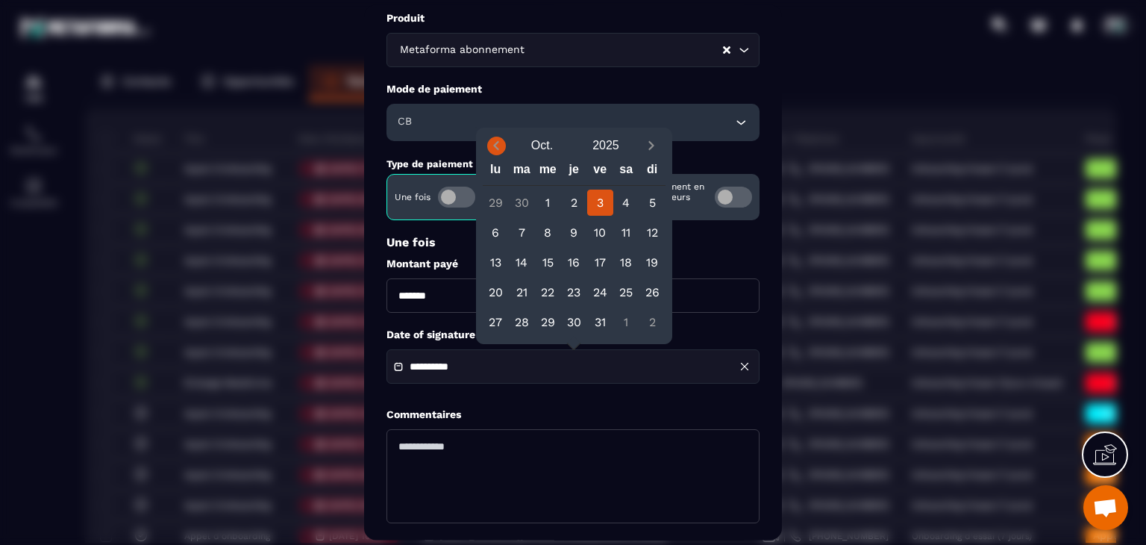
click at [492, 146] on icon "Previous month" at bounding box center [496, 145] width 15 height 15
click at [573, 320] on div "28" at bounding box center [574, 322] width 26 height 26
type input "**********"
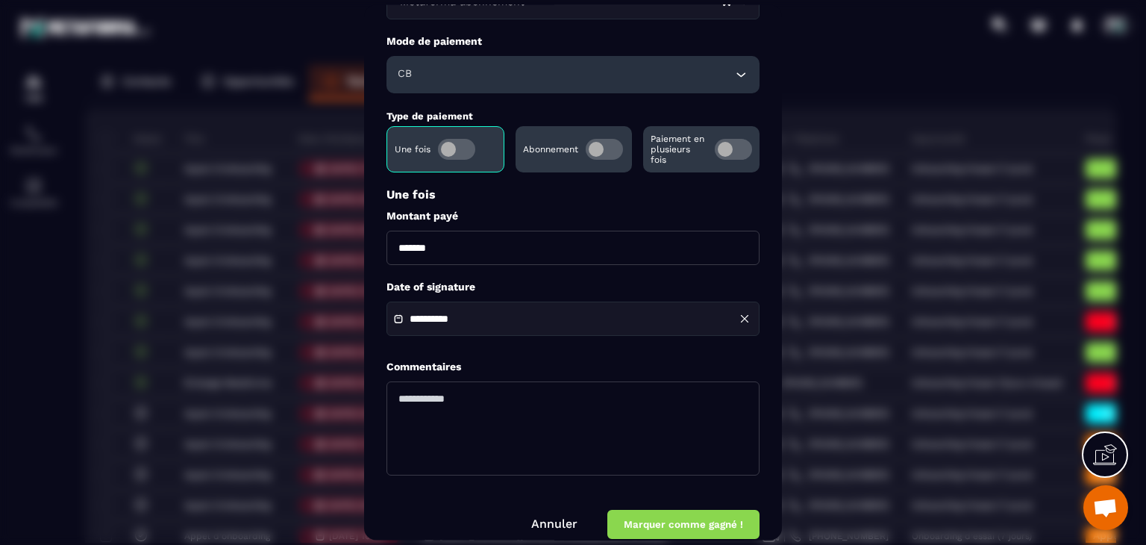
scroll to position [144, 0]
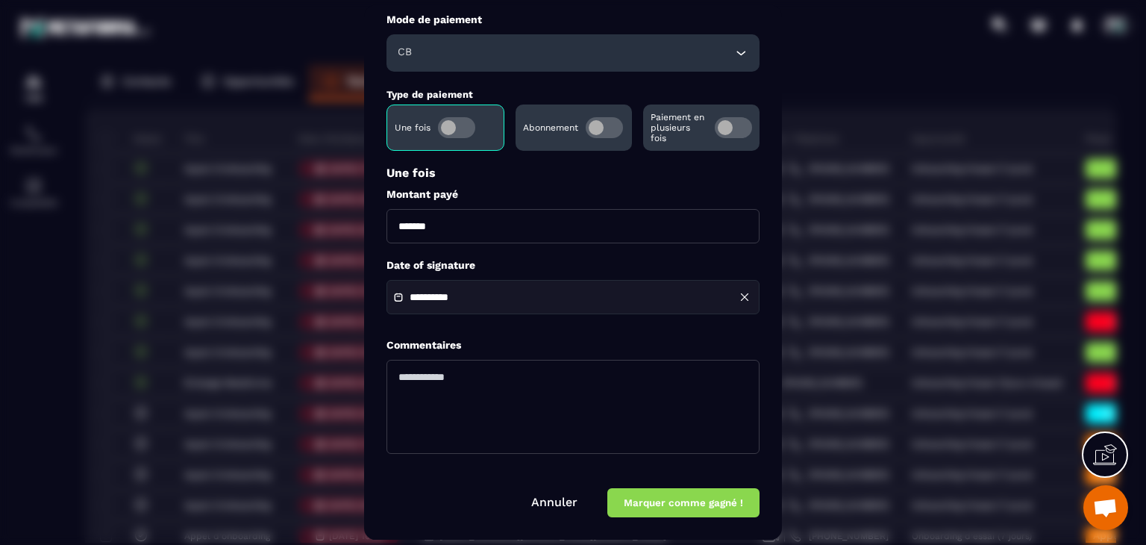
click at [698, 502] on button "Marquer comme gagné !" at bounding box center [683, 503] width 152 height 29
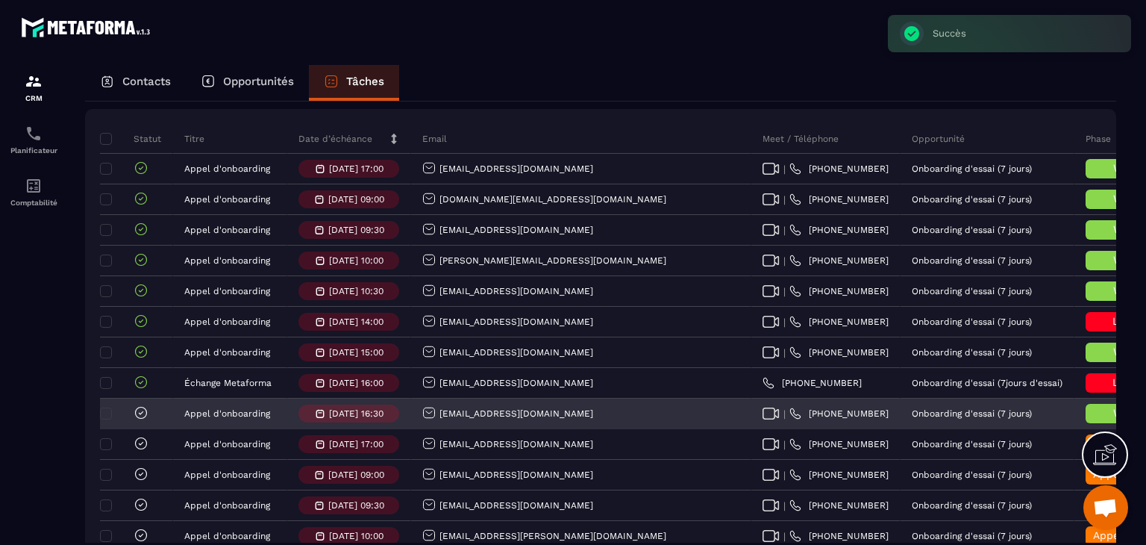
click at [145, 420] on icon at bounding box center [141, 412] width 15 height 15
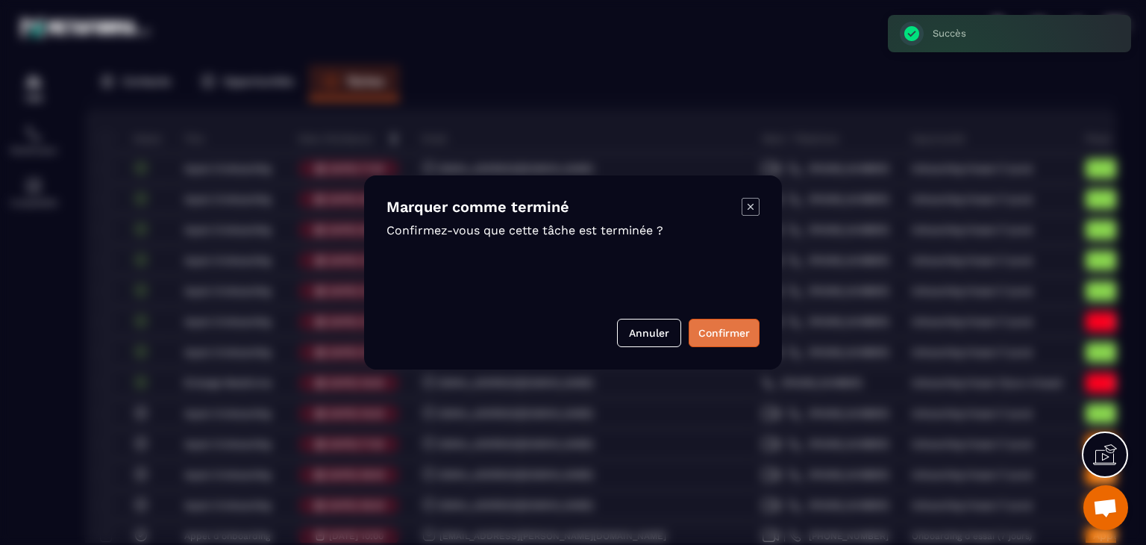
click at [698, 336] on button "Confirmer" at bounding box center [724, 333] width 71 height 28
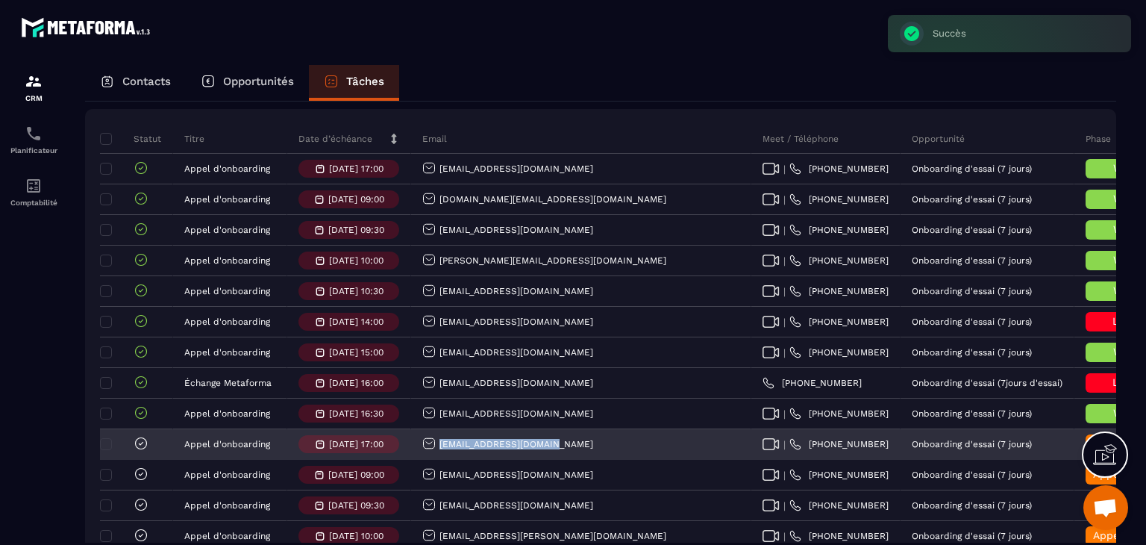
drag, startPoint x: 561, startPoint y: 449, endPoint x: 440, endPoint y: 469, distance: 122.4
click at [440, 460] on div "capacasa@erafrance.com" at bounding box center [581, 445] width 340 height 30
copy p "capacasa@erafrance.com"
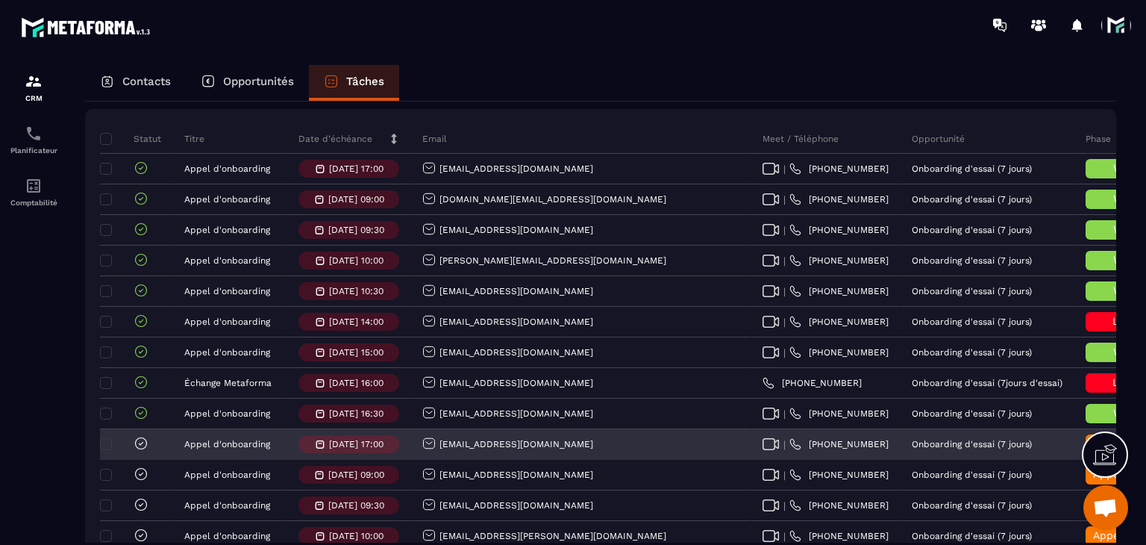
click at [1093, 449] on span "Appel d’onboarding terminée" at bounding box center [1167, 443] width 149 height 12
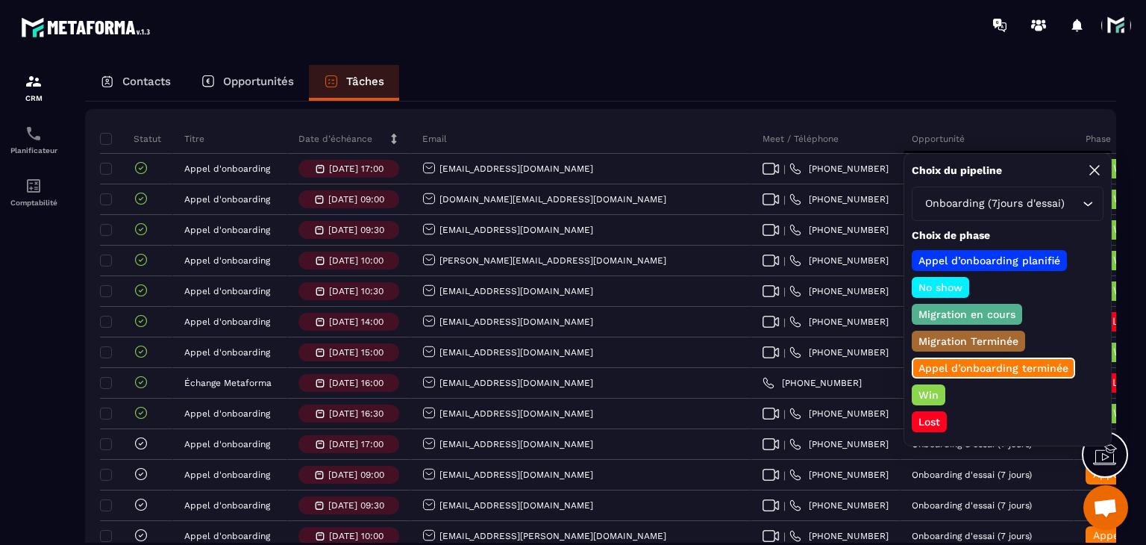
click at [917, 392] on p "Win" at bounding box center [928, 394] width 25 height 15
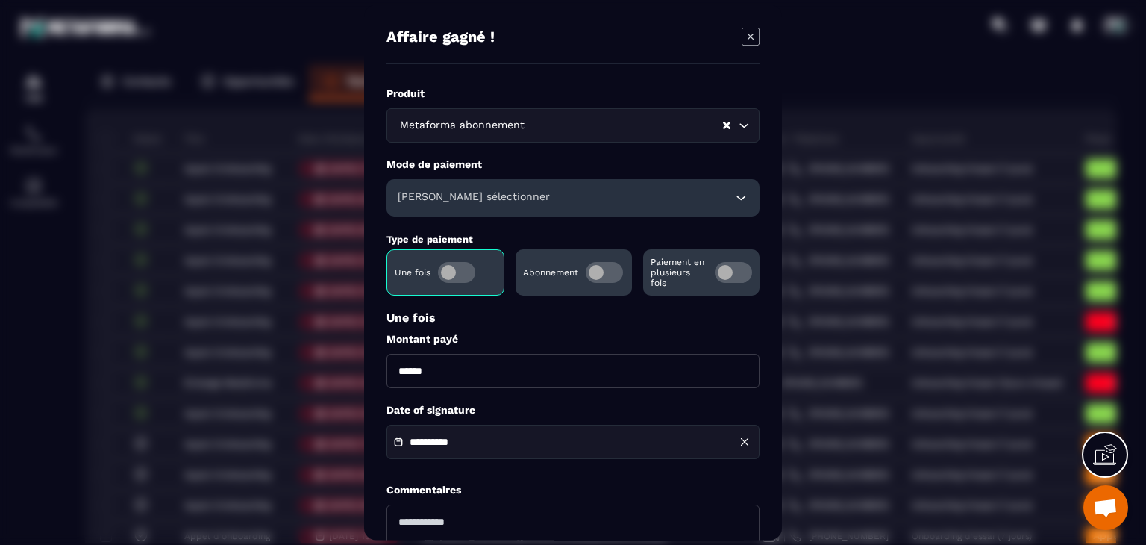
click at [600, 272] on span "Modal window" at bounding box center [604, 272] width 37 height 21
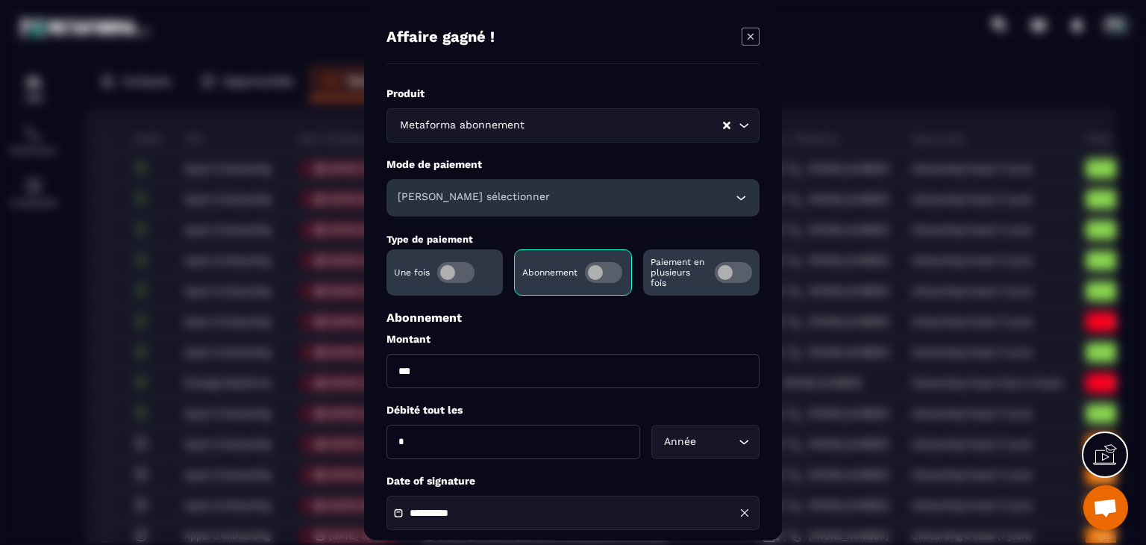
click at [457, 181] on div "Veuillez sélectionner" at bounding box center [573, 197] width 373 height 37
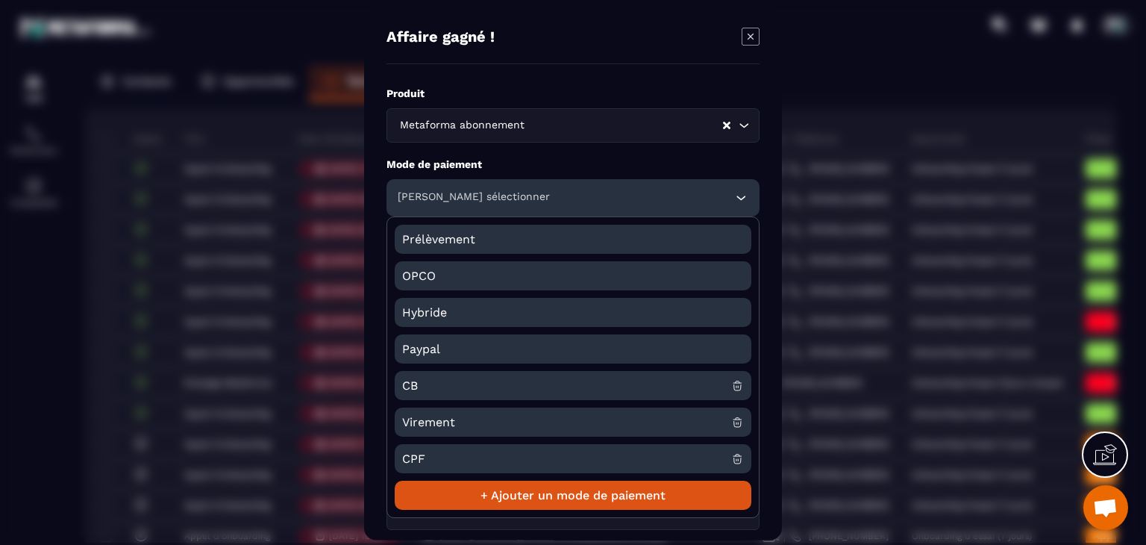
click at [424, 378] on span "CB" at bounding box center [566, 385] width 329 height 29
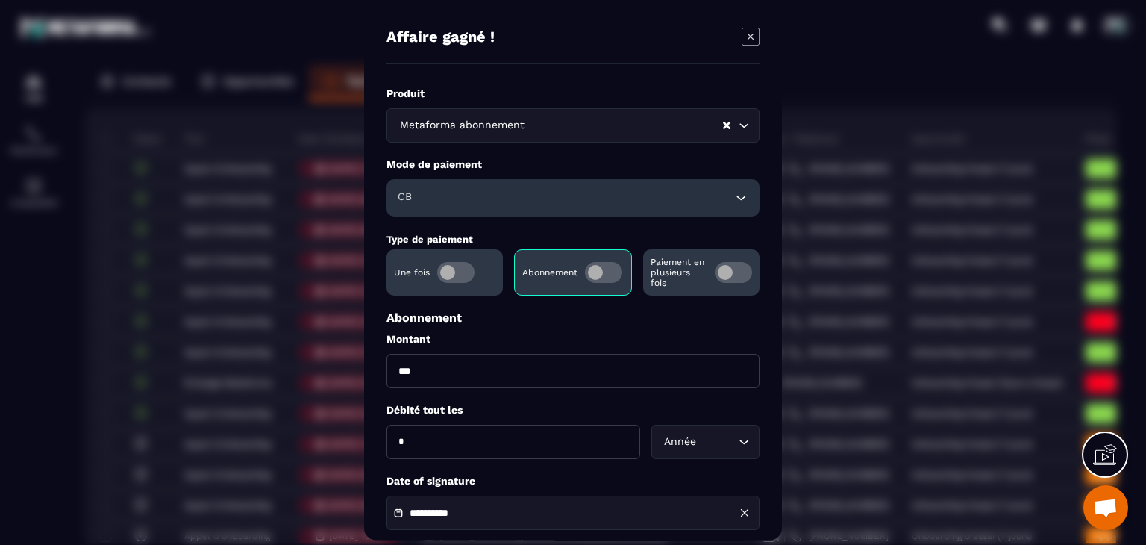
scroll to position [75, 0]
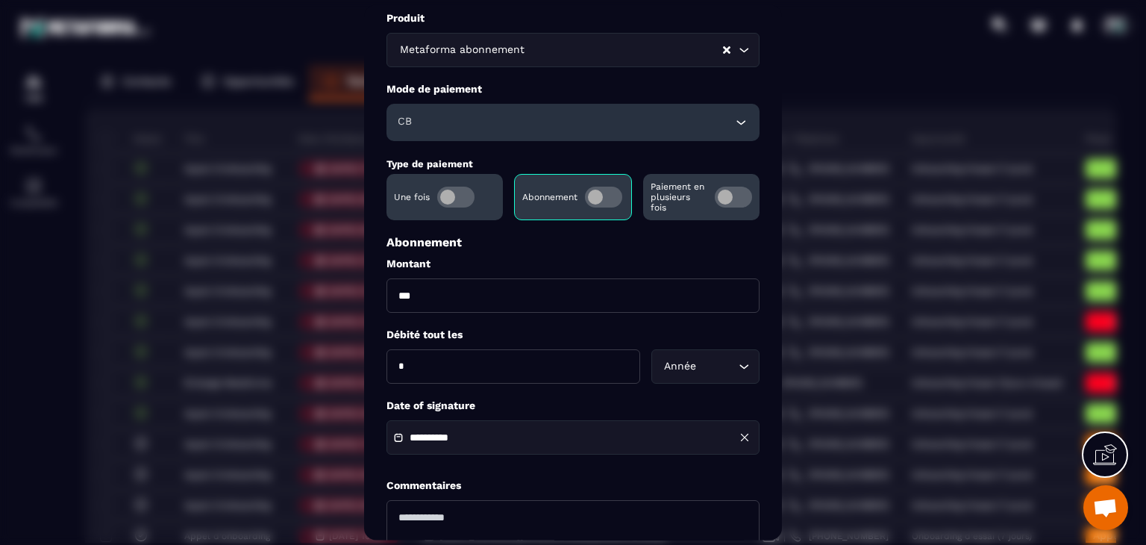
click at [497, 444] on input "**********" at bounding box center [462, 438] width 104 height 11
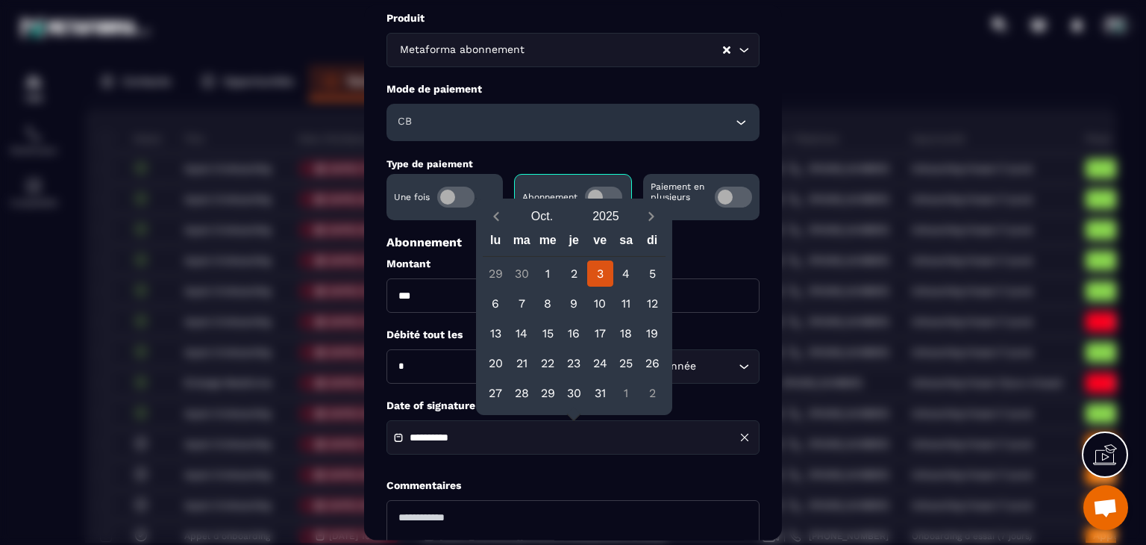
click at [481, 209] on div "Oct. 2025 lu ma me je ve sa di 29 30 1 2 3 4 5 6 7 8 9 10 11 12 13 14 15 16 17 …" at bounding box center [574, 306] width 195 height 215
click at [495, 218] on icon "Previous month" at bounding box center [496, 217] width 5 height 9
click at [554, 404] on div "27" at bounding box center [548, 393] width 26 height 26
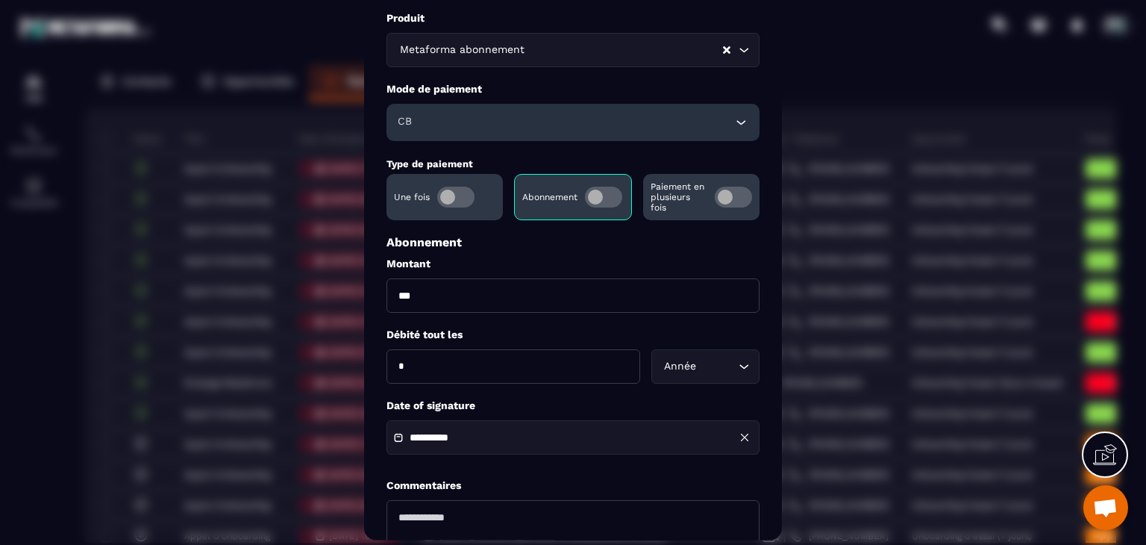
click at [458, 436] on input "**********" at bounding box center [462, 438] width 104 height 11
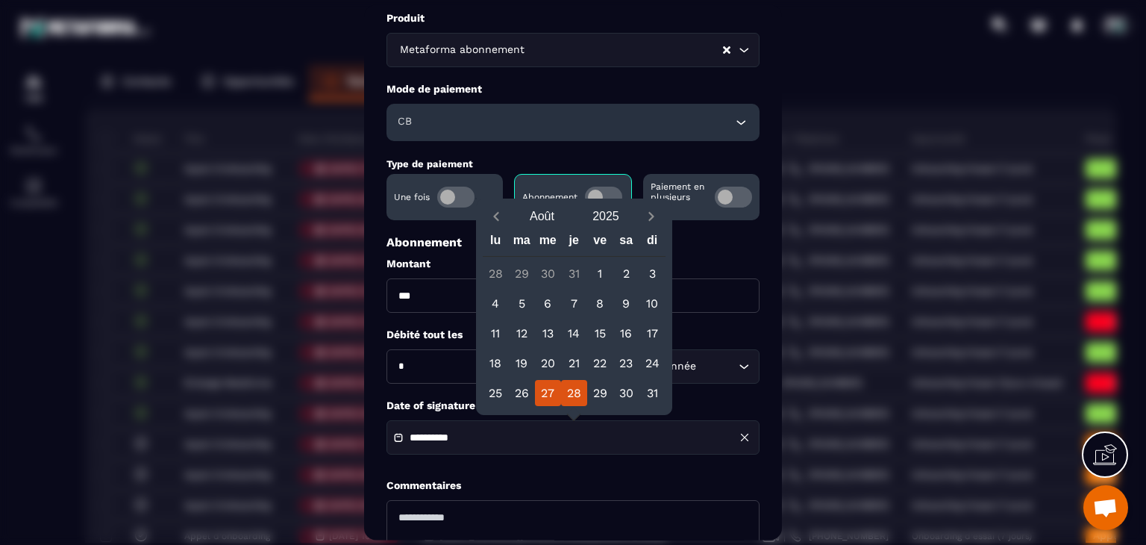
click at [573, 389] on div "28" at bounding box center [574, 393] width 26 height 26
type input "**********"
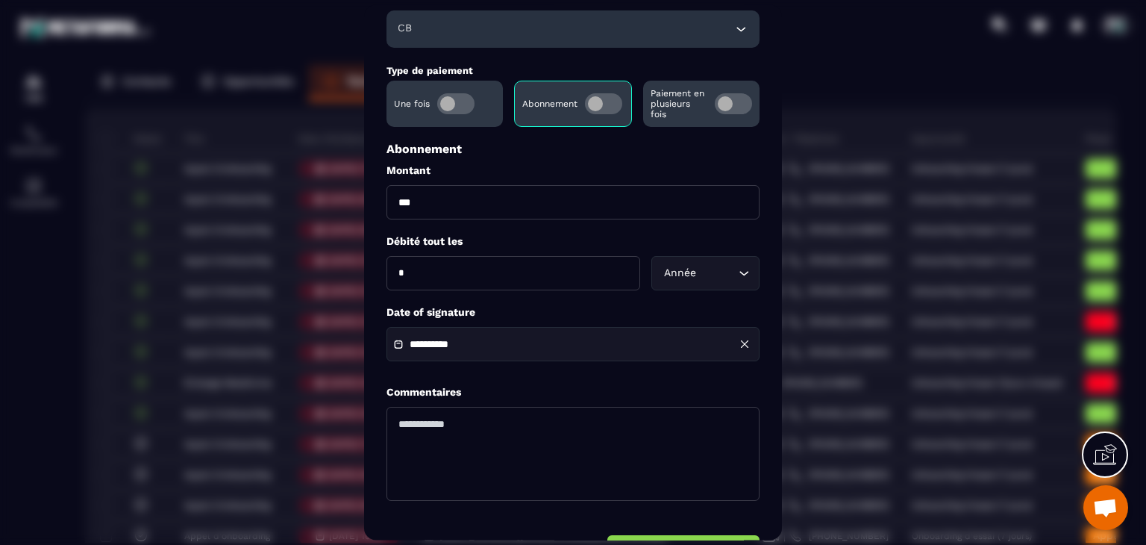
scroll to position [215, 0]
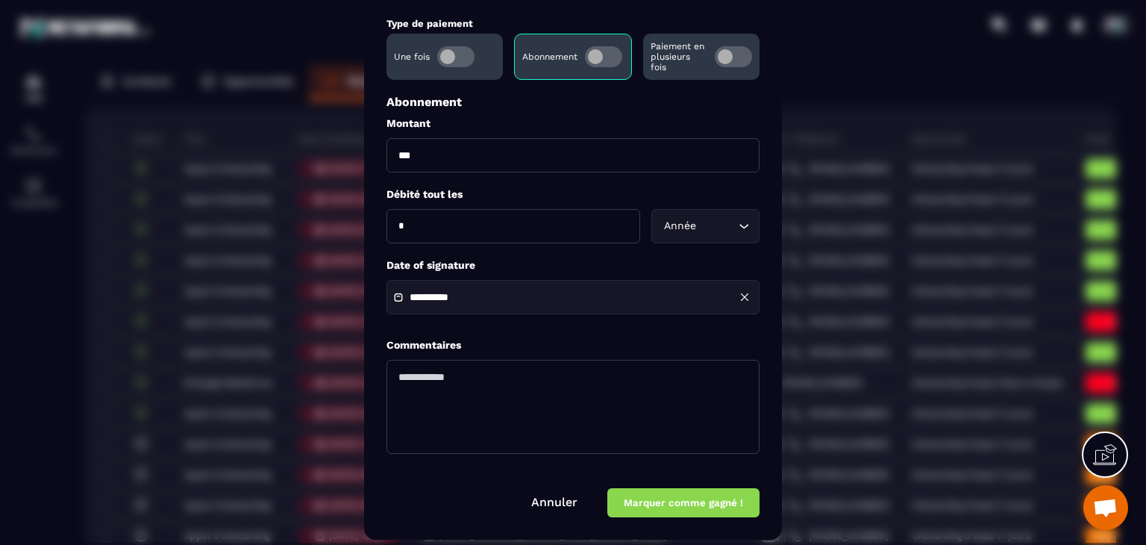
click at [695, 508] on button "Marquer comme gagné !" at bounding box center [683, 503] width 152 height 29
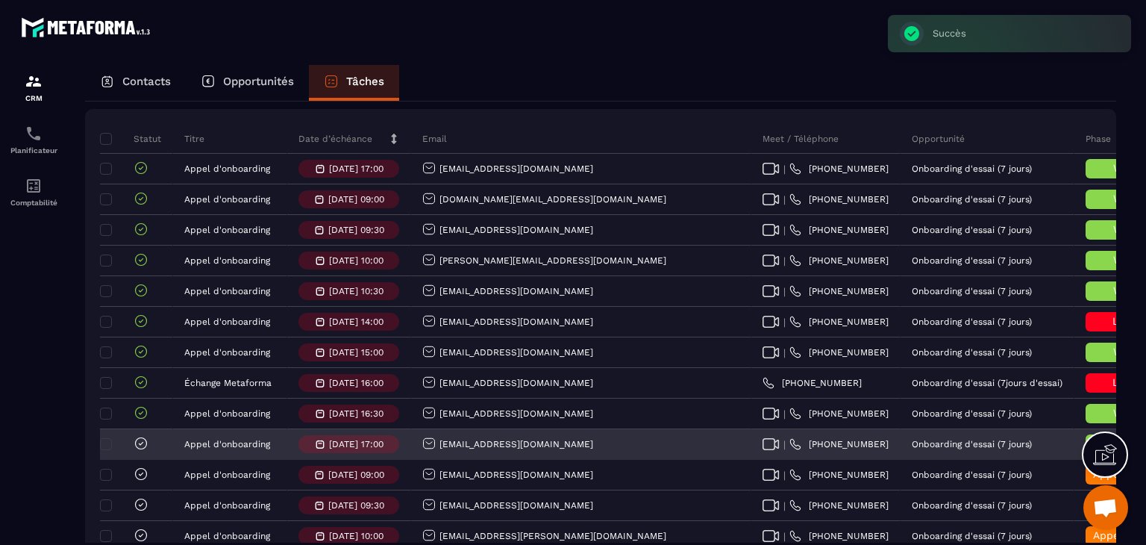
click at [142, 451] on icon at bounding box center [141, 443] width 15 height 15
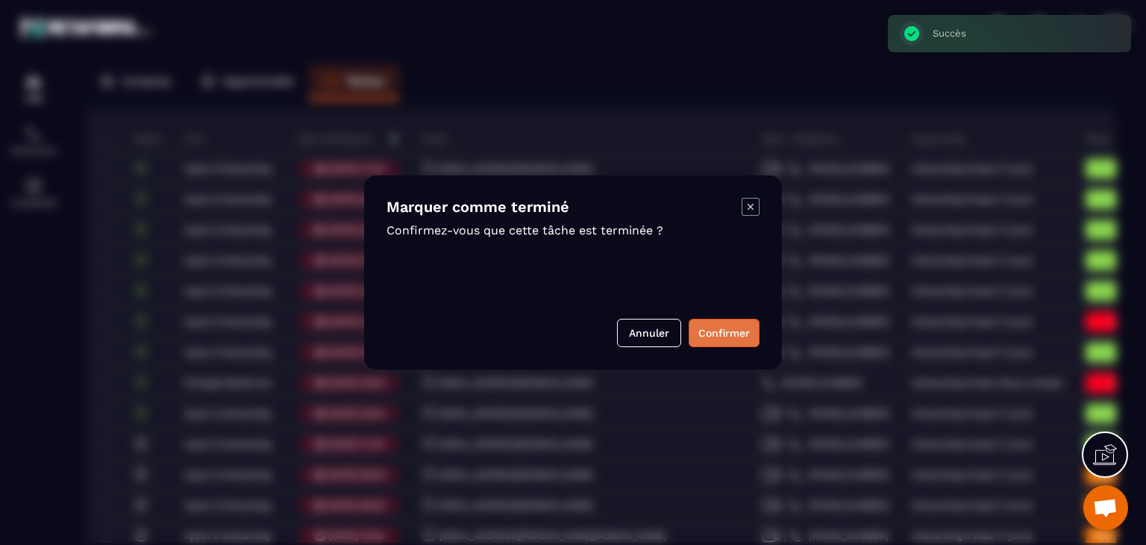
click at [713, 342] on button "Confirmer" at bounding box center [724, 333] width 71 height 28
